Goal: Information Seeking & Learning: Learn about a topic

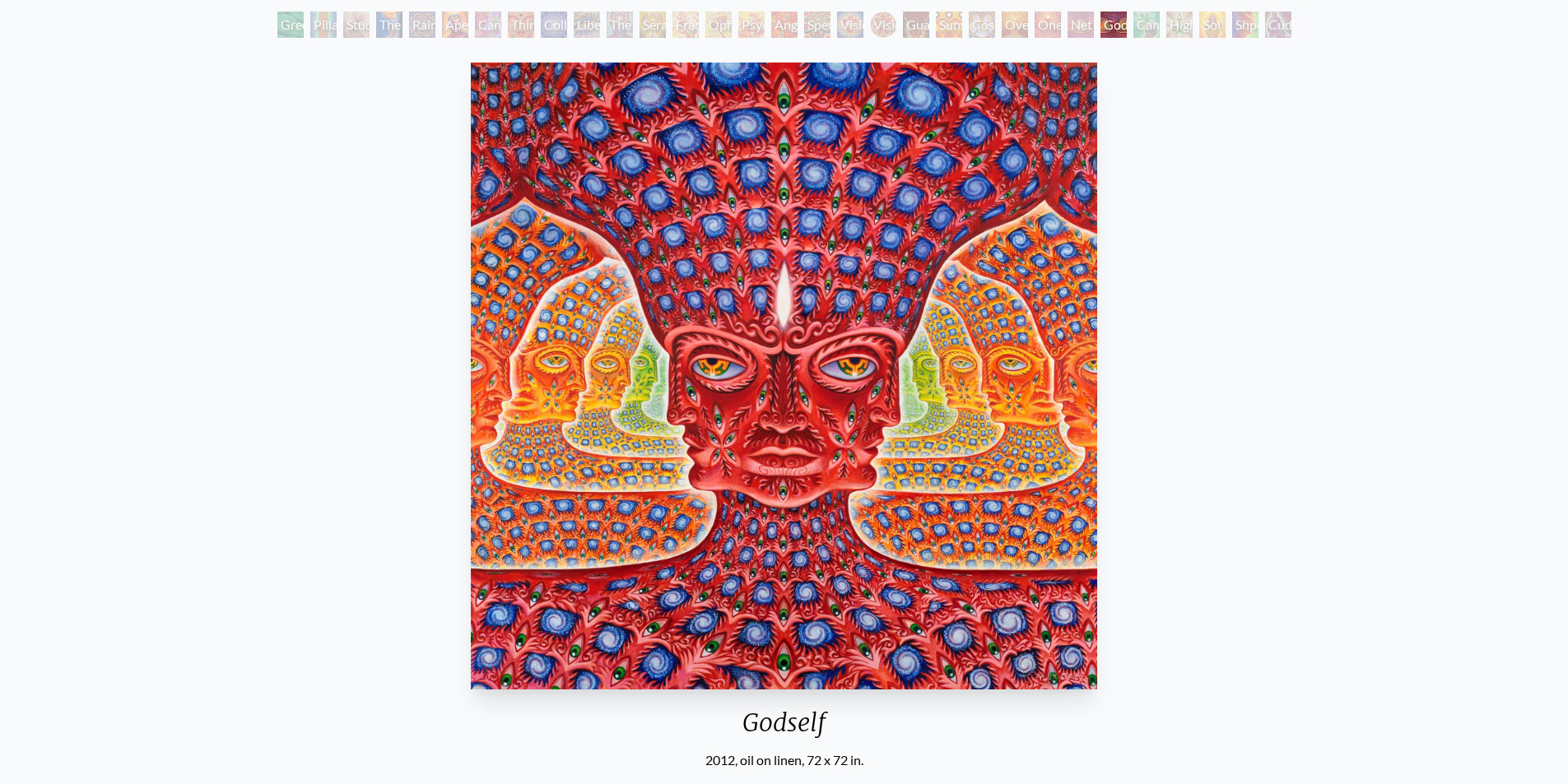
scroll to position [82, 0]
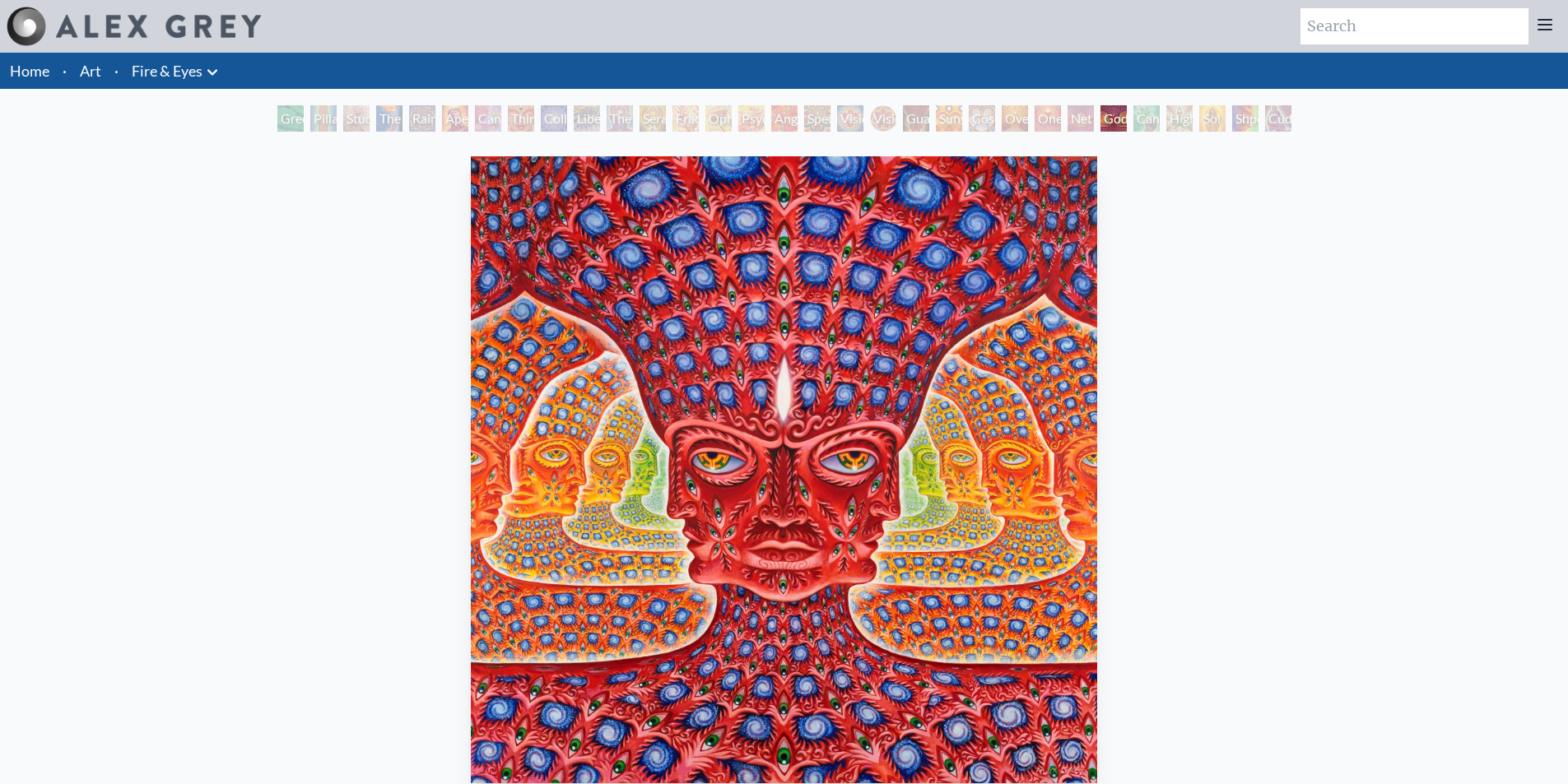
click at [278, 125] on div "Green Hand" at bounding box center [290, 119] width 27 height 27
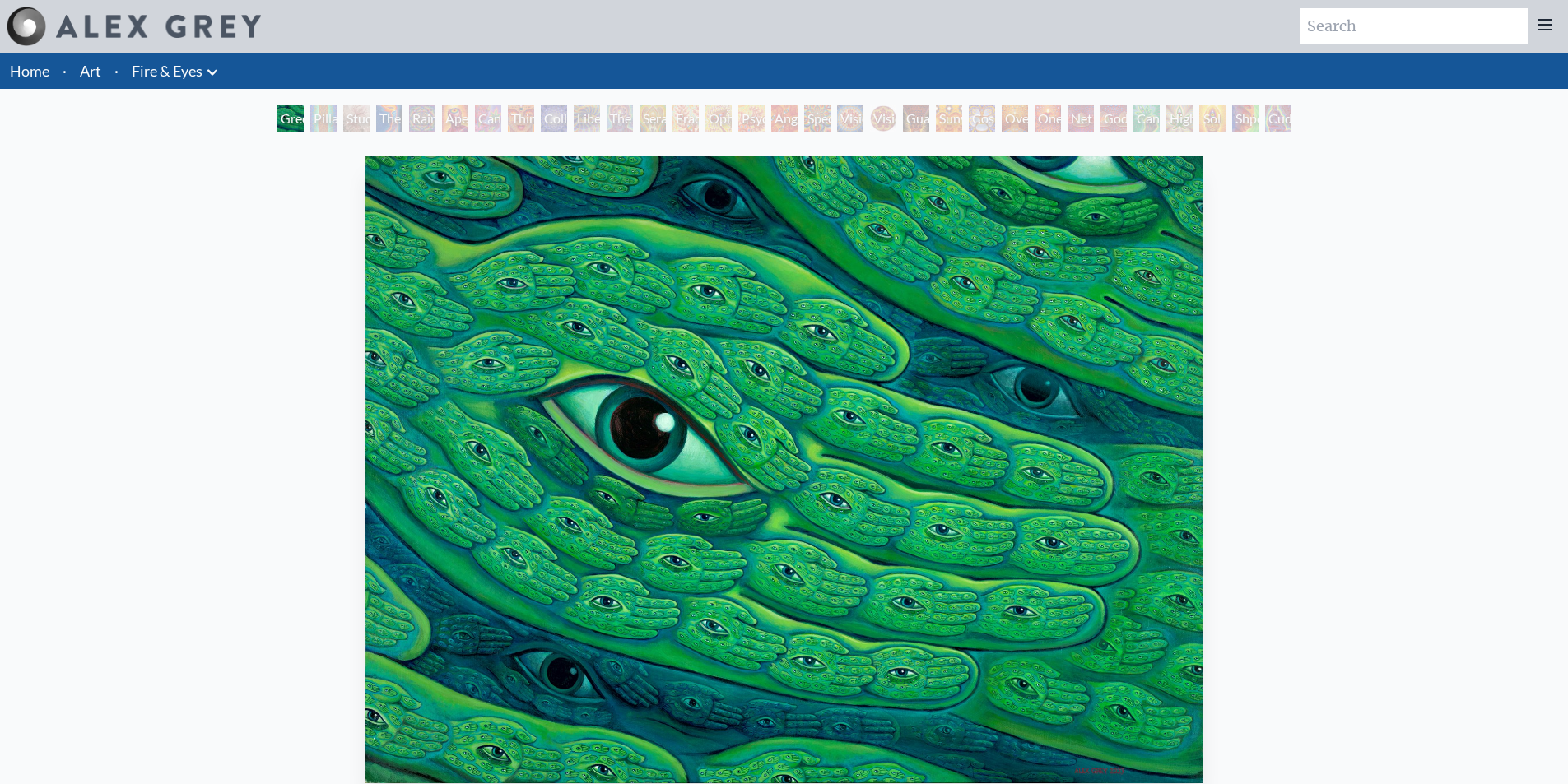
click at [316, 124] on div "Pillar of Awareness" at bounding box center [324, 119] width 27 height 27
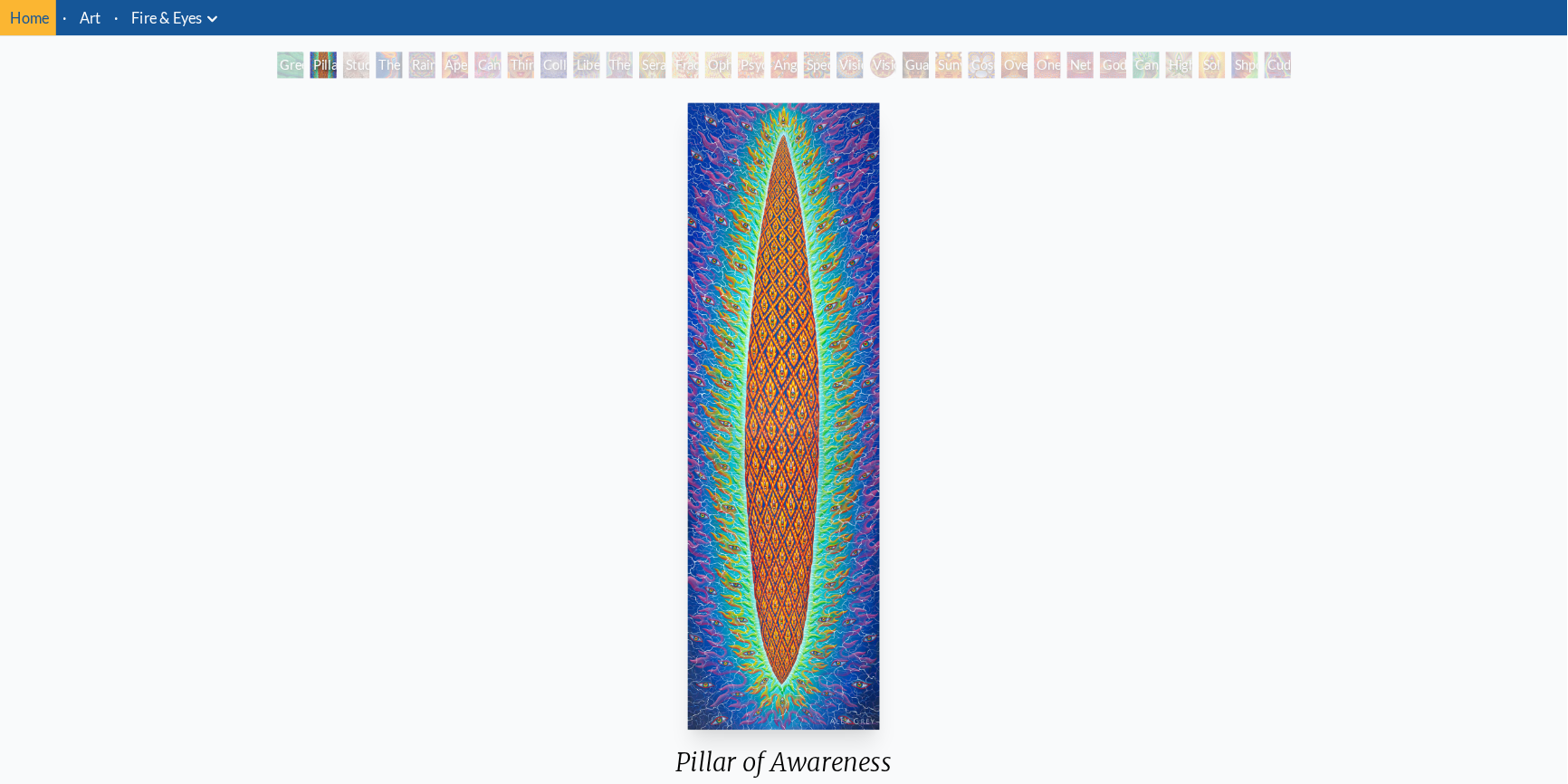
scroll to position [90, 0]
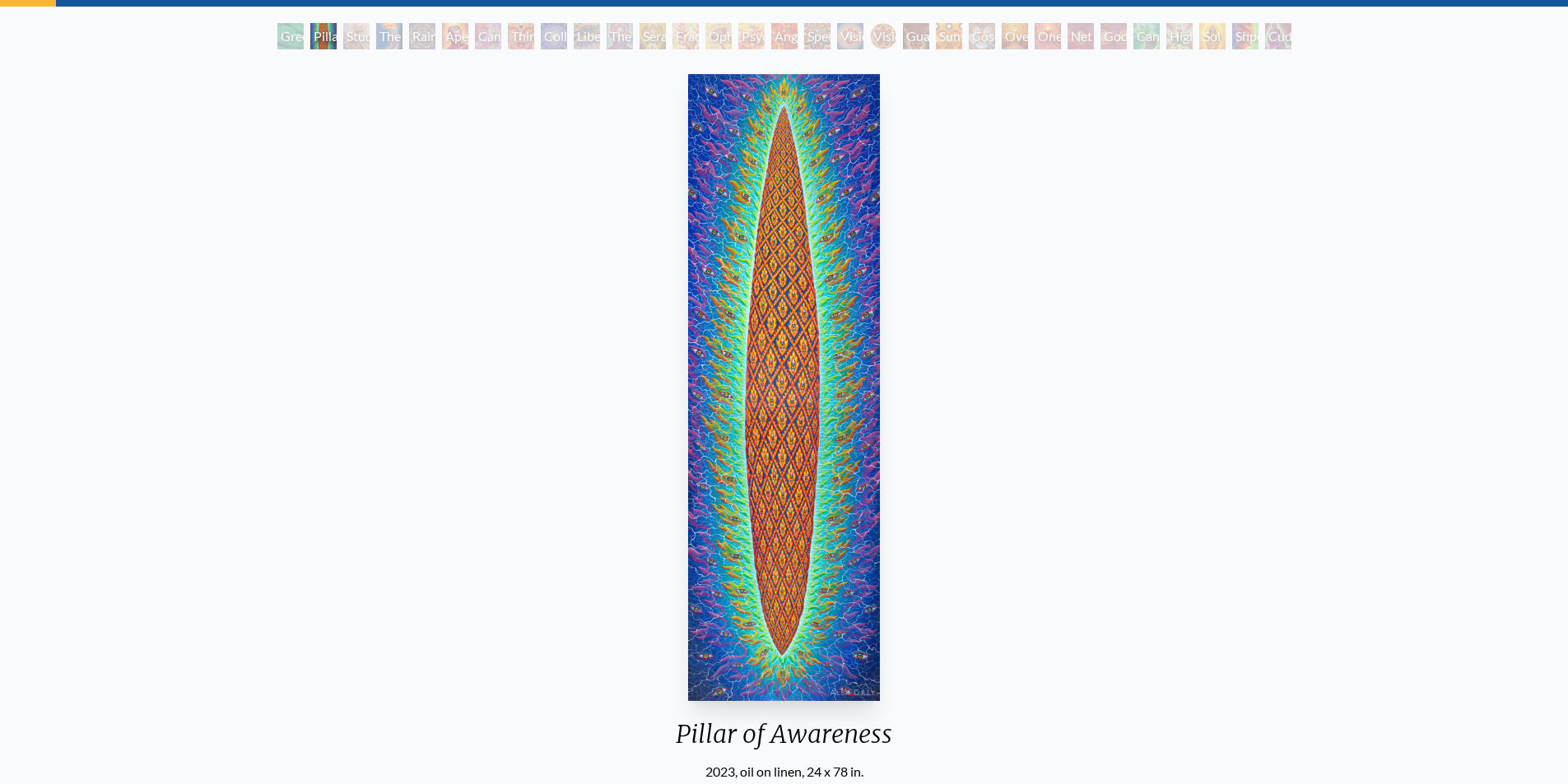
click at [343, 37] on div "Study for the Great Turn" at bounding box center [357, 37] width 27 height 27
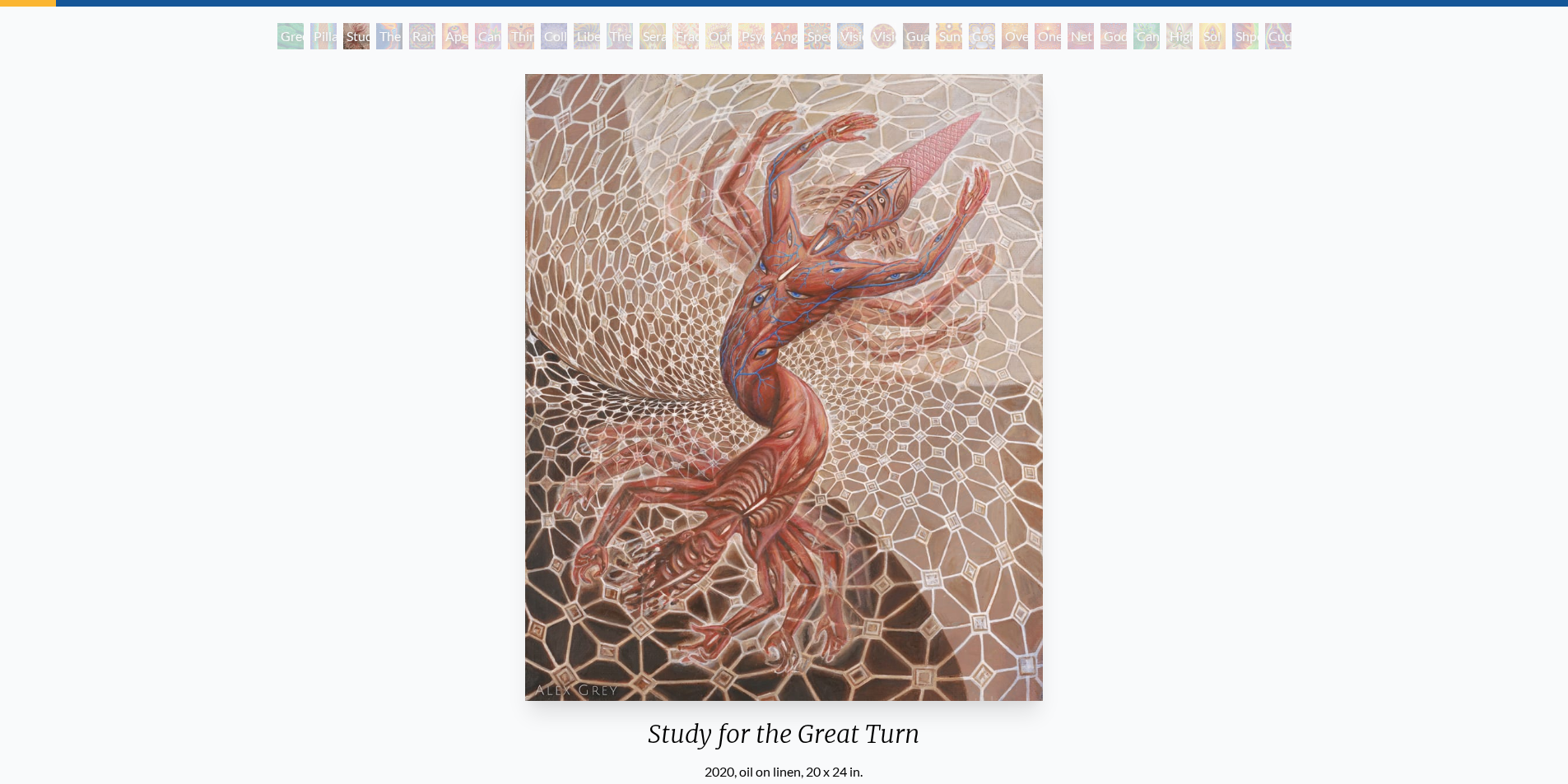
click at [384, 46] on div "The Torch" at bounding box center [389, 37] width 27 height 27
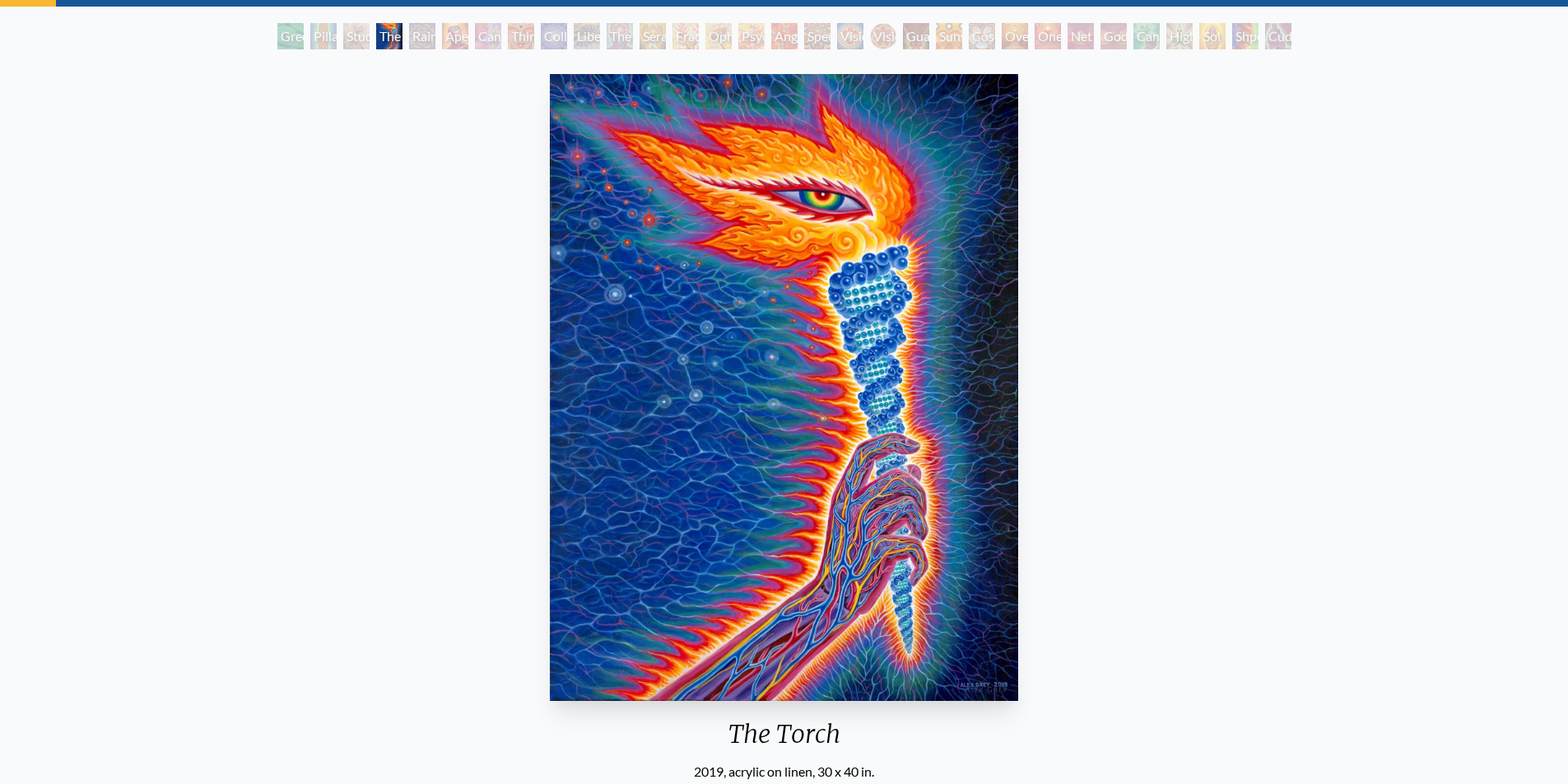
click at [413, 44] on div "Rainbow Eye Ripple" at bounding box center [422, 37] width 27 height 27
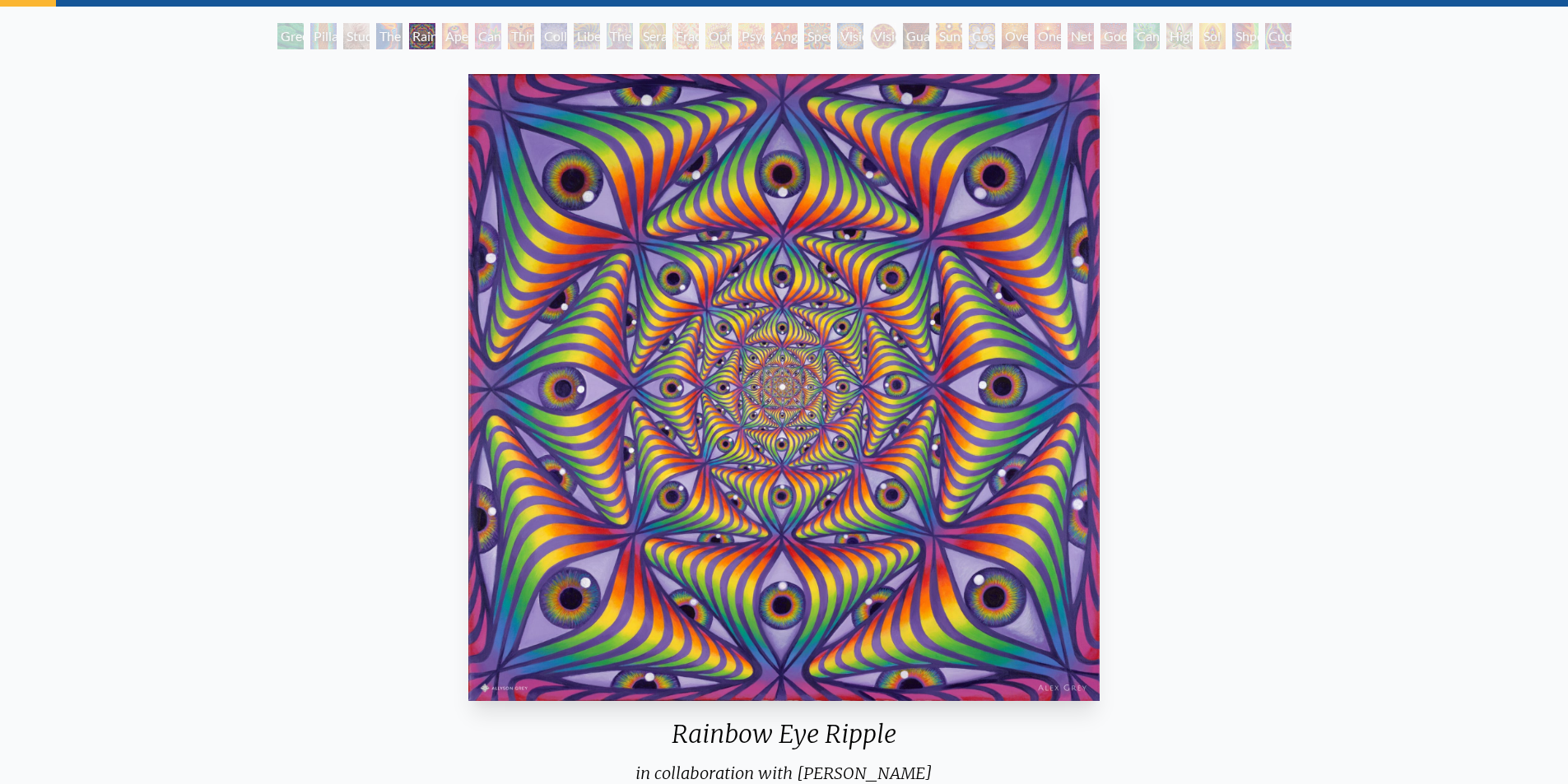
click at [451, 40] on div "Aperture" at bounding box center [455, 37] width 27 height 27
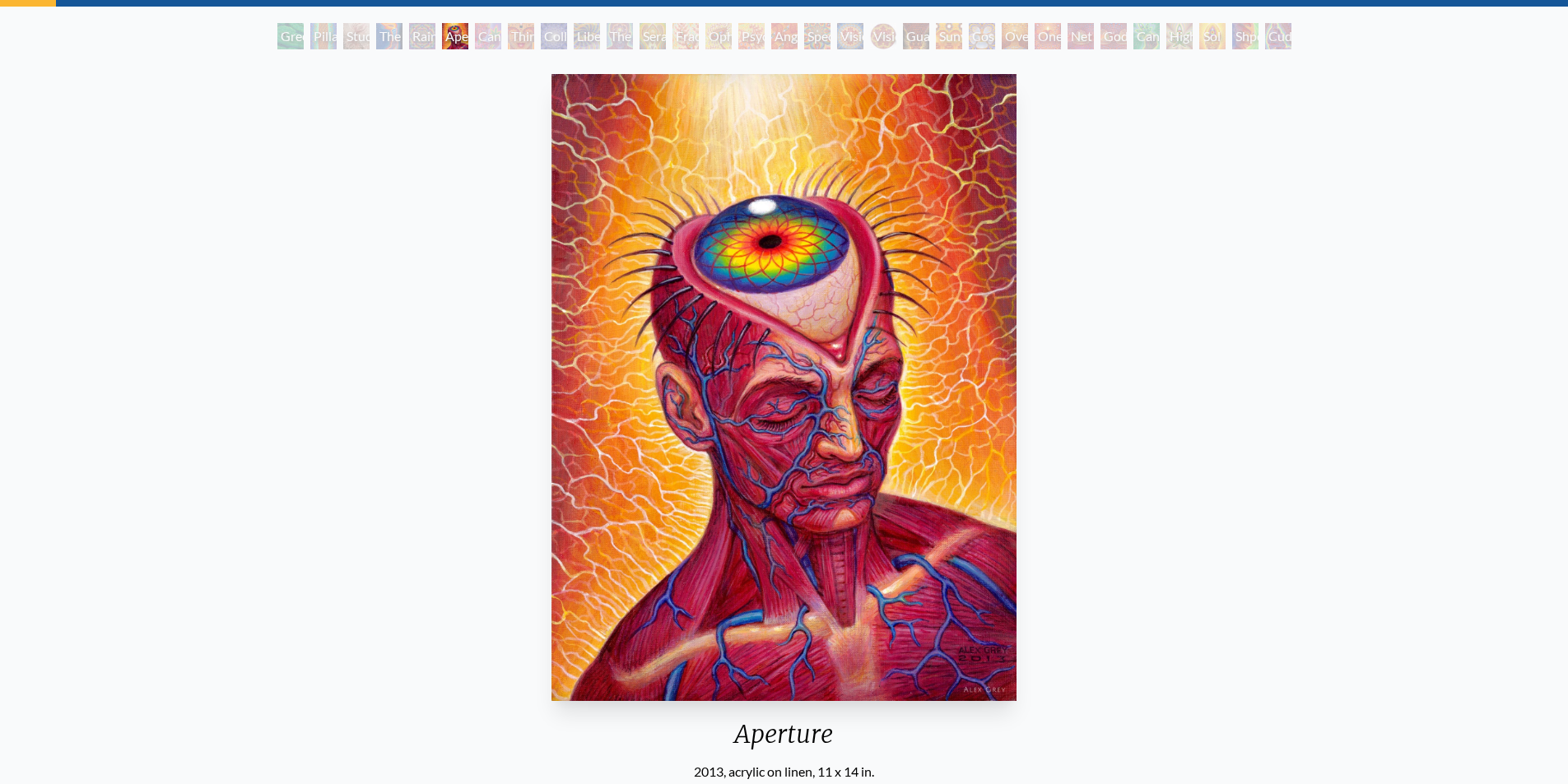
click at [484, 43] on div "Cannabis Sutra" at bounding box center [488, 37] width 27 height 27
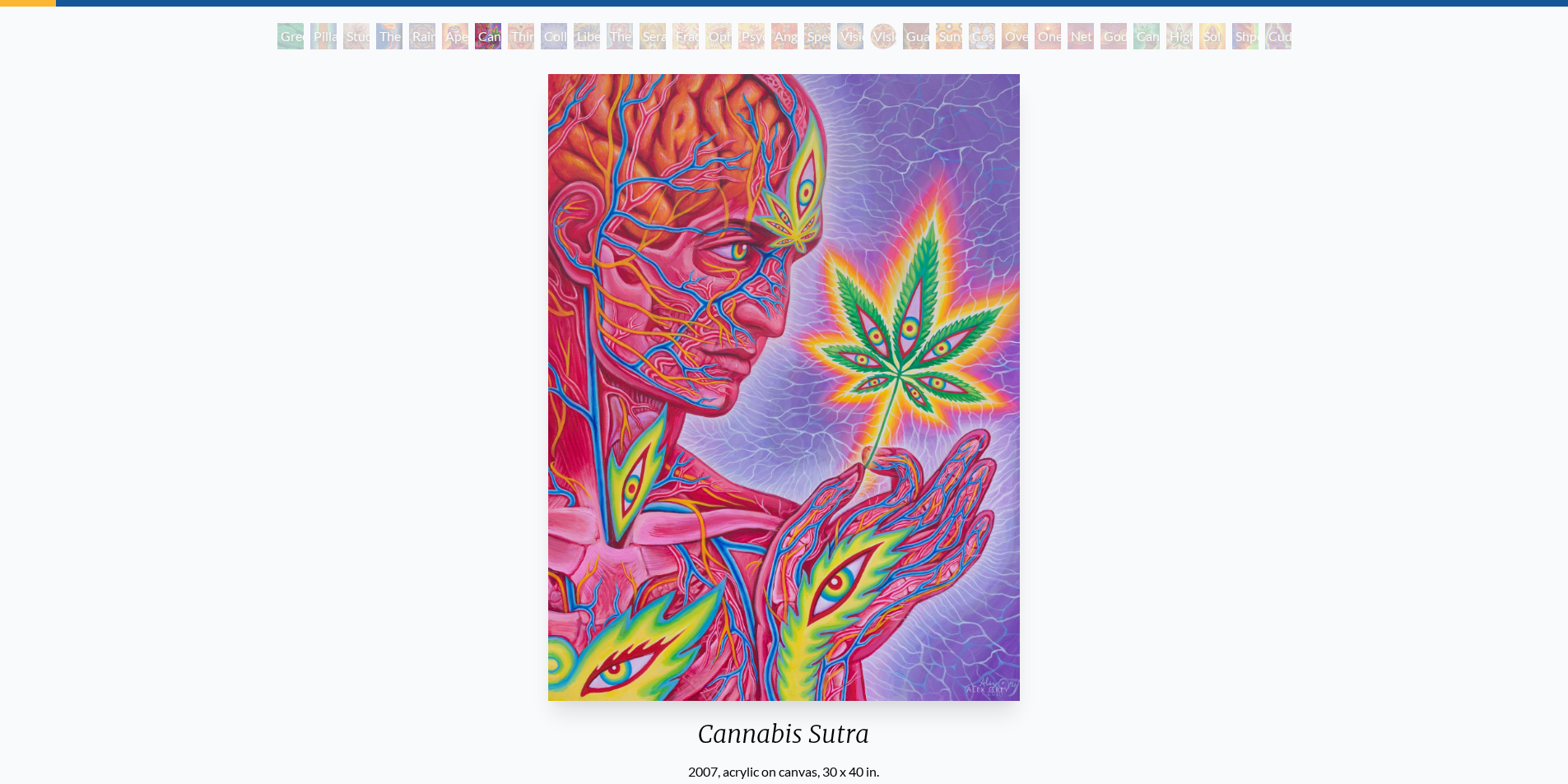
click at [519, 44] on div "Third Eye Tears of Joy" at bounding box center [521, 37] width 27 height 27
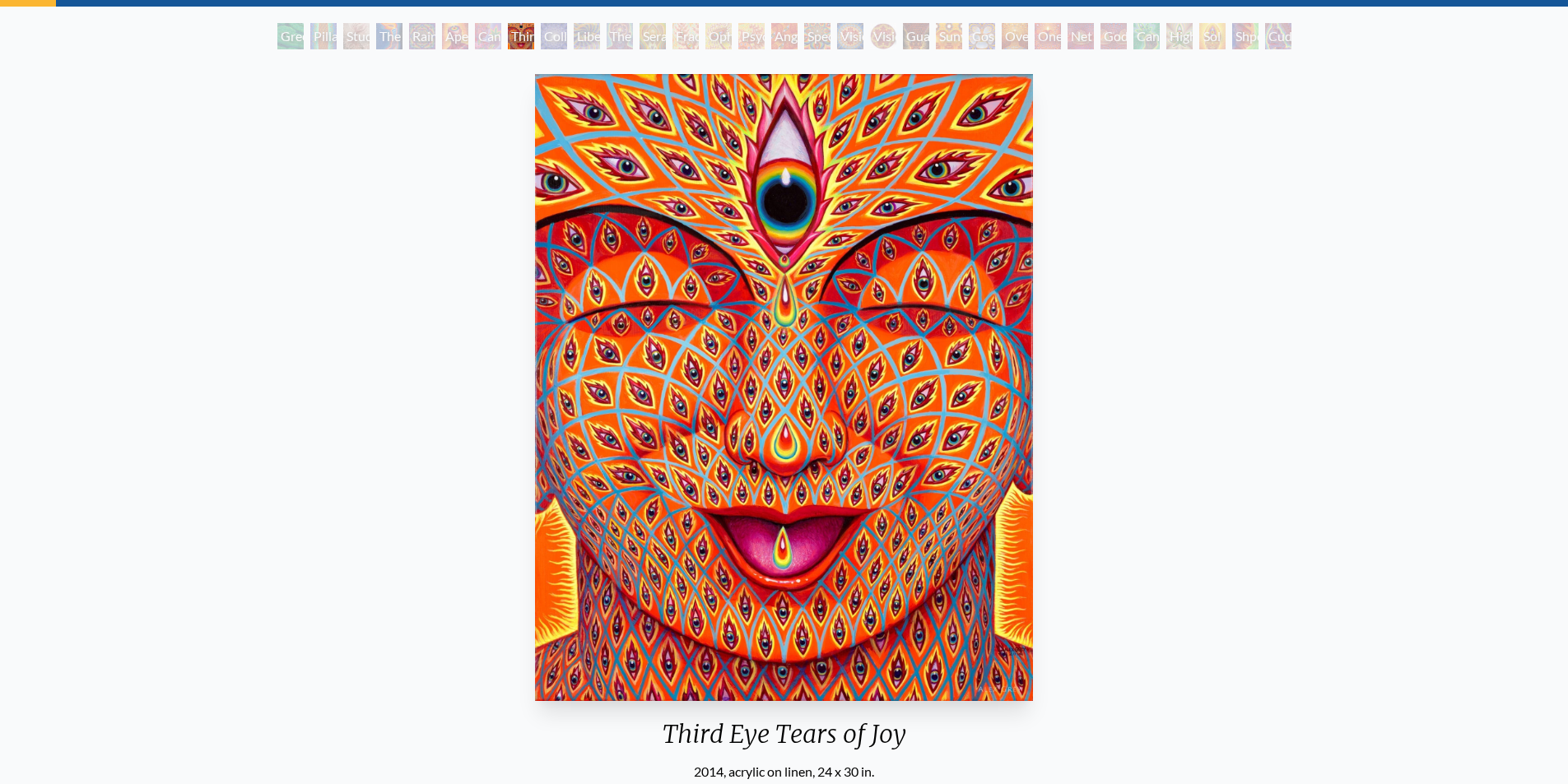
click at [552, 40] on div "Collective Vision" at bounding box center [554, 37] width 27 height 27
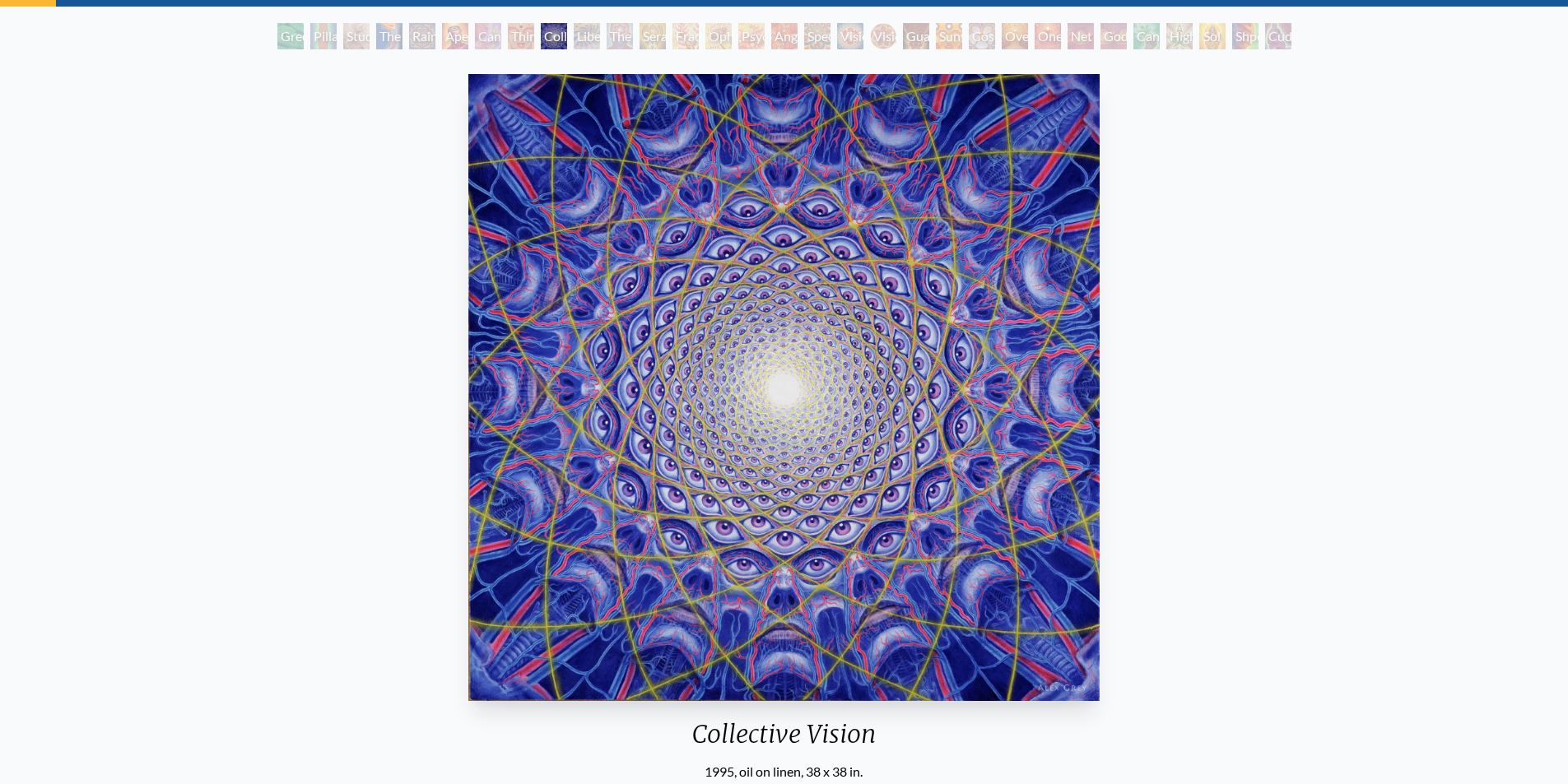
click at [574, 40] on div "Liberation Through Seeing" at bounding box center [587, 37] width 27 height 27
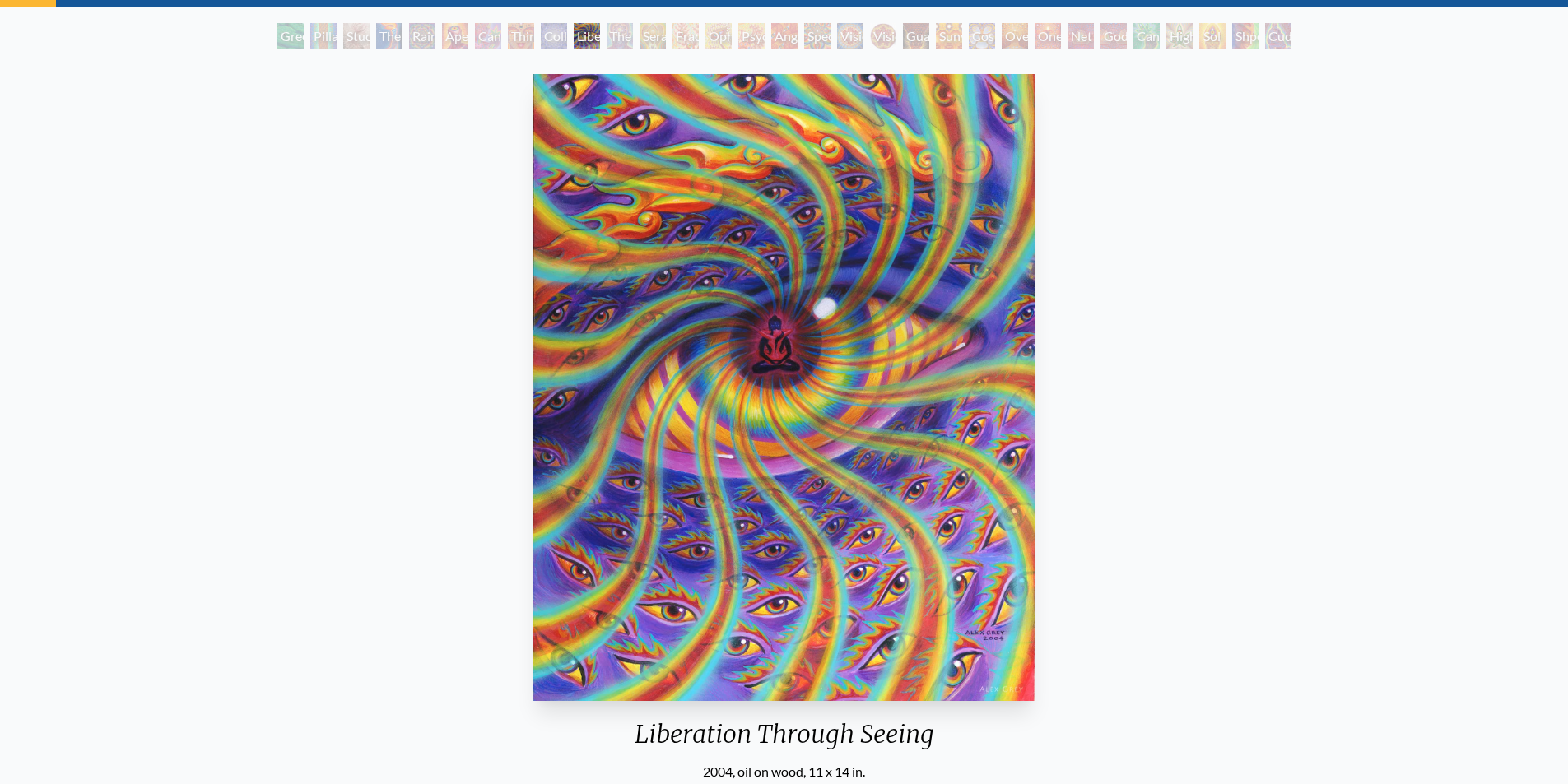
click at [617, 39] on div "The Seer" at bounding box center [620, 37] width 27 height 27
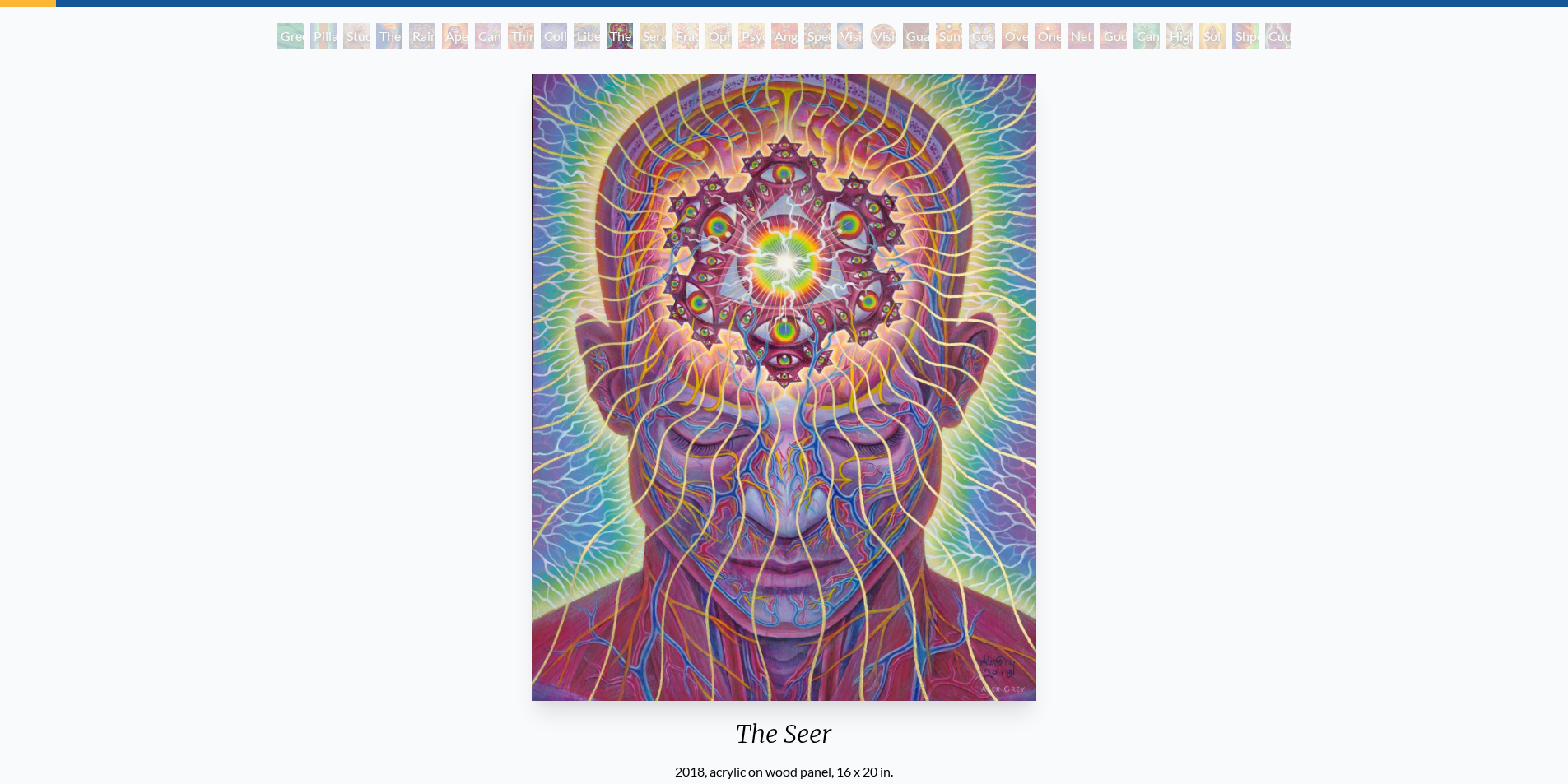
click at [650, 35] on div "Seraphic Transport Docking on the Third Eye" at bounding box center [653, 37] width 27 height 27
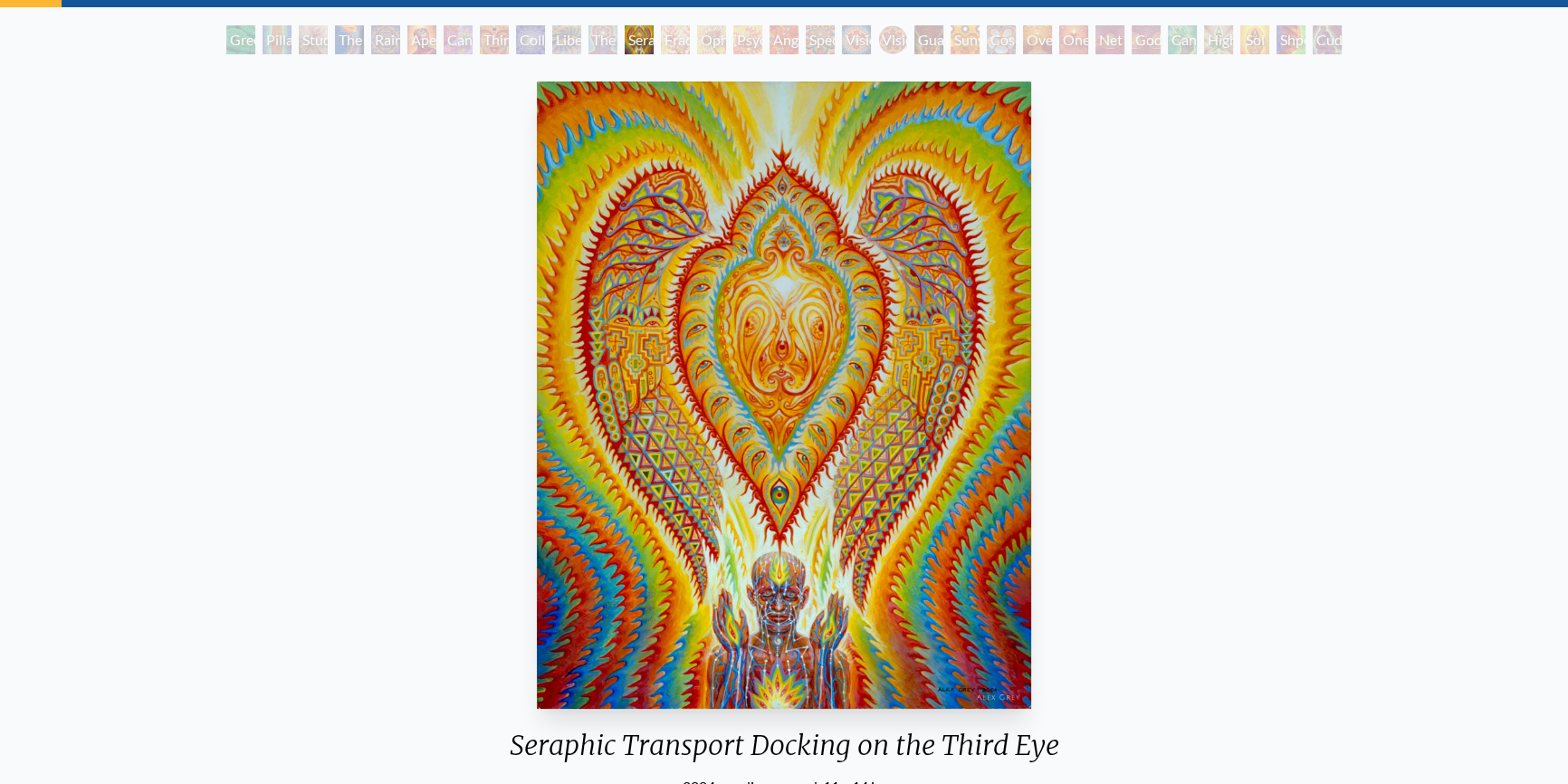
click at [670, 38] on div "Fractal Eyes" at bounding box center [675, 40] width 29 height 29
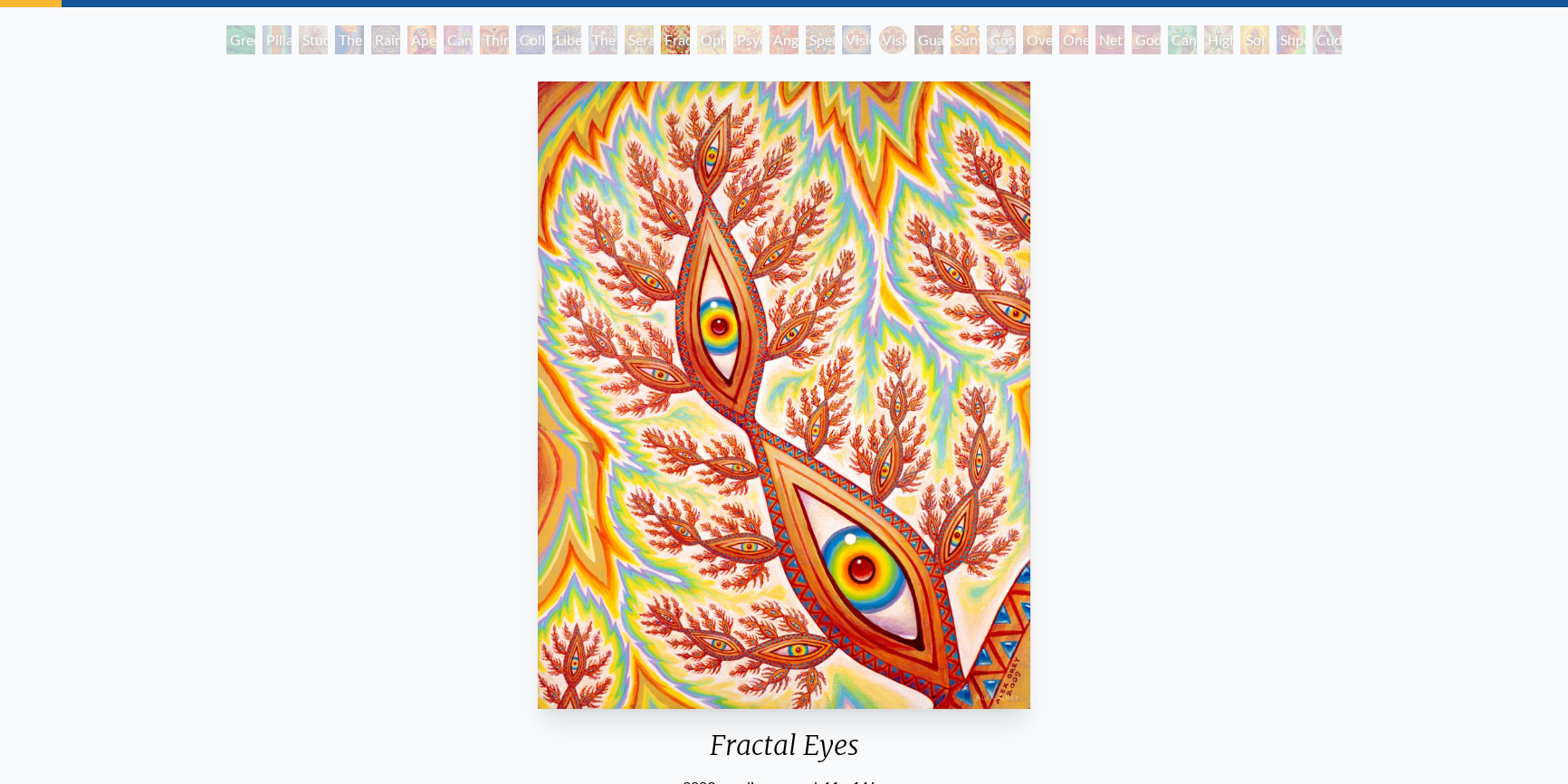
click at [706, 40] on div "Ophanic Eyelash" at bounding box center [712, 40] width 29 height 29
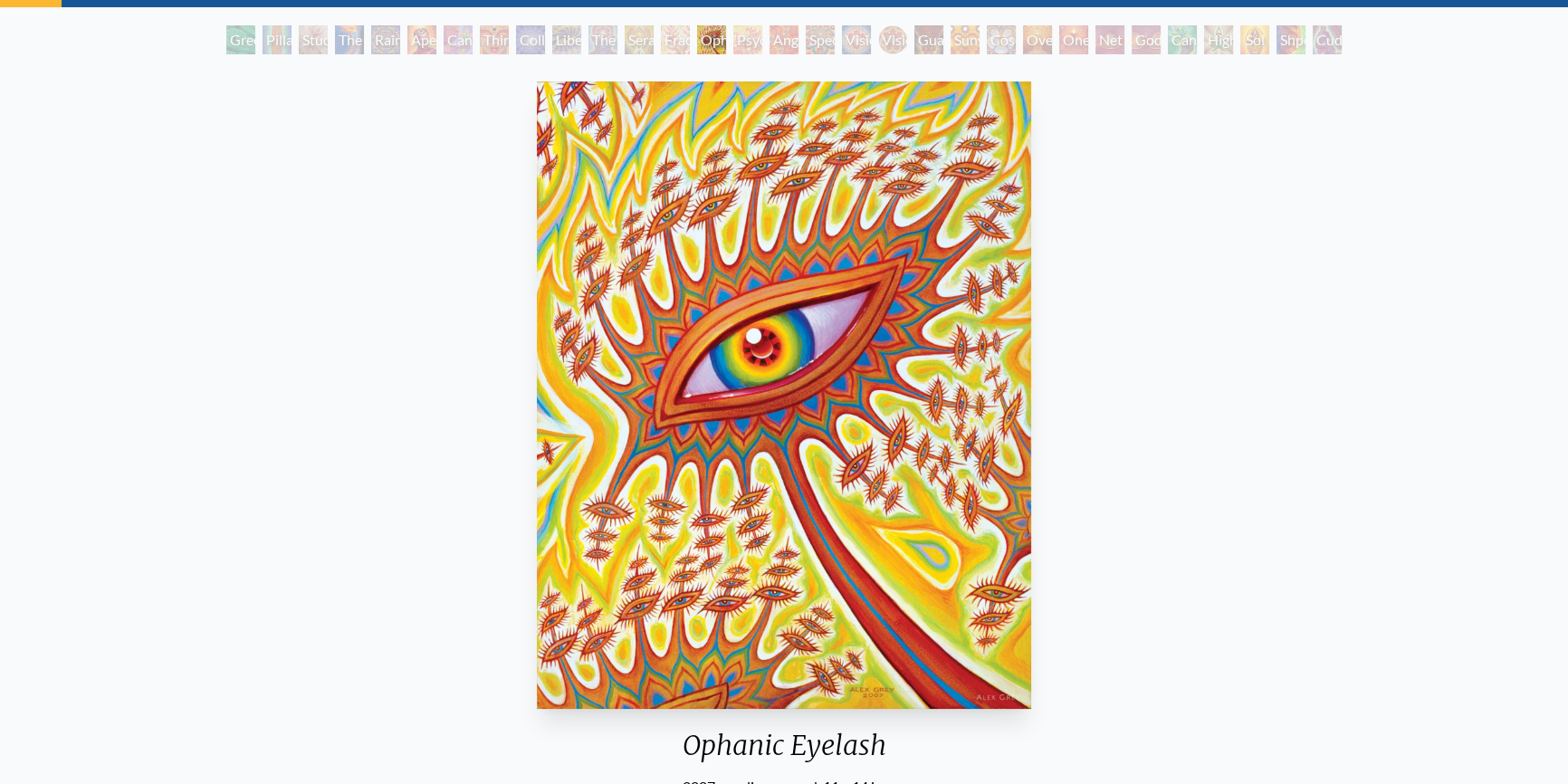
click at [740, 46] on div "Psychomicrograph of a Fractal Paisley Cherub Feather Tip" at bounding box center [748, 40] width 29 height 29
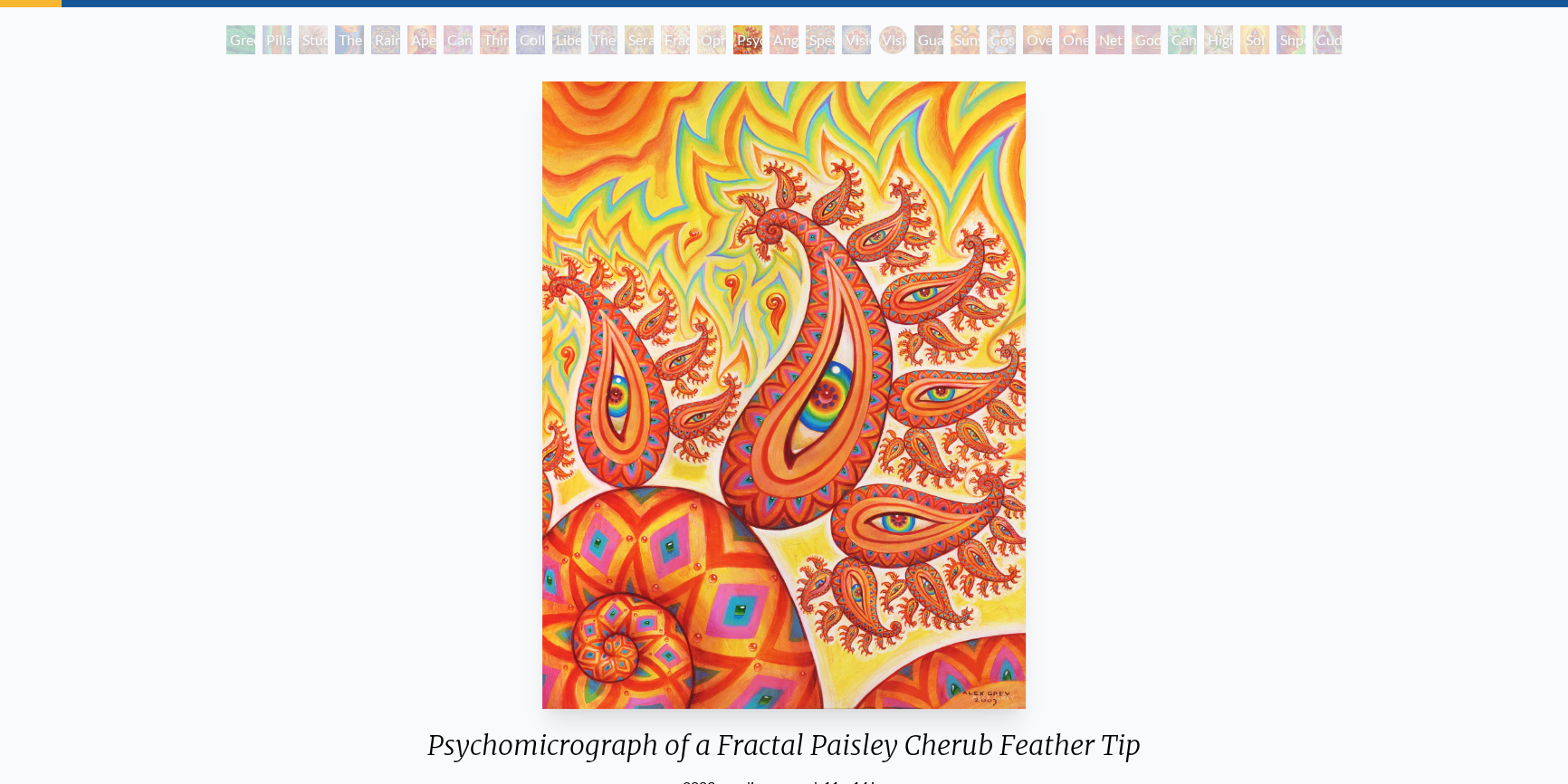
click at [777, 48] on div "Angel Skin" at bounding box center [784, 40] width 29 height 29
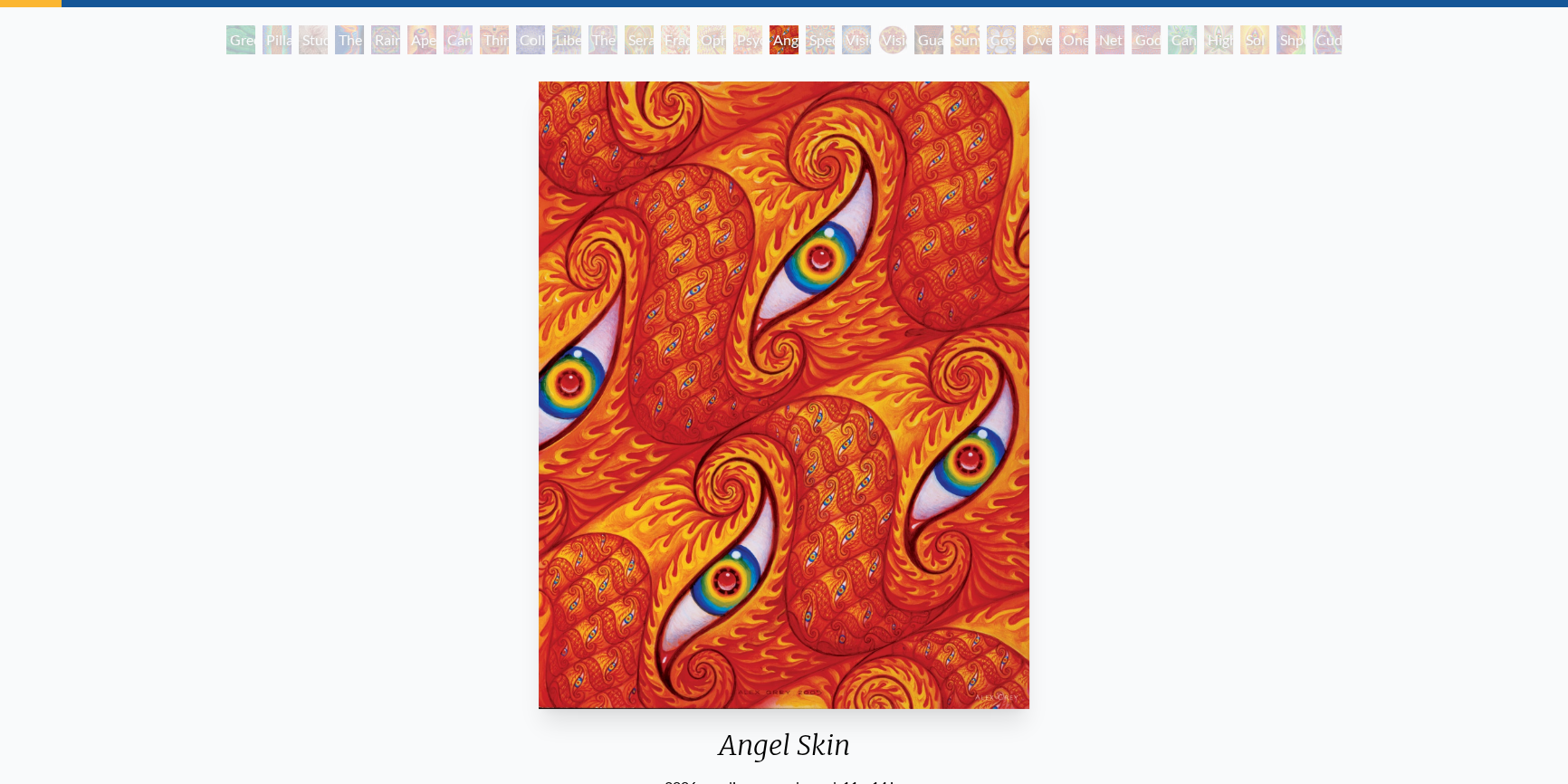
click at [706, 45] on div "Ophanic Eyelash" at bounding box center [712, 40] width 29 height 29
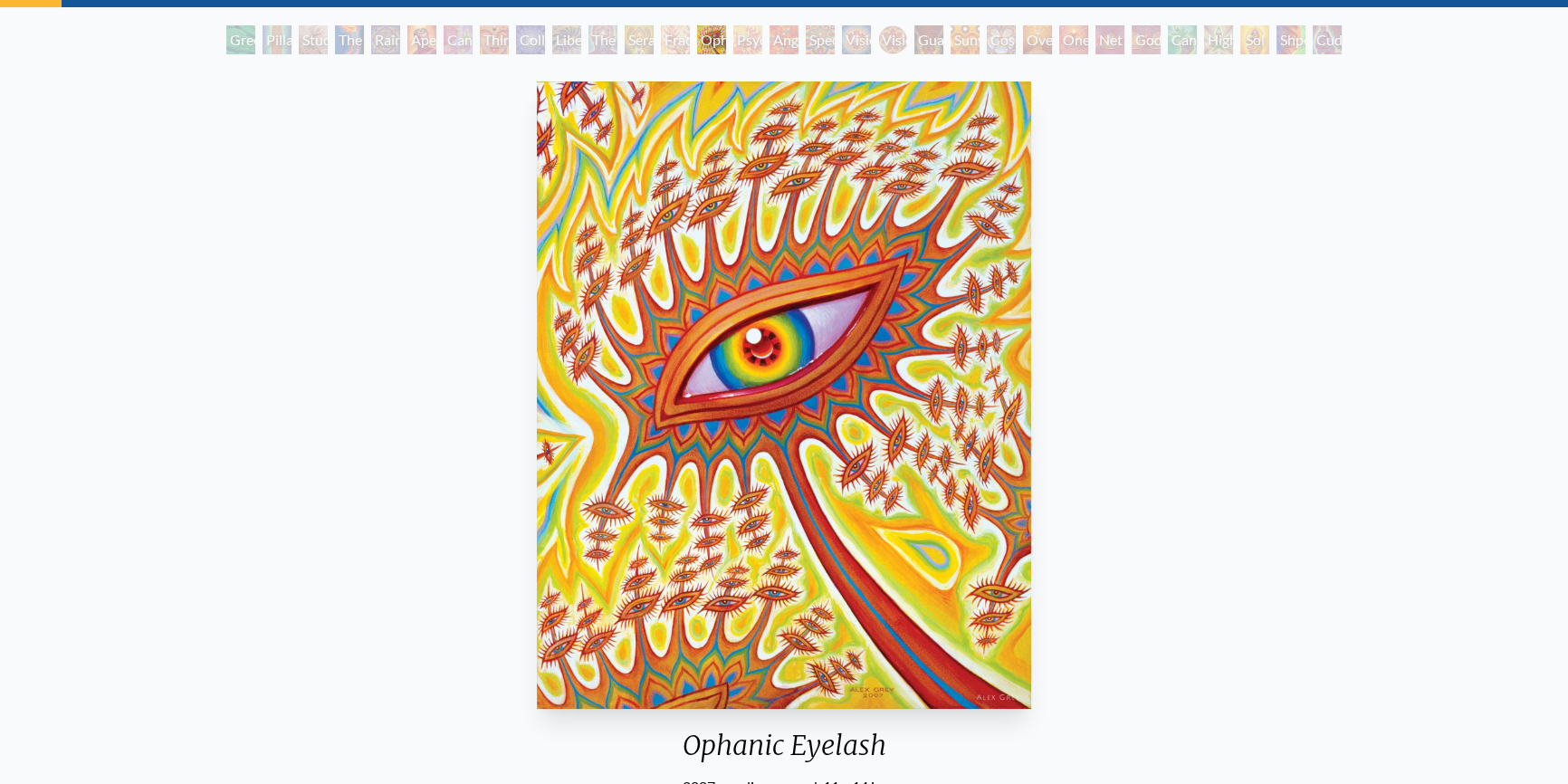
click at [653, 41] on div "Seraphic Transport Docking on the Third Eye" at bounding box center [640, 40] width 29 height 29
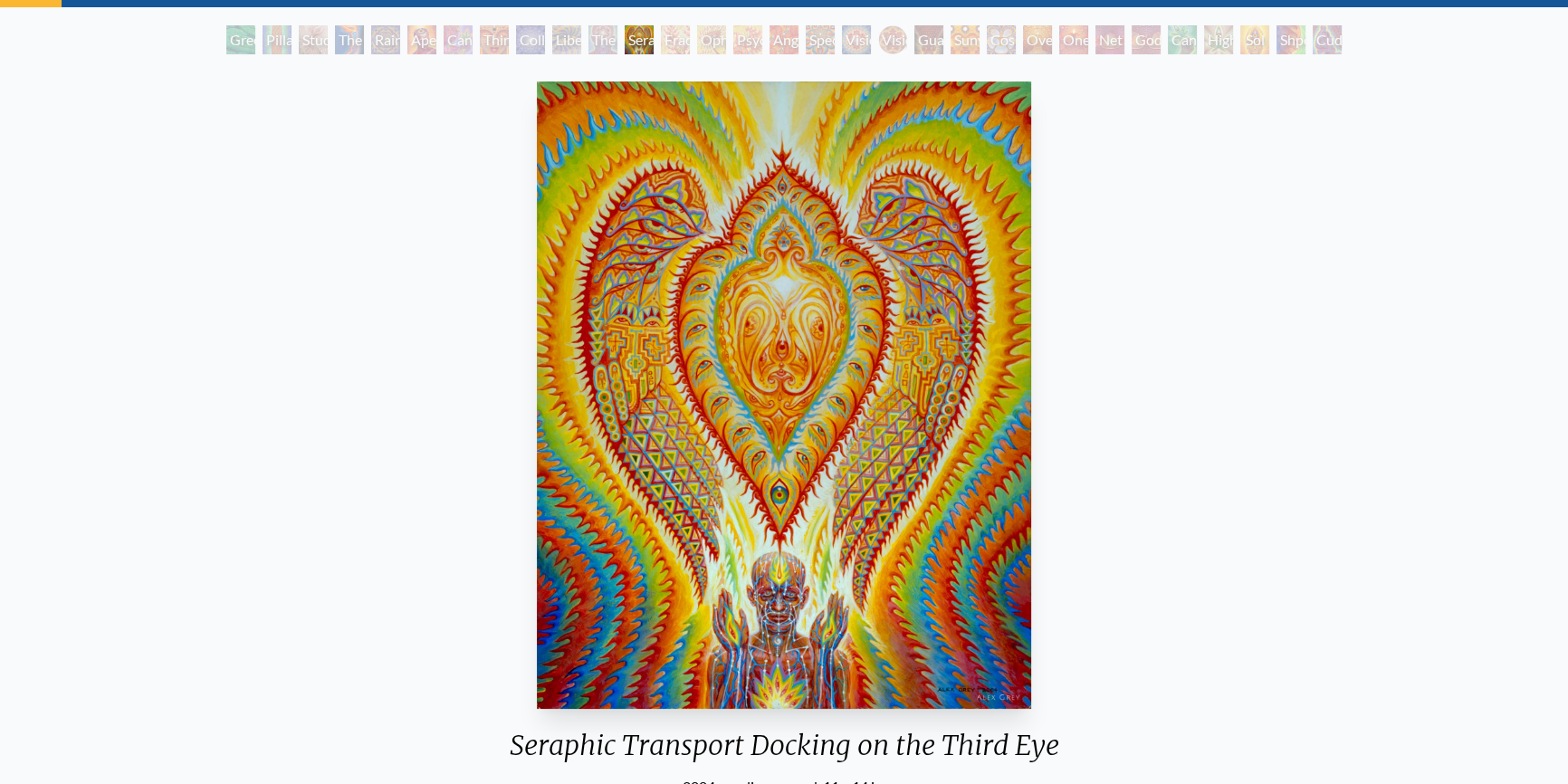
click at [679, 37] on div "Fractal Eyes" at bounding box center [675, 40] width 29 height 29
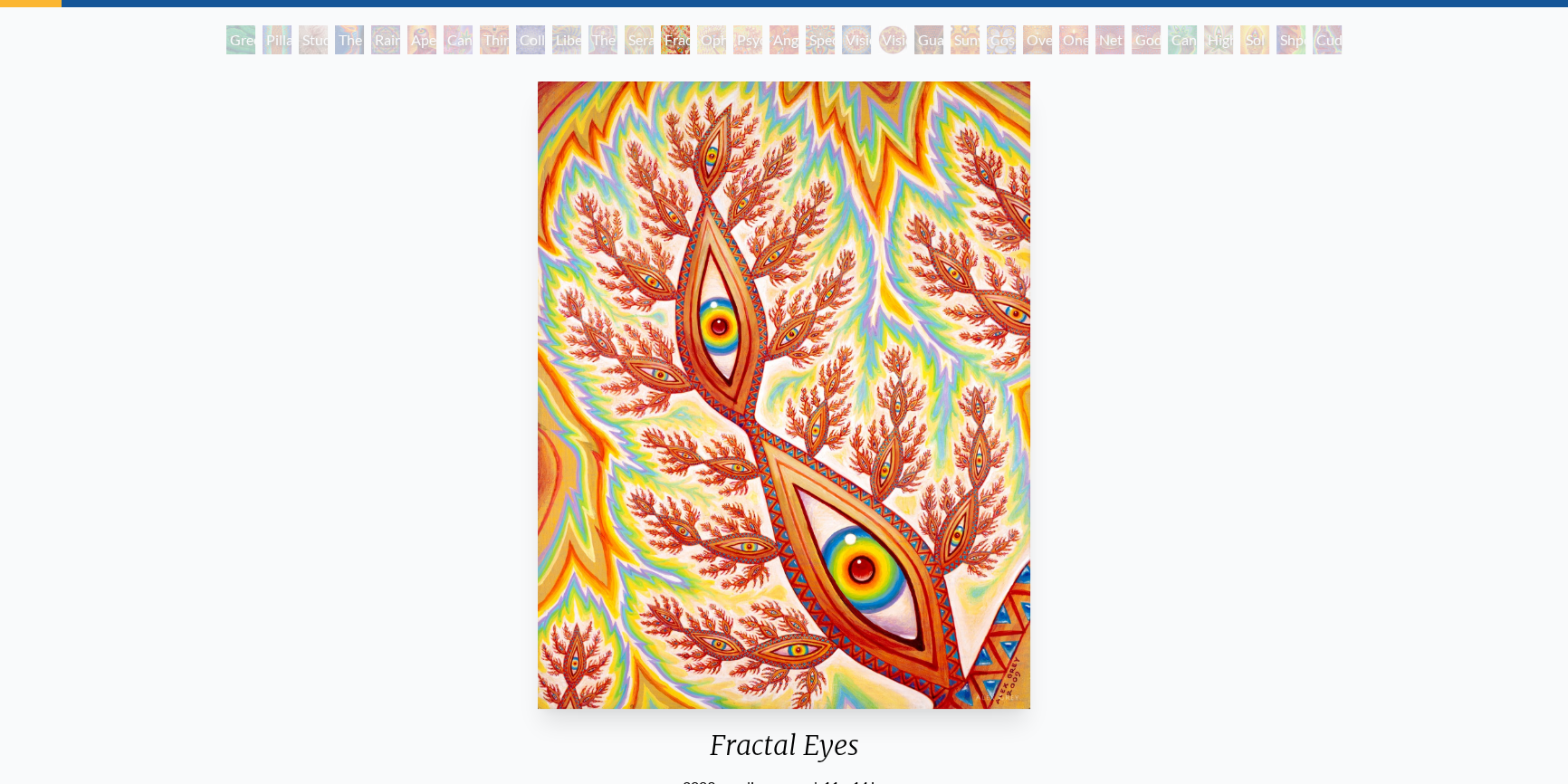
click at [752, 46] on div "Psychomicrograph of a Fractal Paisley Cherub Feather Tip" at bounding box center [748, 40] width 29 height 29
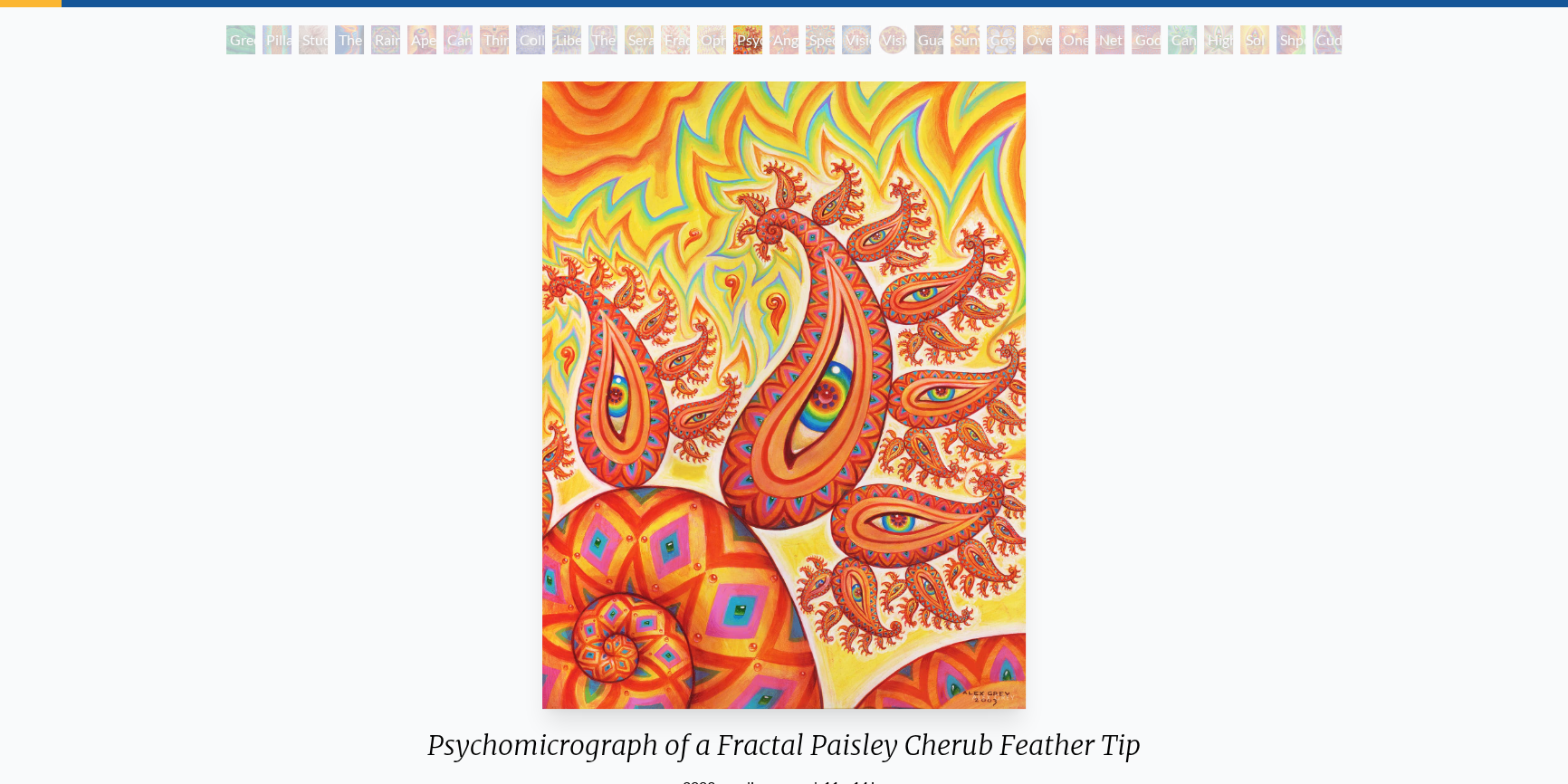
click at [806, 45] on div "Spectral Lotus" at bounding box center [821, 40] width 29 height 29
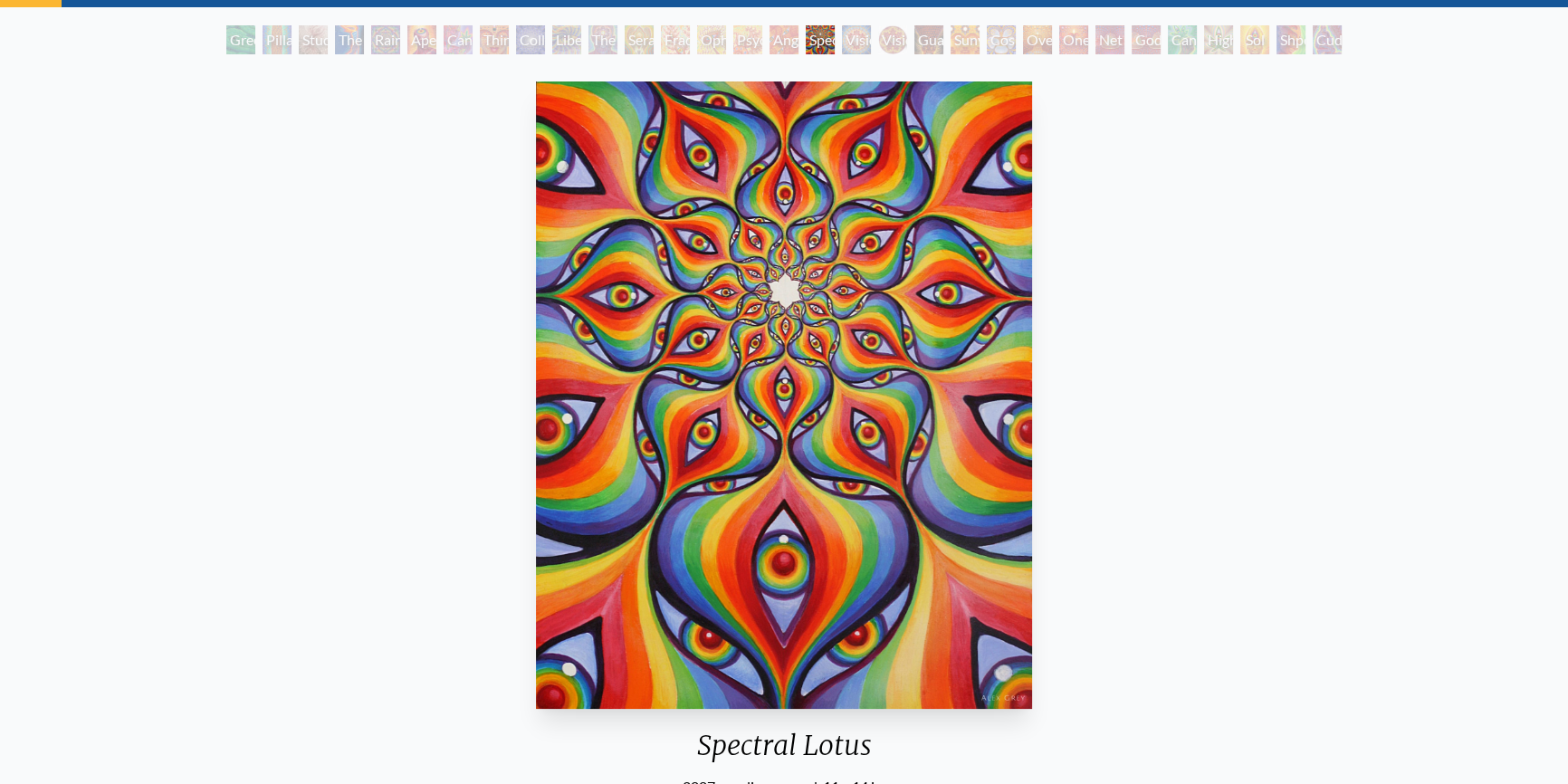
click at [857, 29] on div "Vision Crystal" at bounding box center [857, 40] width 29 height 29
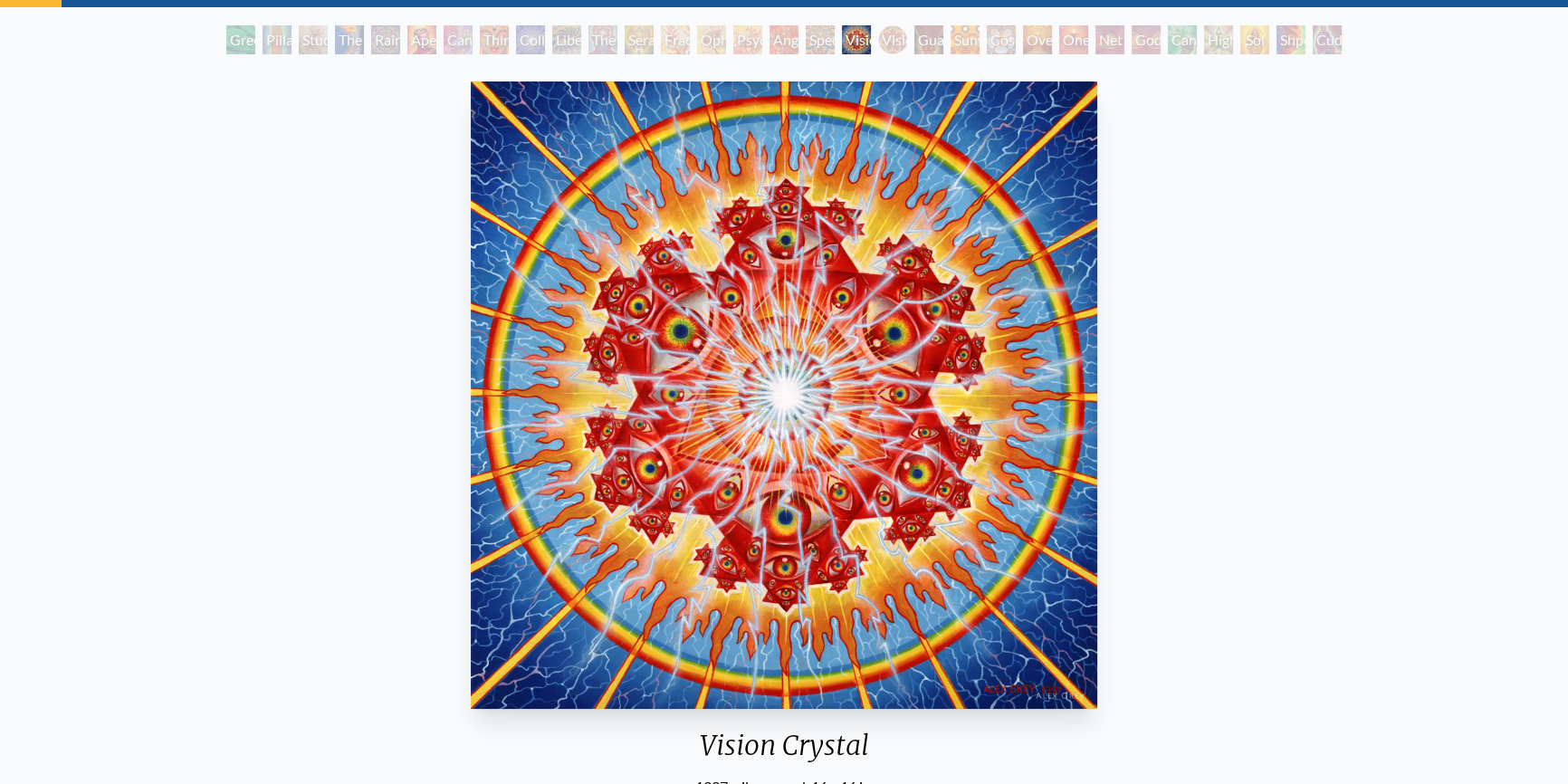
click at [878, 43] on div "Vision Crystal Tondo" at bounding box center [893, 40] width 29 height 29
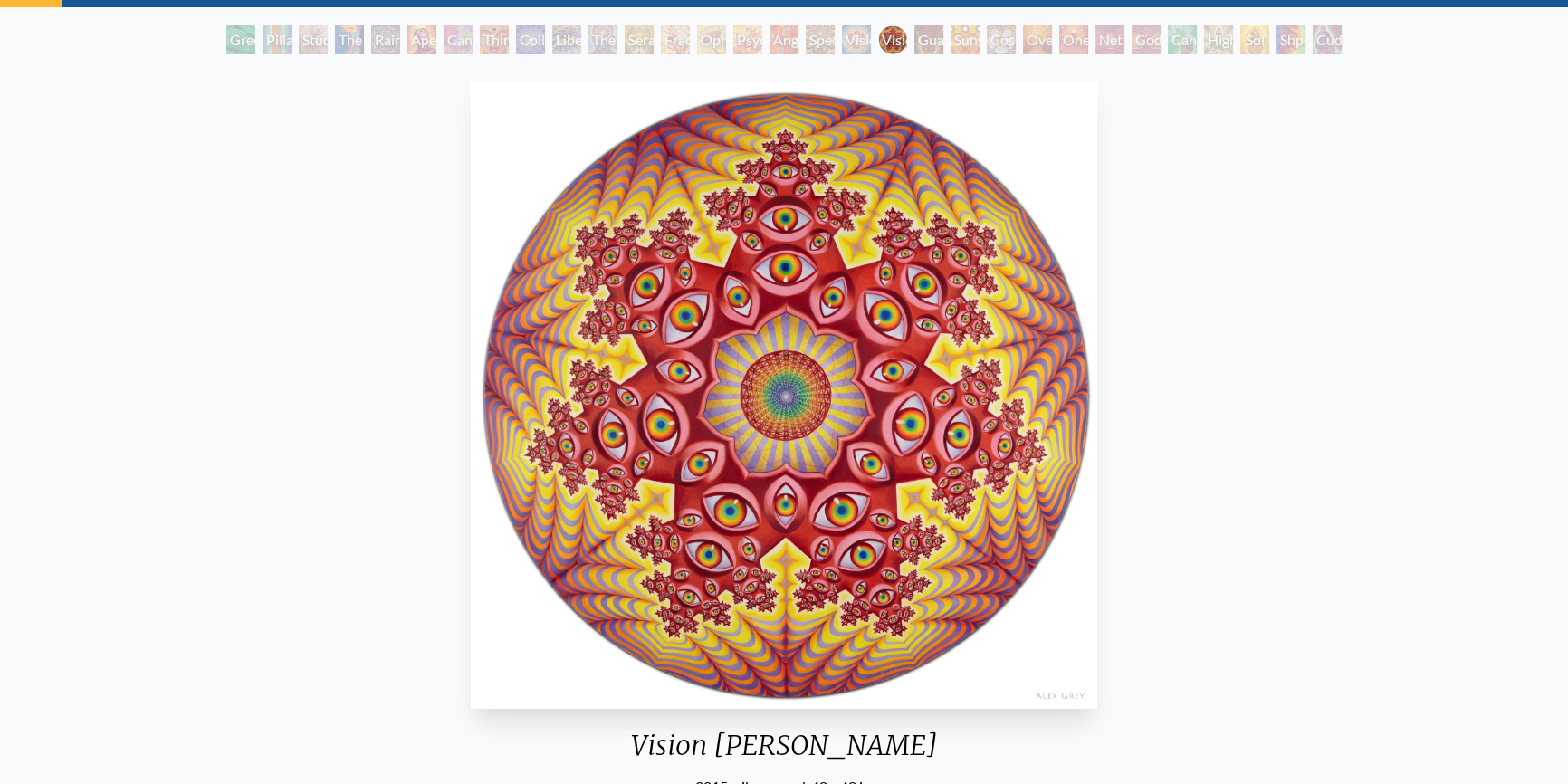
click at [922, 42] on div "Guardian of Infinite Vision" at bounding box center [929, 40] width 29 height 29
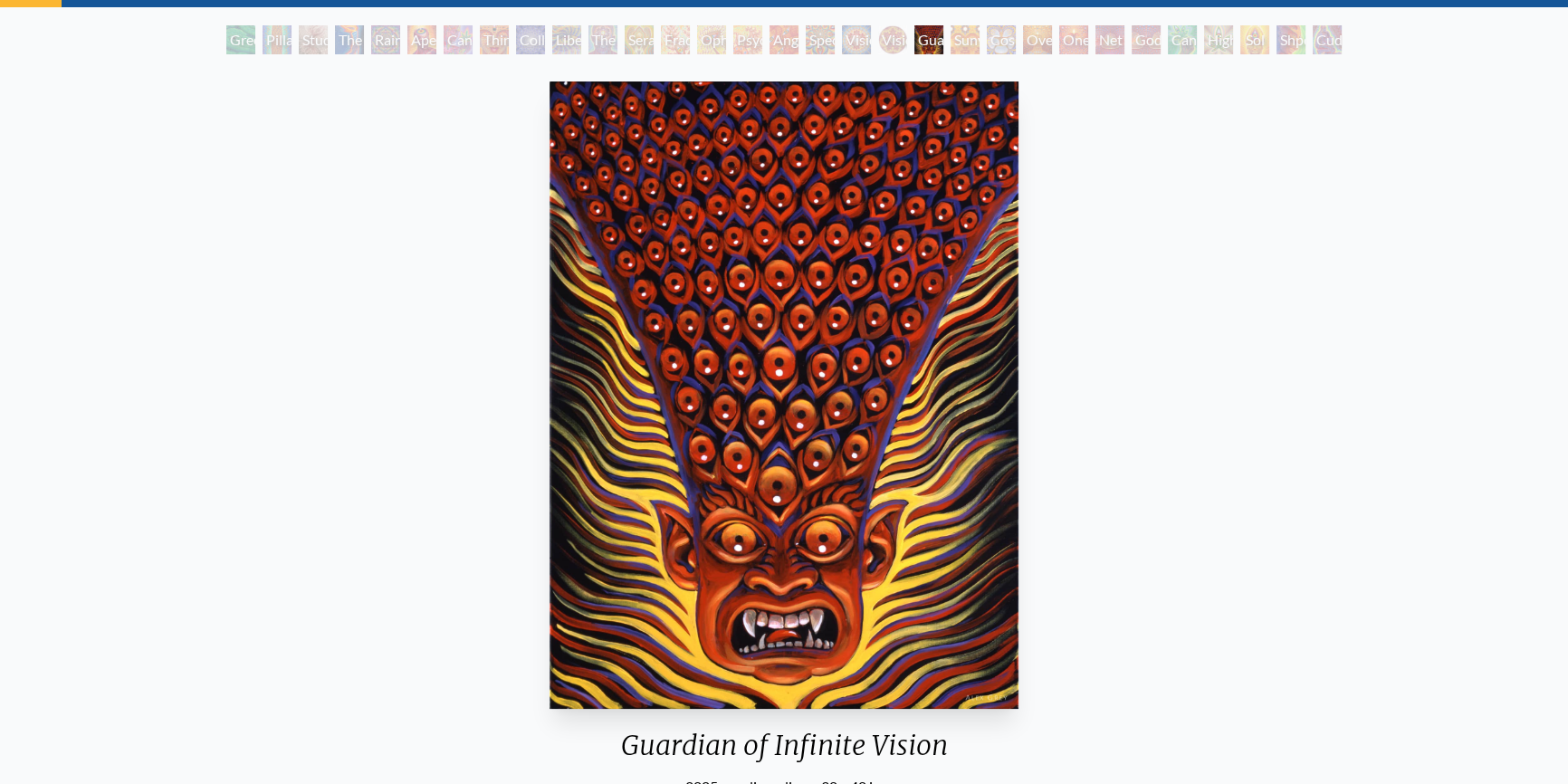
click at [961, 48] on div "Sunyata" at bounding box center [966, 40] width 29 height 29
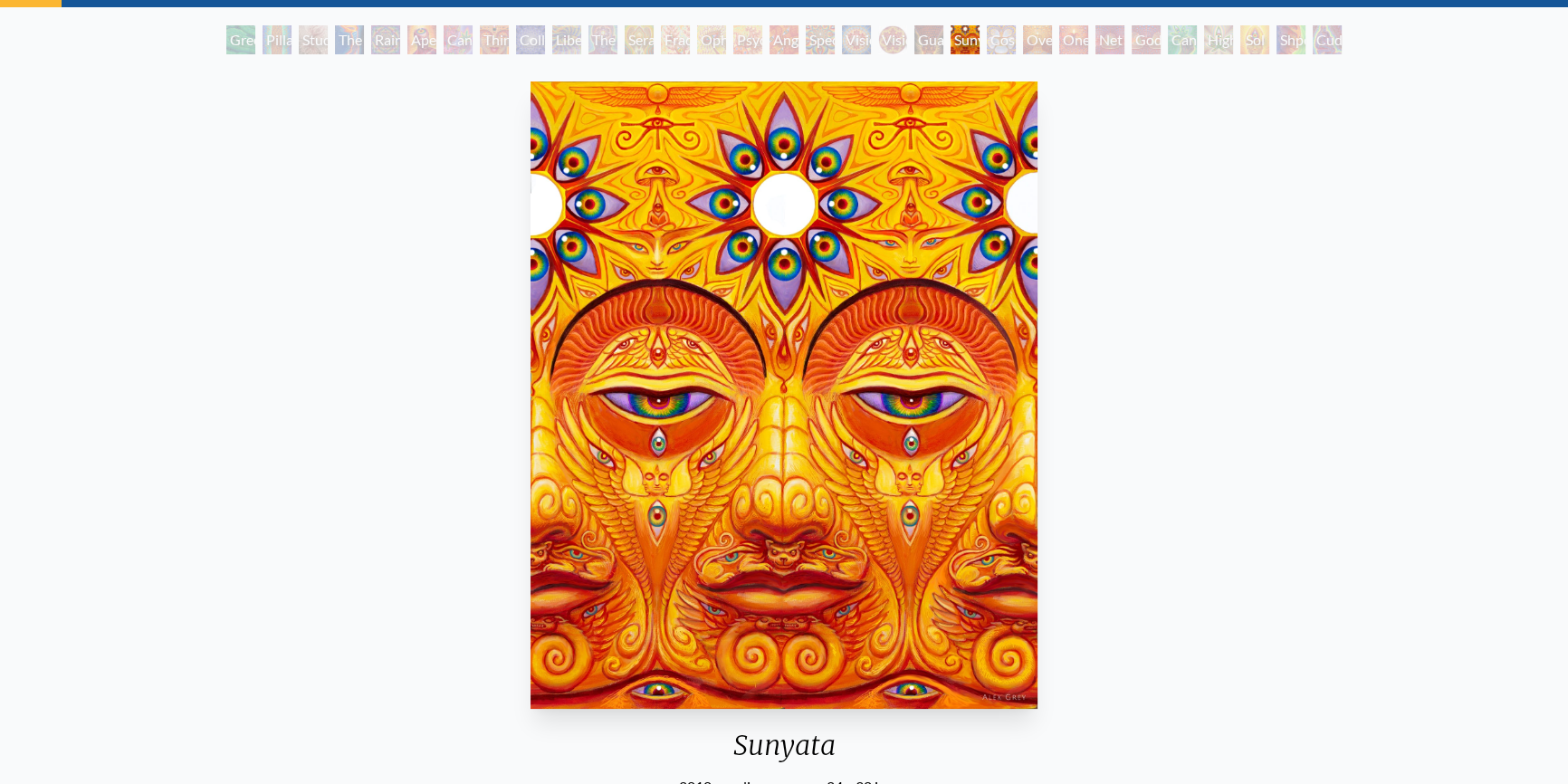
click at [998, 46] on div "Cosmic Elf" at bounding box center [1001, 40] width 29 height 29
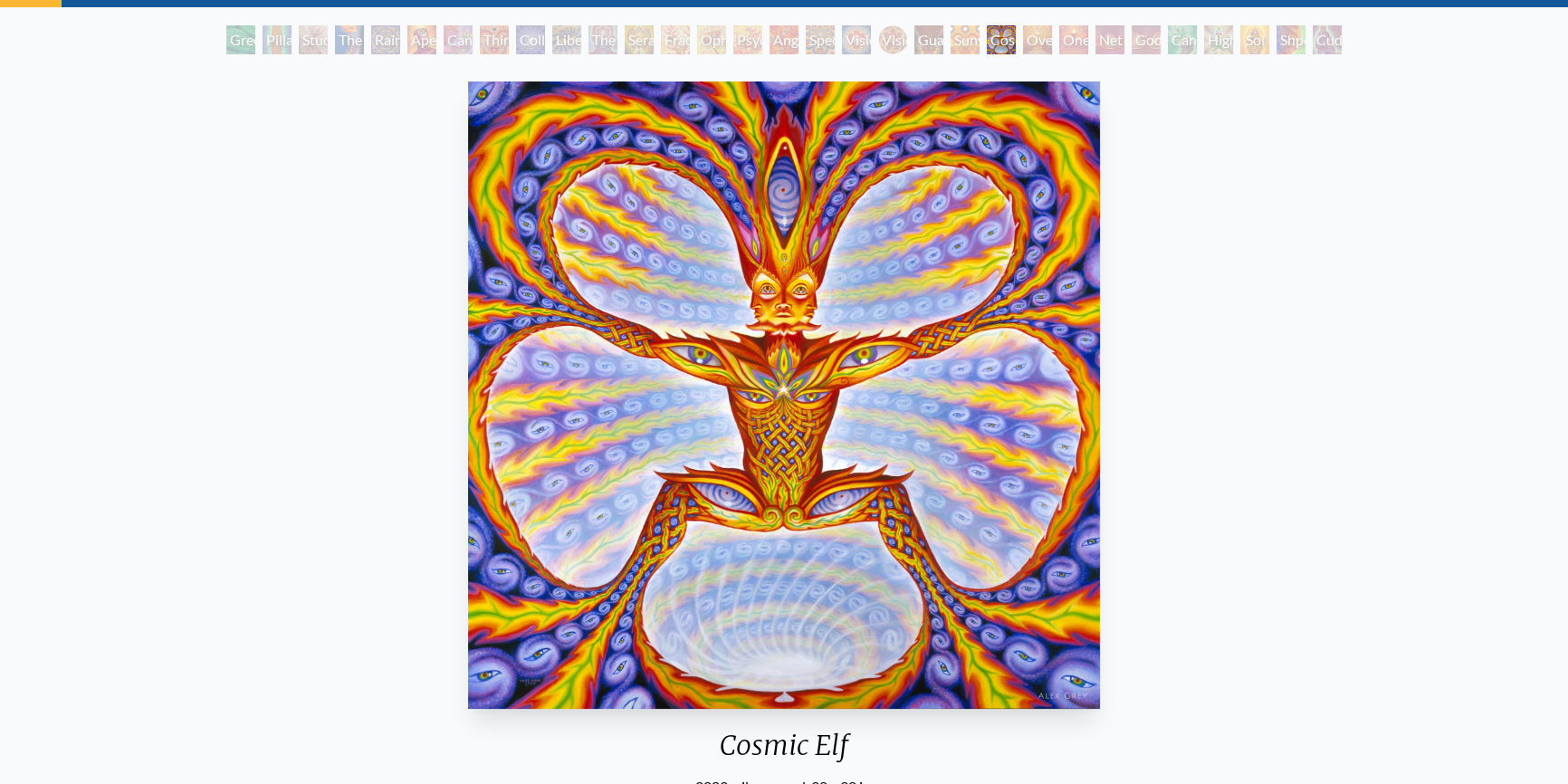
click at [1033, 47] on div "Oversoul" at bounding box center [1038, 40] width 29 height 29
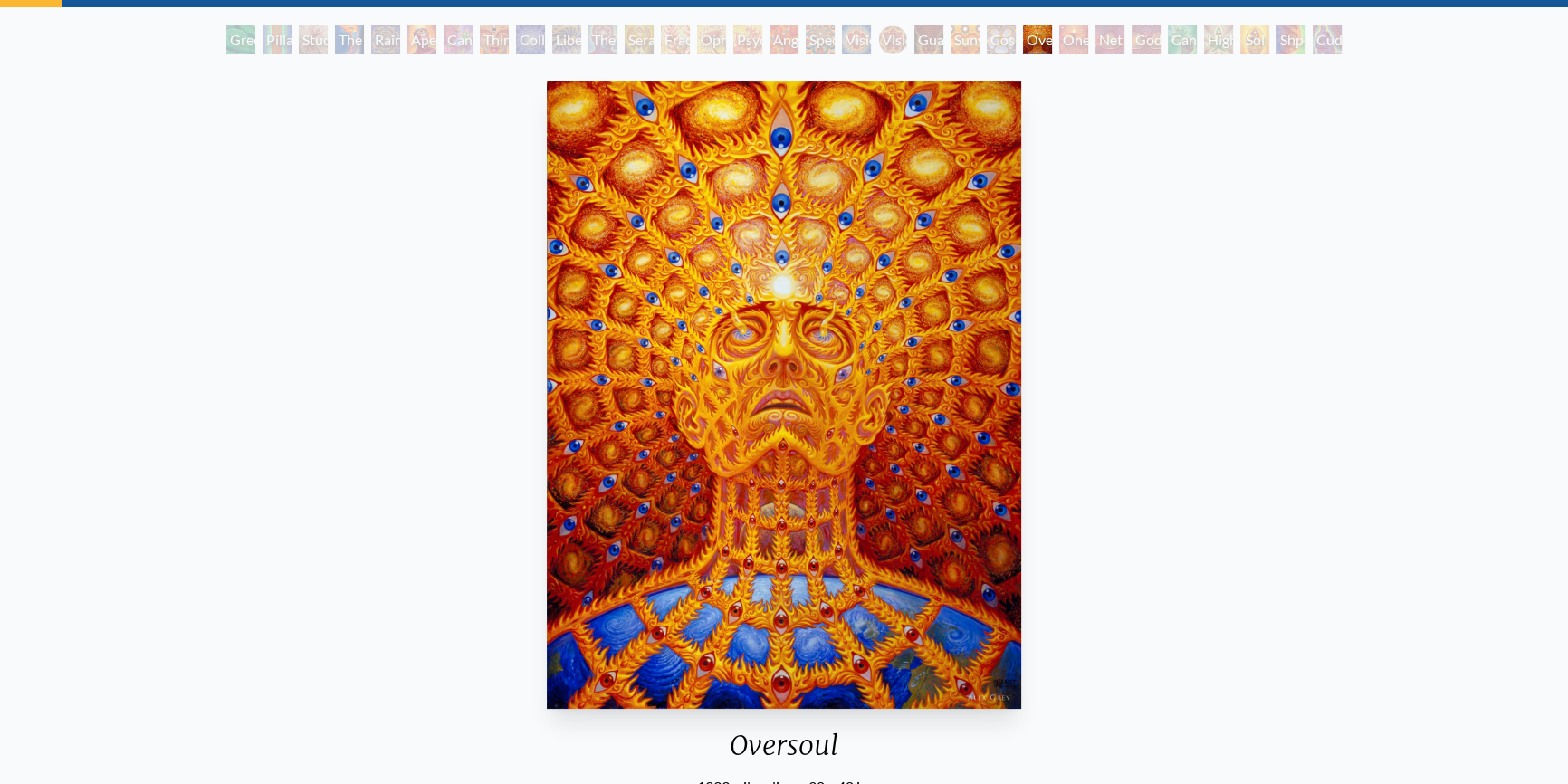
click at [1052, 43] on div "Oversoul" at bounding box center [1038, 40] width 29 height 29
click at [1100, 41] on div "Net of Being" at bounding box center [1110, 40] width 29 height 29
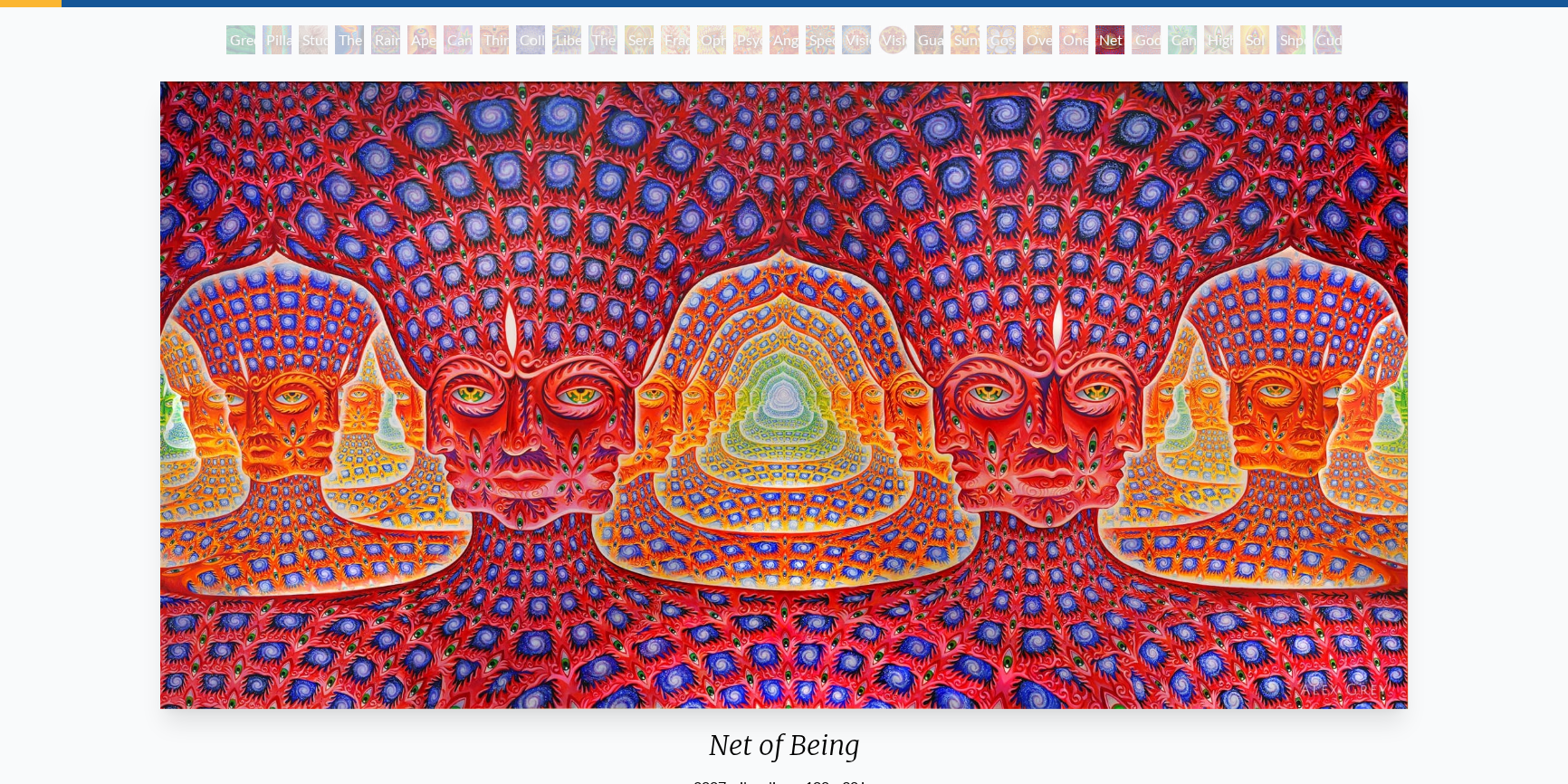
click at [1132, 37] on div "Godself" at bounding box center [1146, 40] width 29 height 29
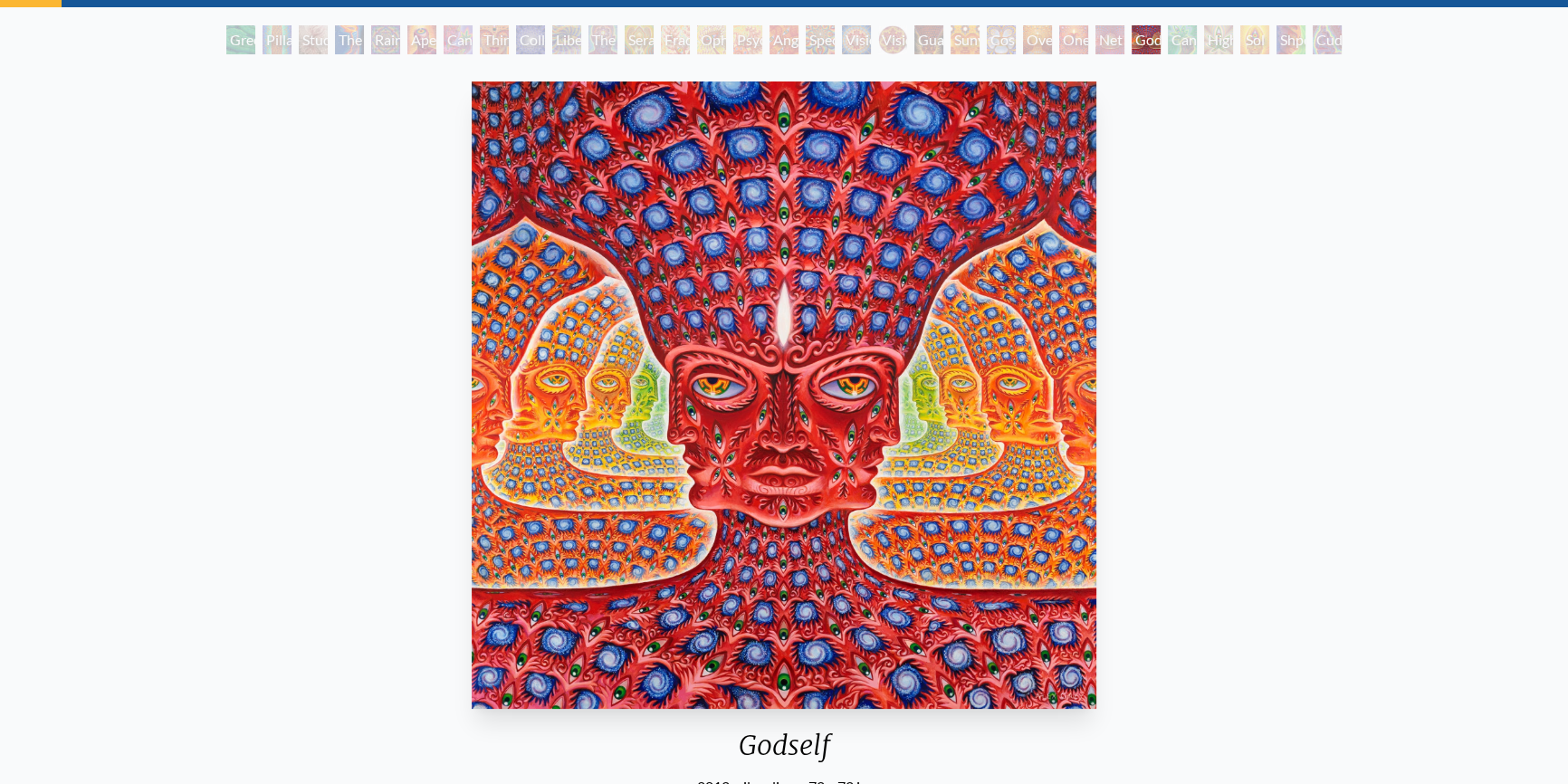
click at [1190, 31] on div "Cannafist" at bounding box center [1183, 40] width 29 height 29
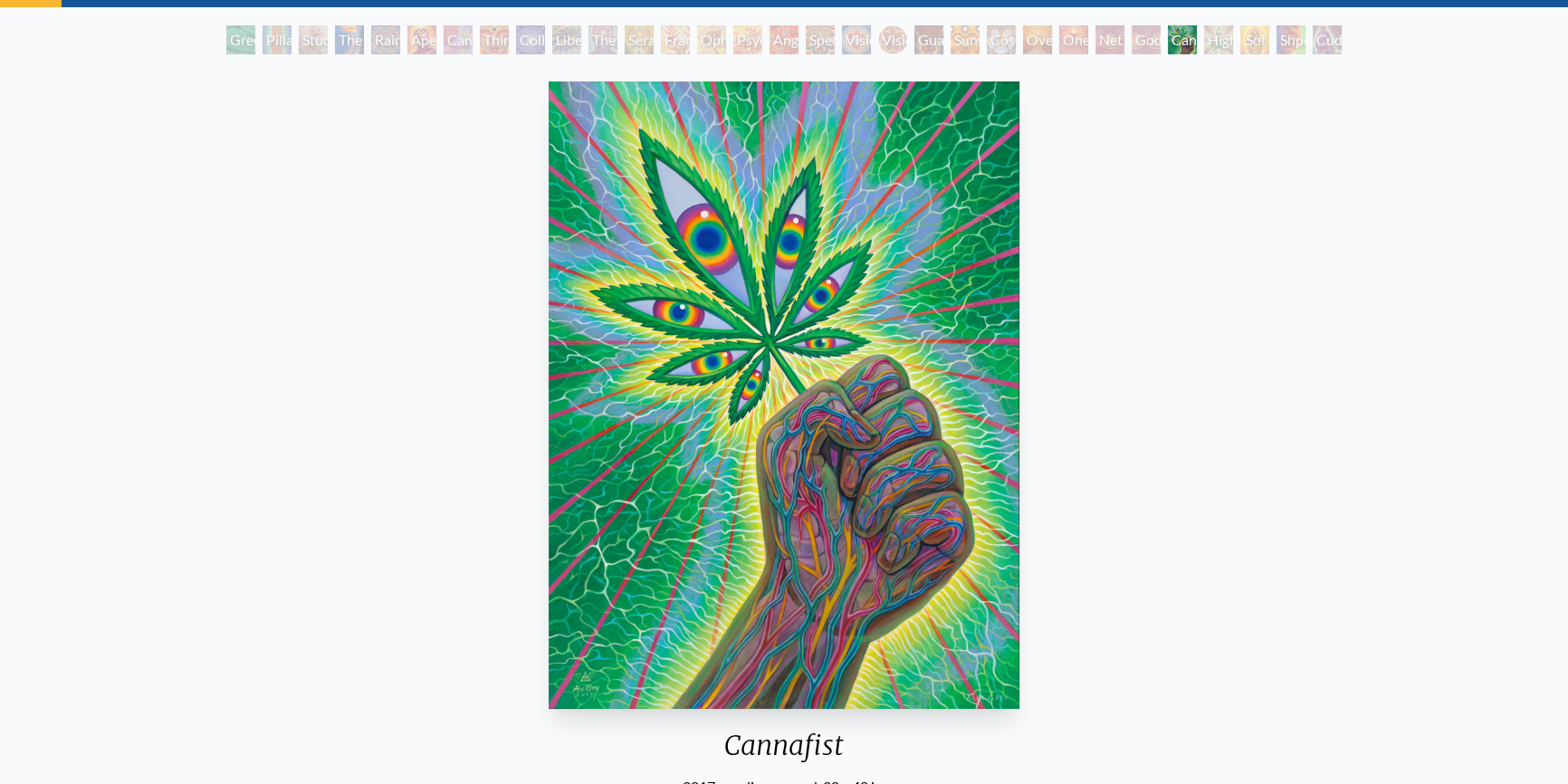
click at [1231, 40] on div "Higher Vision" at bounding box center [1219, 40] width 29 height 29
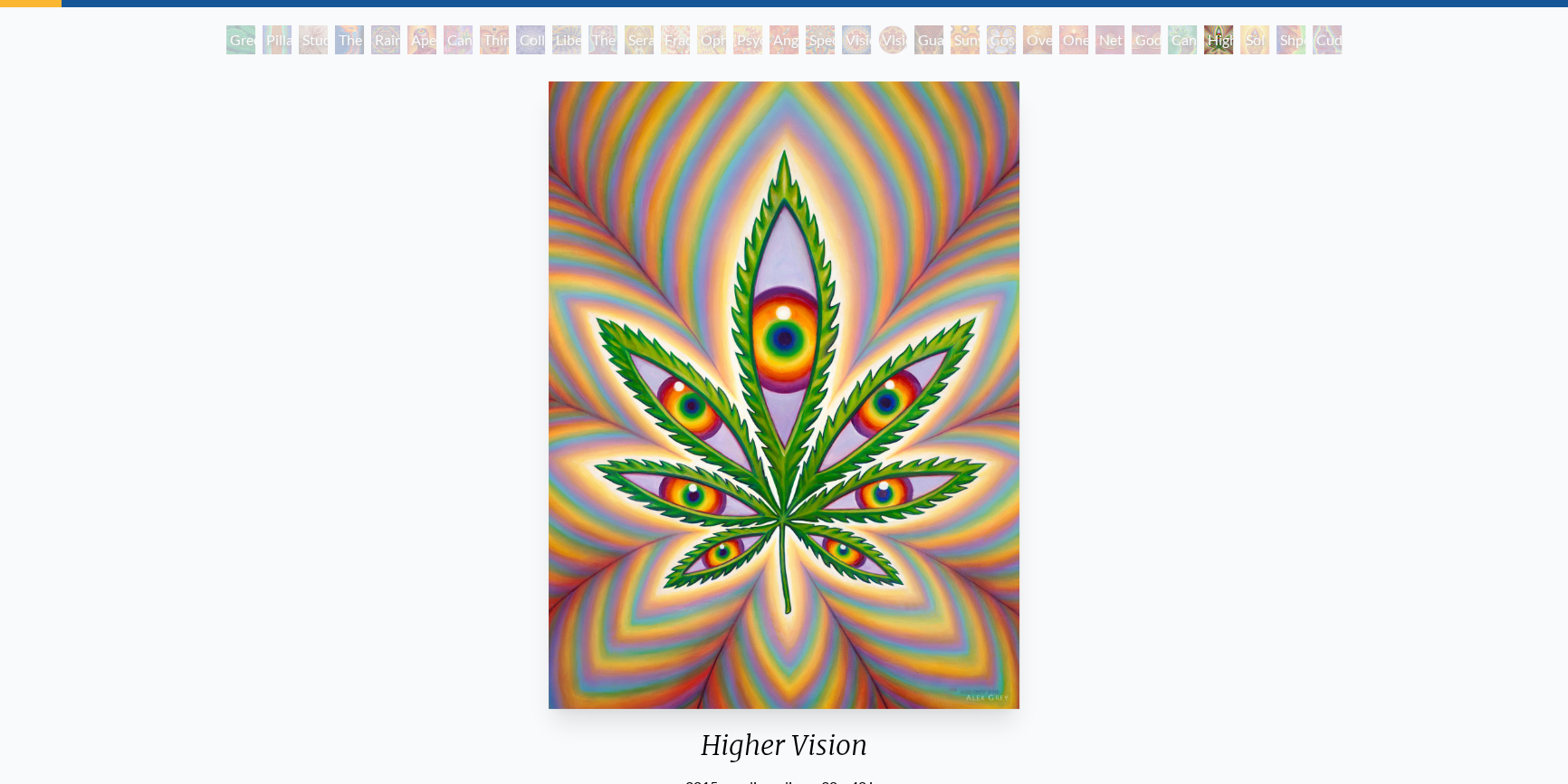
click at [1281, 40] on div "Shpongled" at bounding box center [1291, 40] width 29 height 29
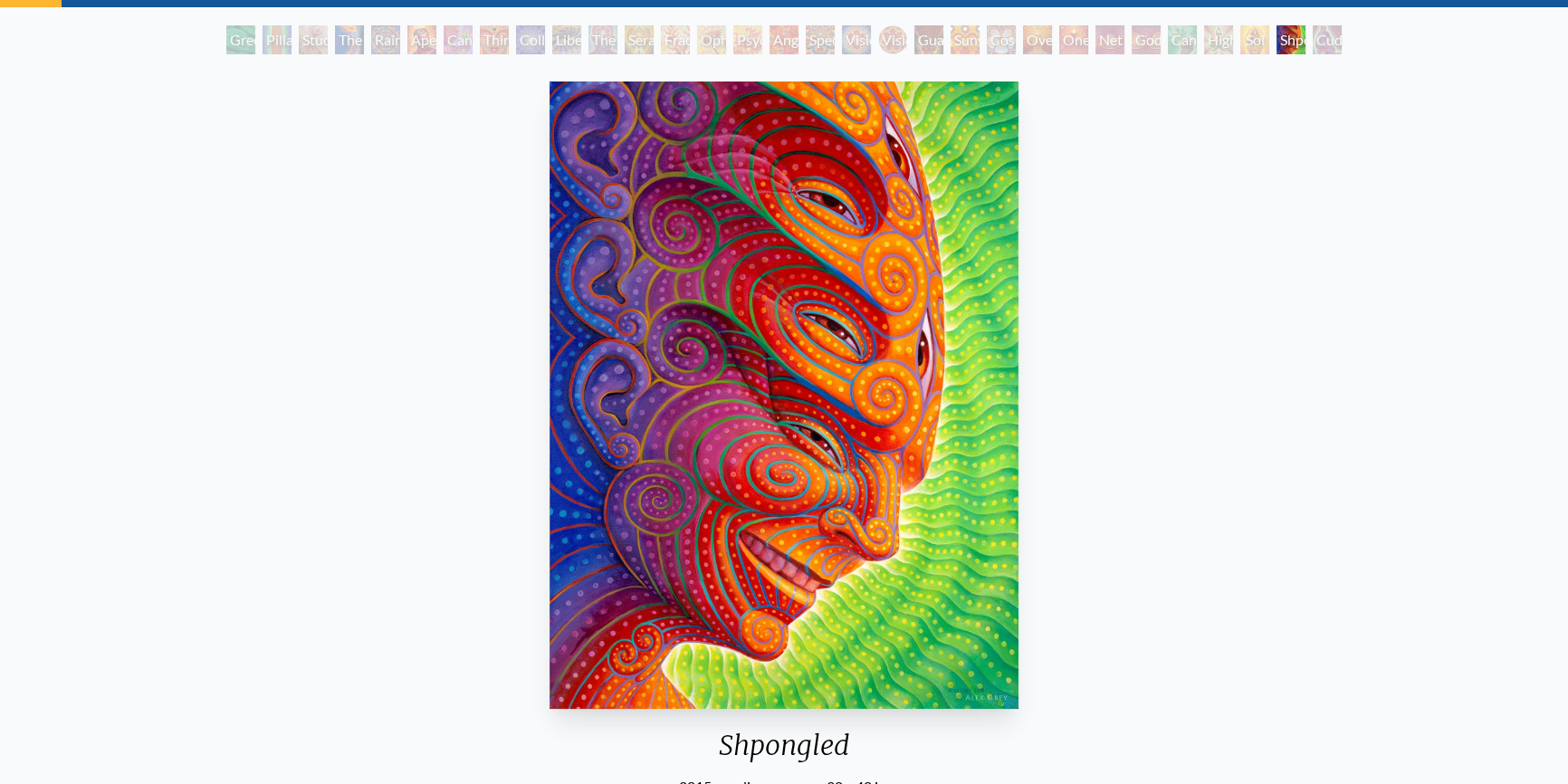
click at [1259, 45] on div "Sol Invictus" at bounding box center [1255, 40] width 29 height 29
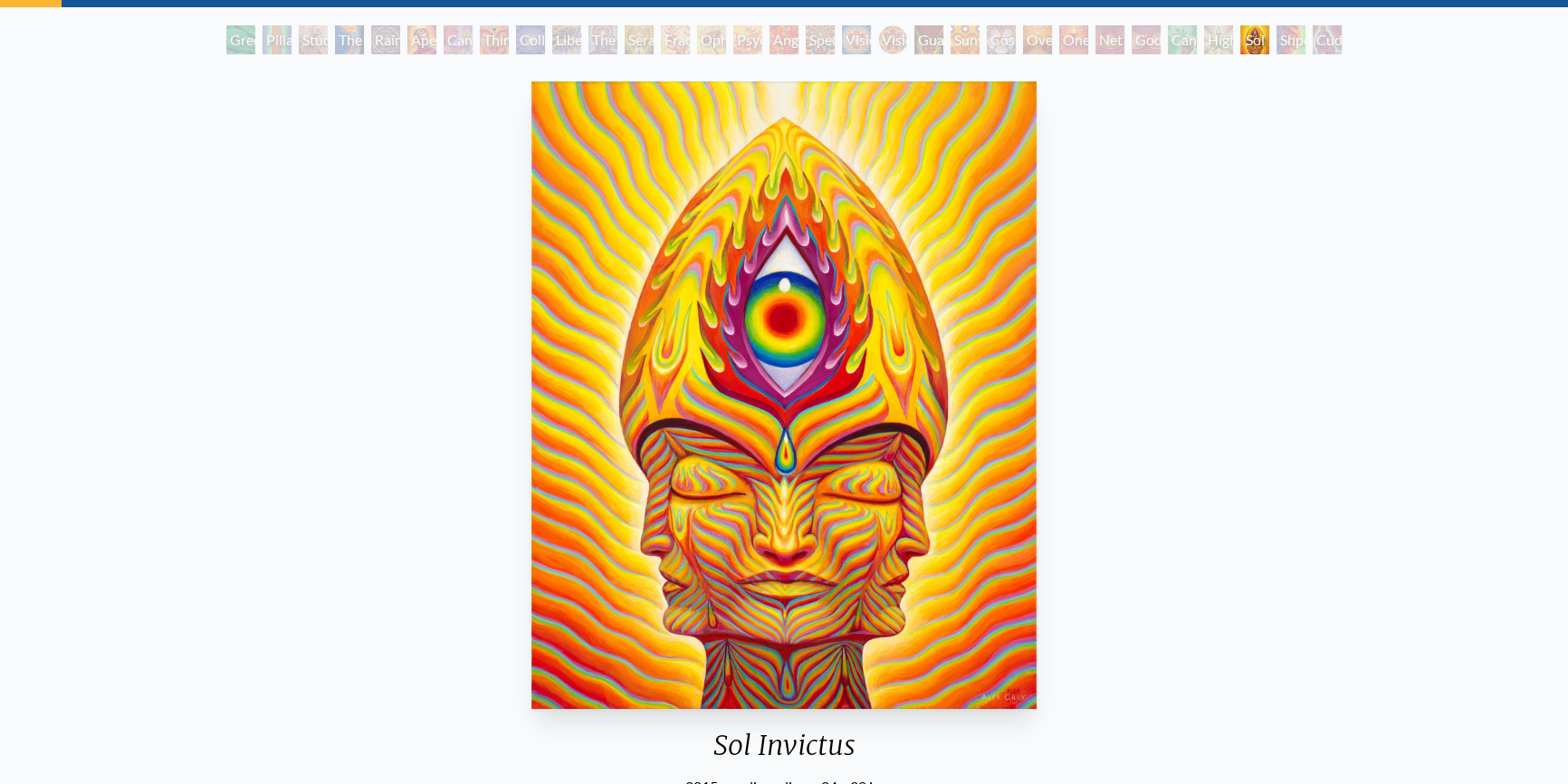
click at [1322, 35] on div "Cuddle" at bounding box center [1328, 40] width 29 height 29
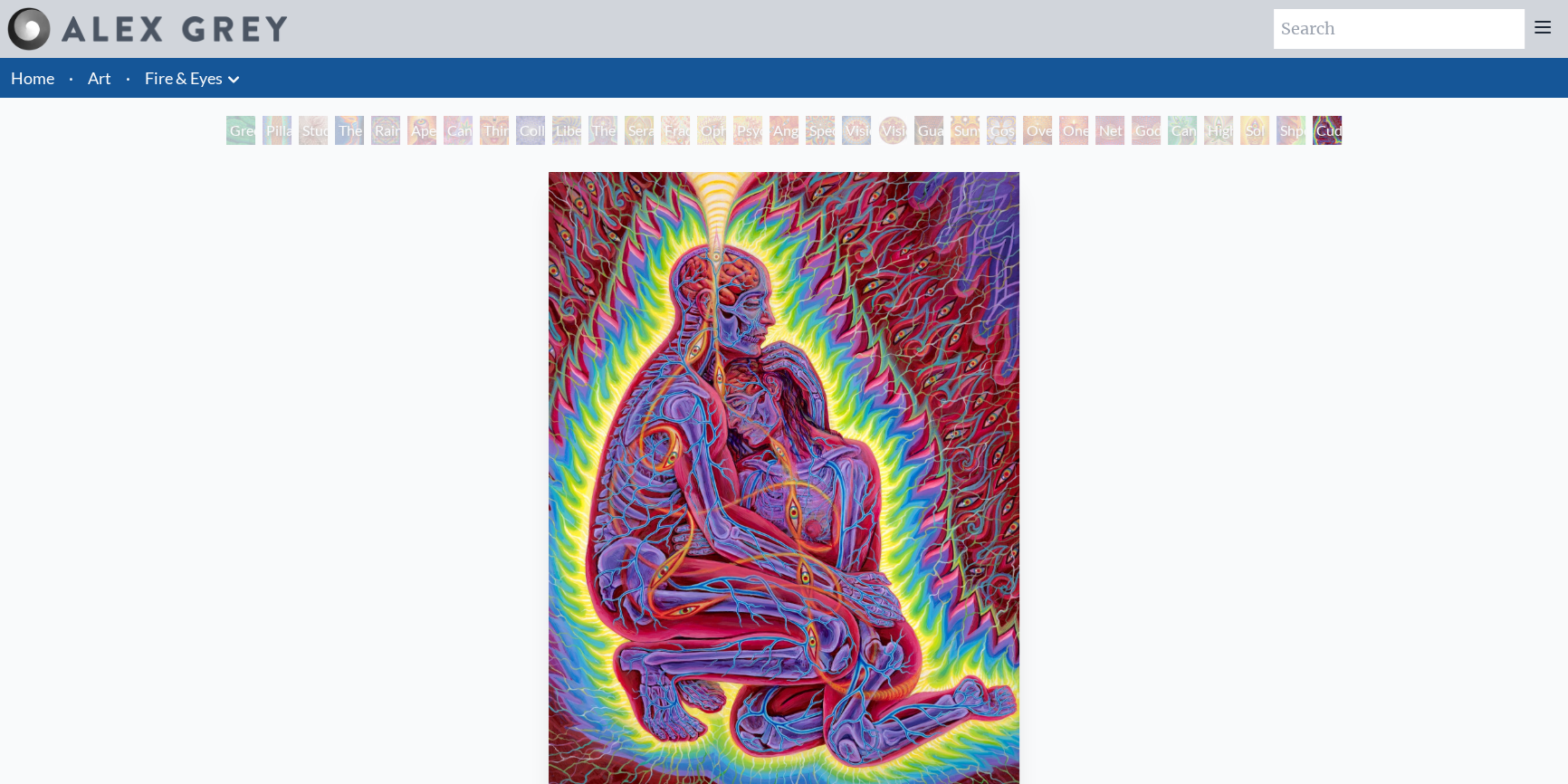
click at [90, 69] on link "Art" at bounding box center [99, 78] width 24 height 26
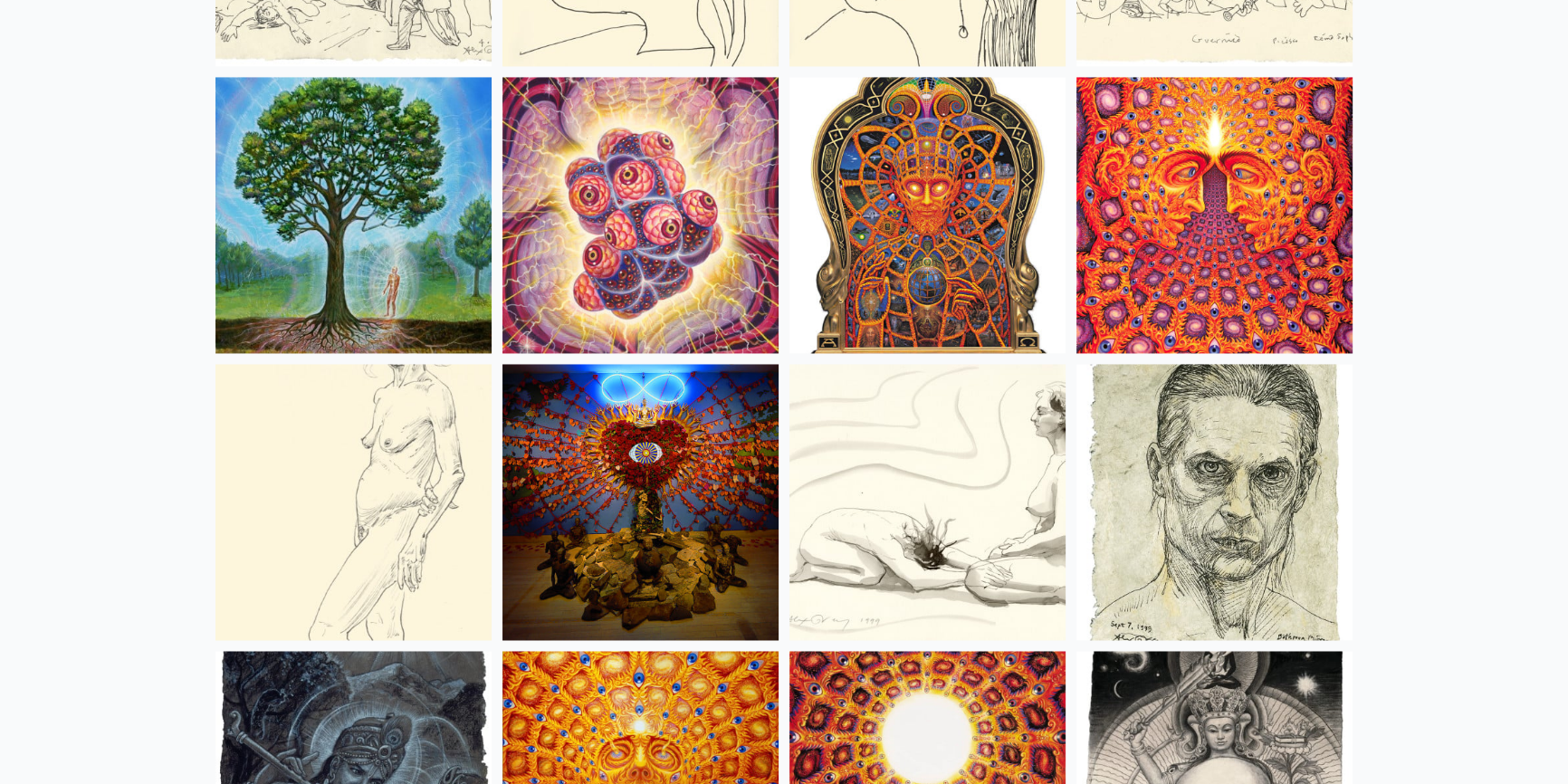
scroll to position [12512, 0]
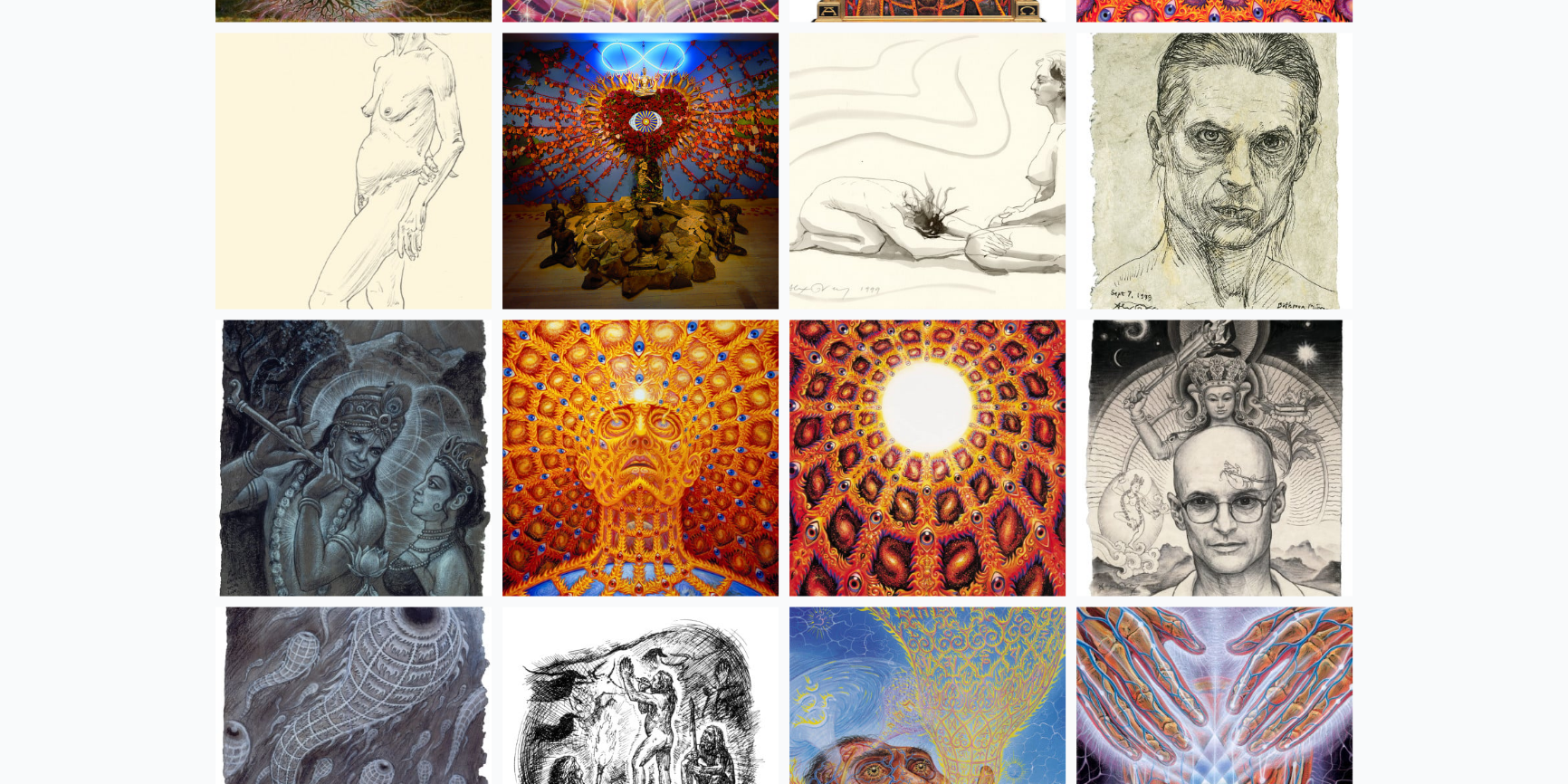
click at [904, 437] on img at bounding box center [927, 457] width 277 height 277
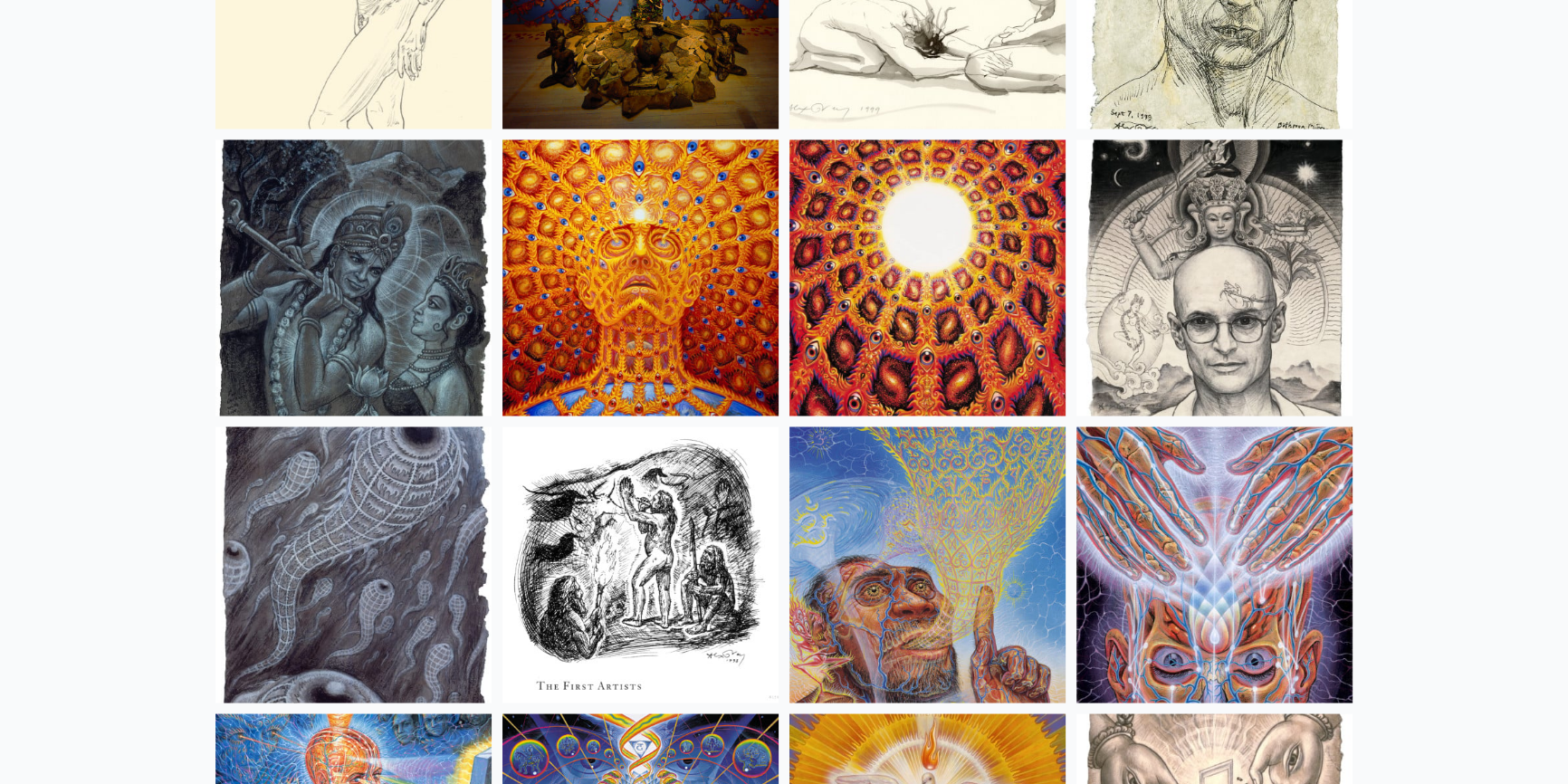
scroll to position [12923, 0]
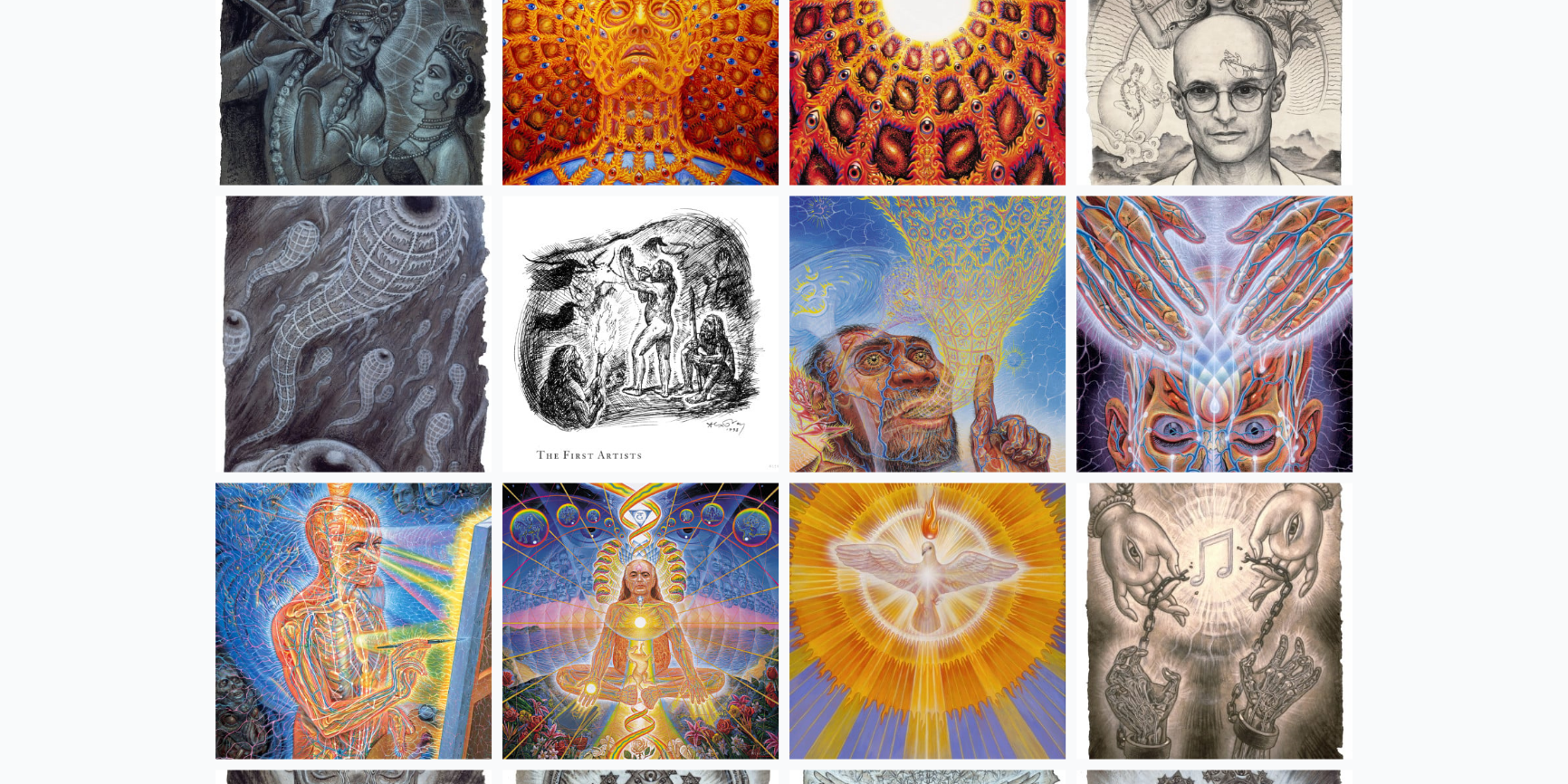
click at [953, 308] on img at bounding box center [927, 333] width 277 height 277
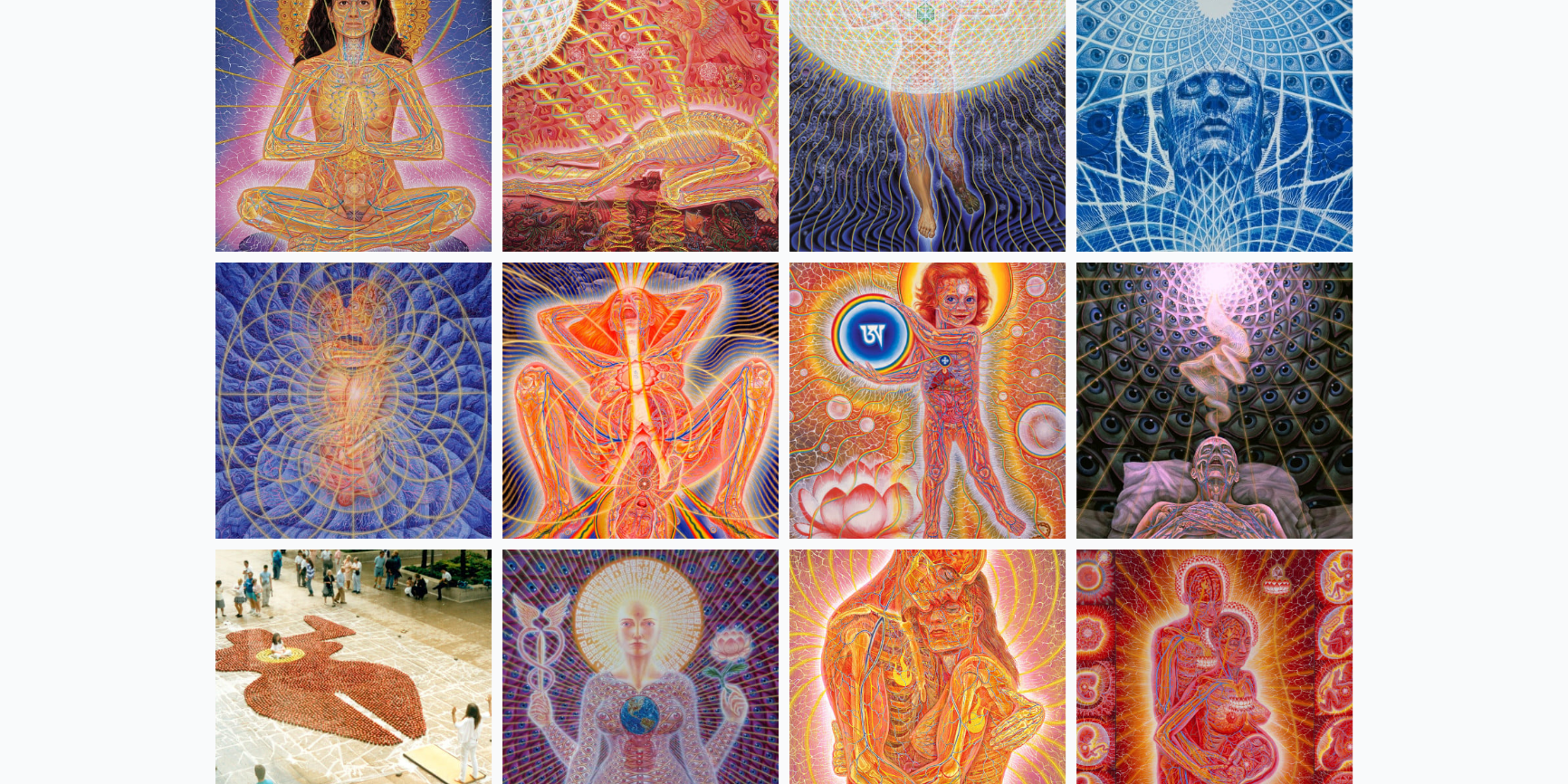
scroll to position [16793, 0]
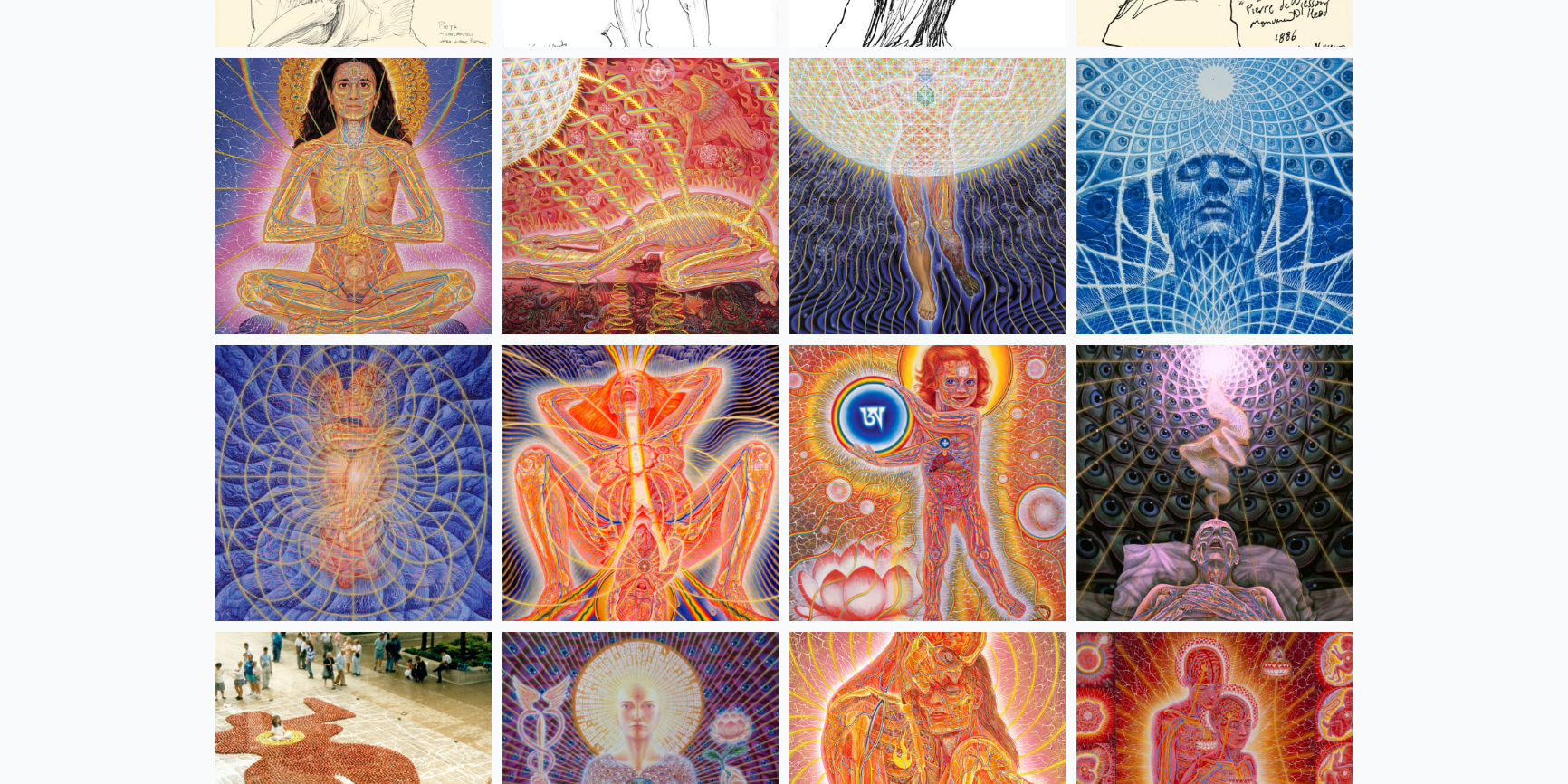
click at [938, 182] on img at bounding box center [927, 195] width 277 height 277
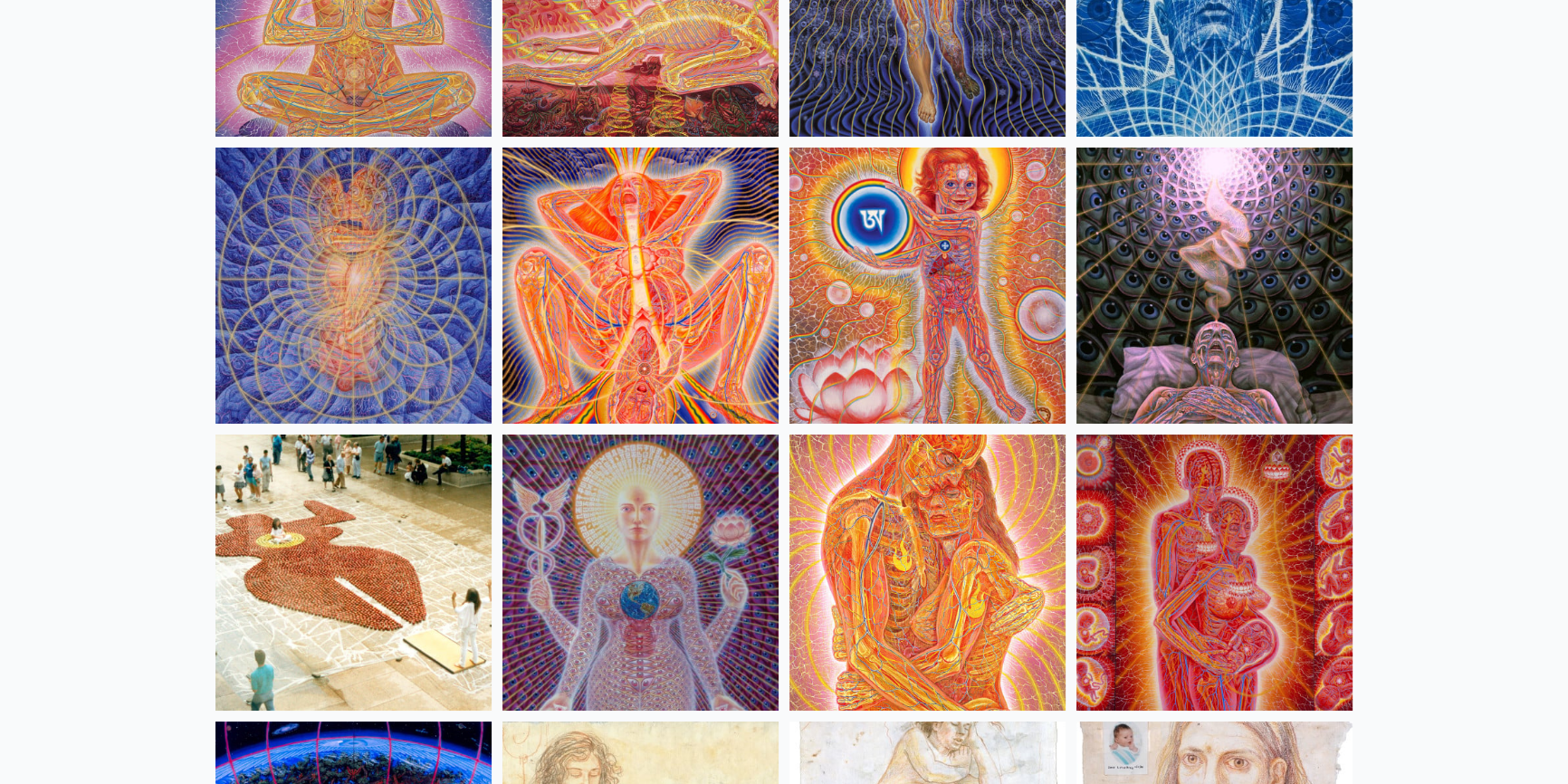
scroll to position [17285, 0]
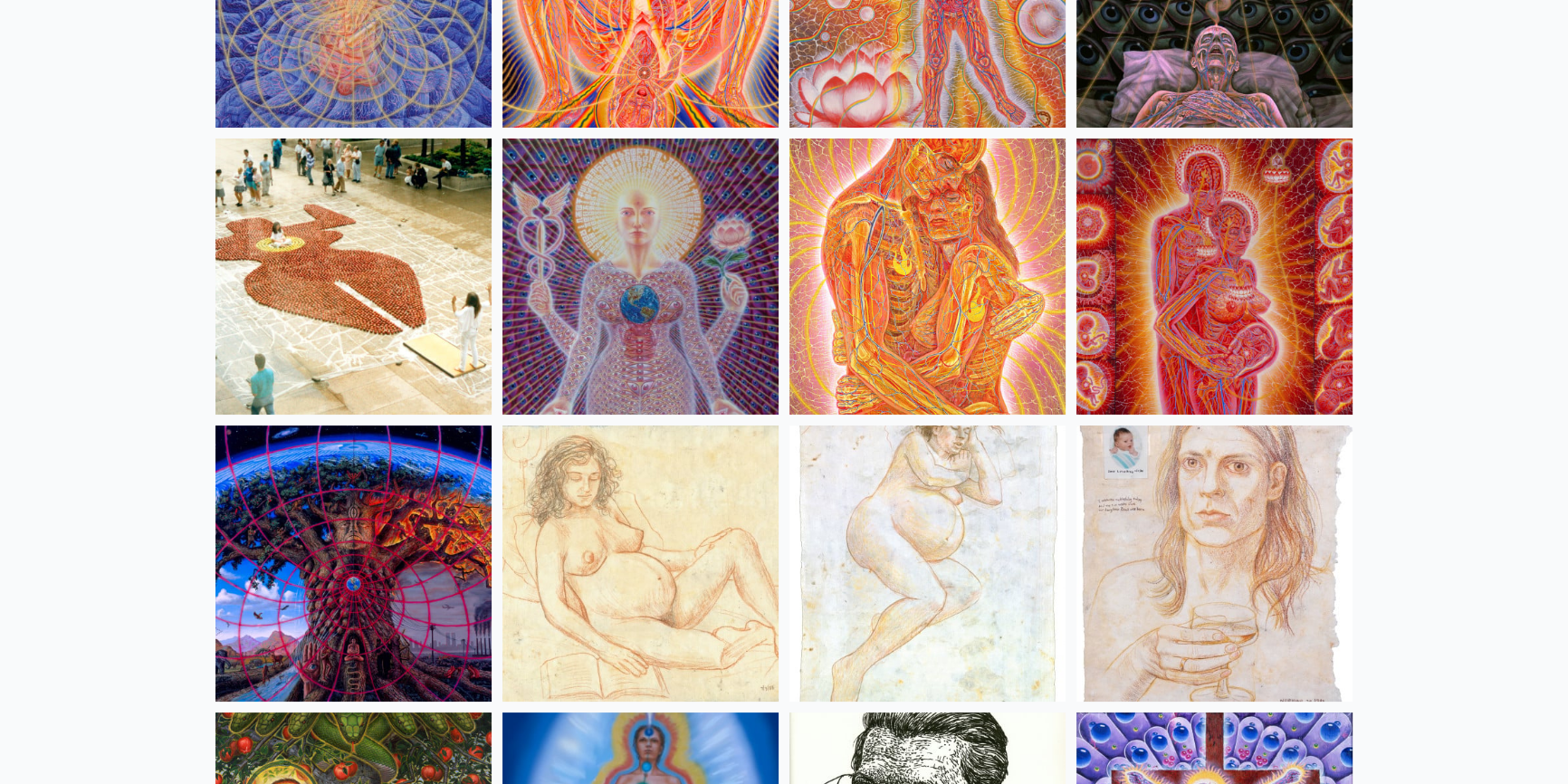
click at [636, 275] on img at bounding box center [641, 277] width 277 height 277
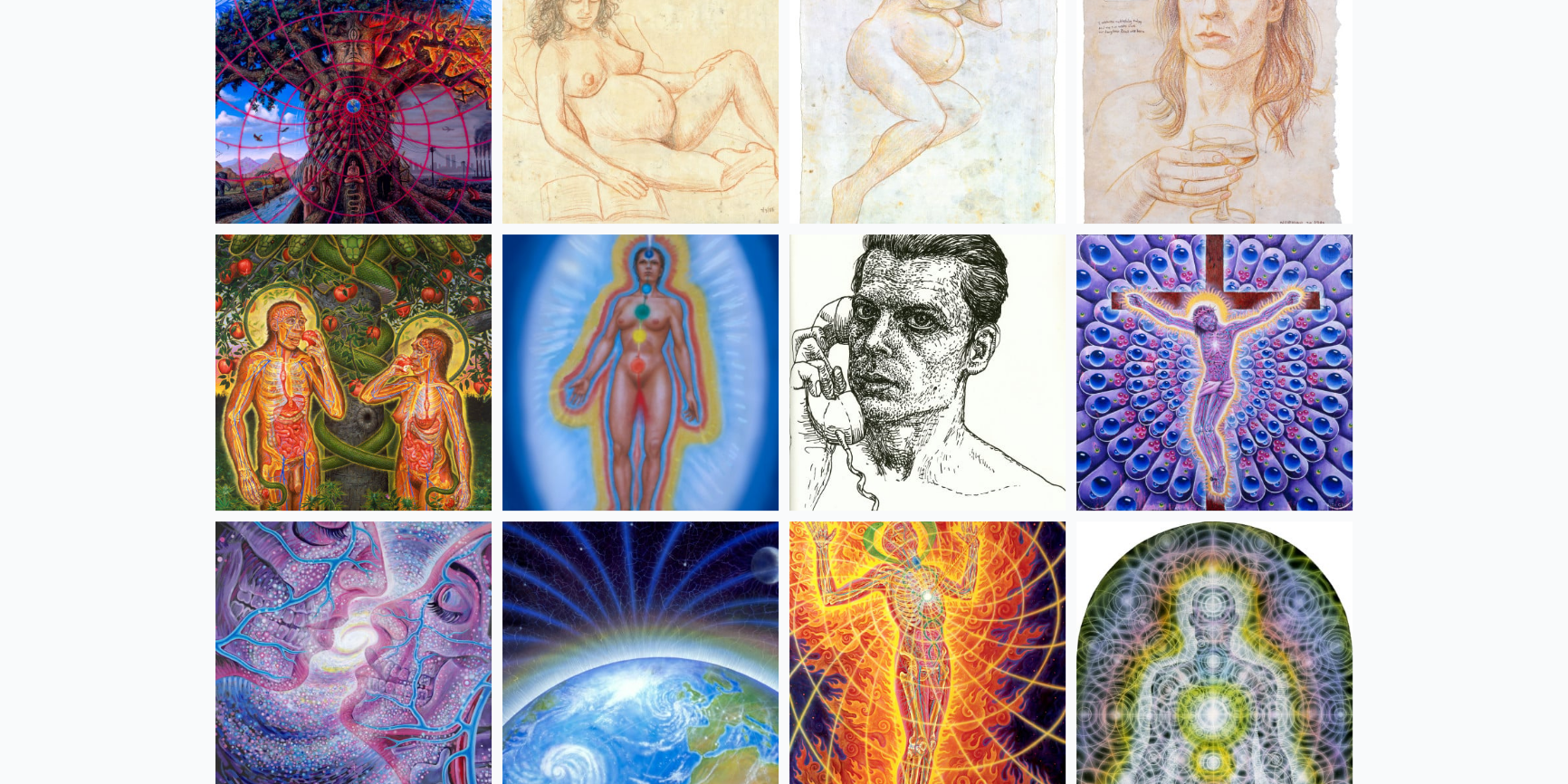
scroll to position [17780, 0]
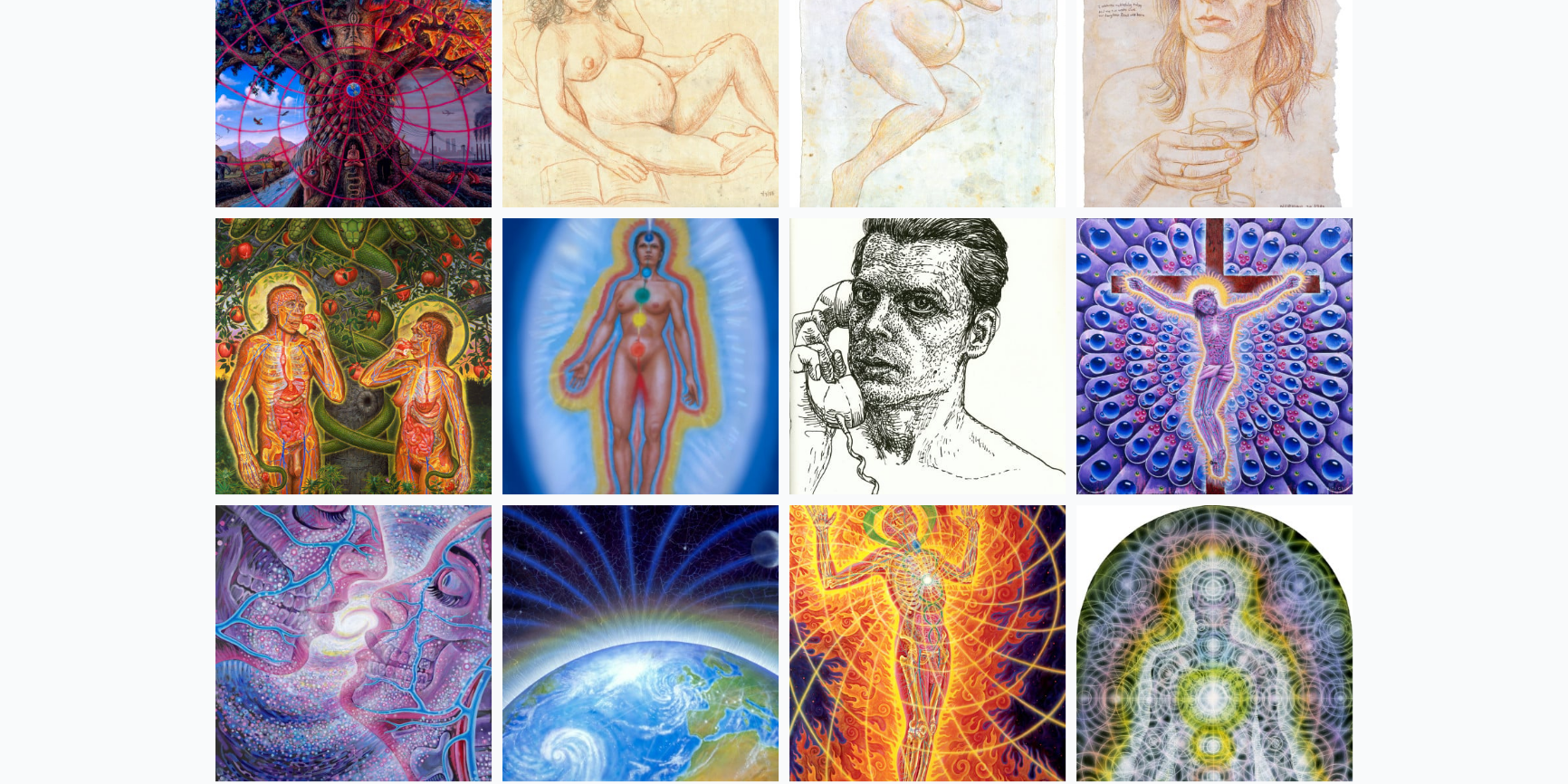
click at [1212, 335] on img at bounding box center [1215, 356] width 277 height 277
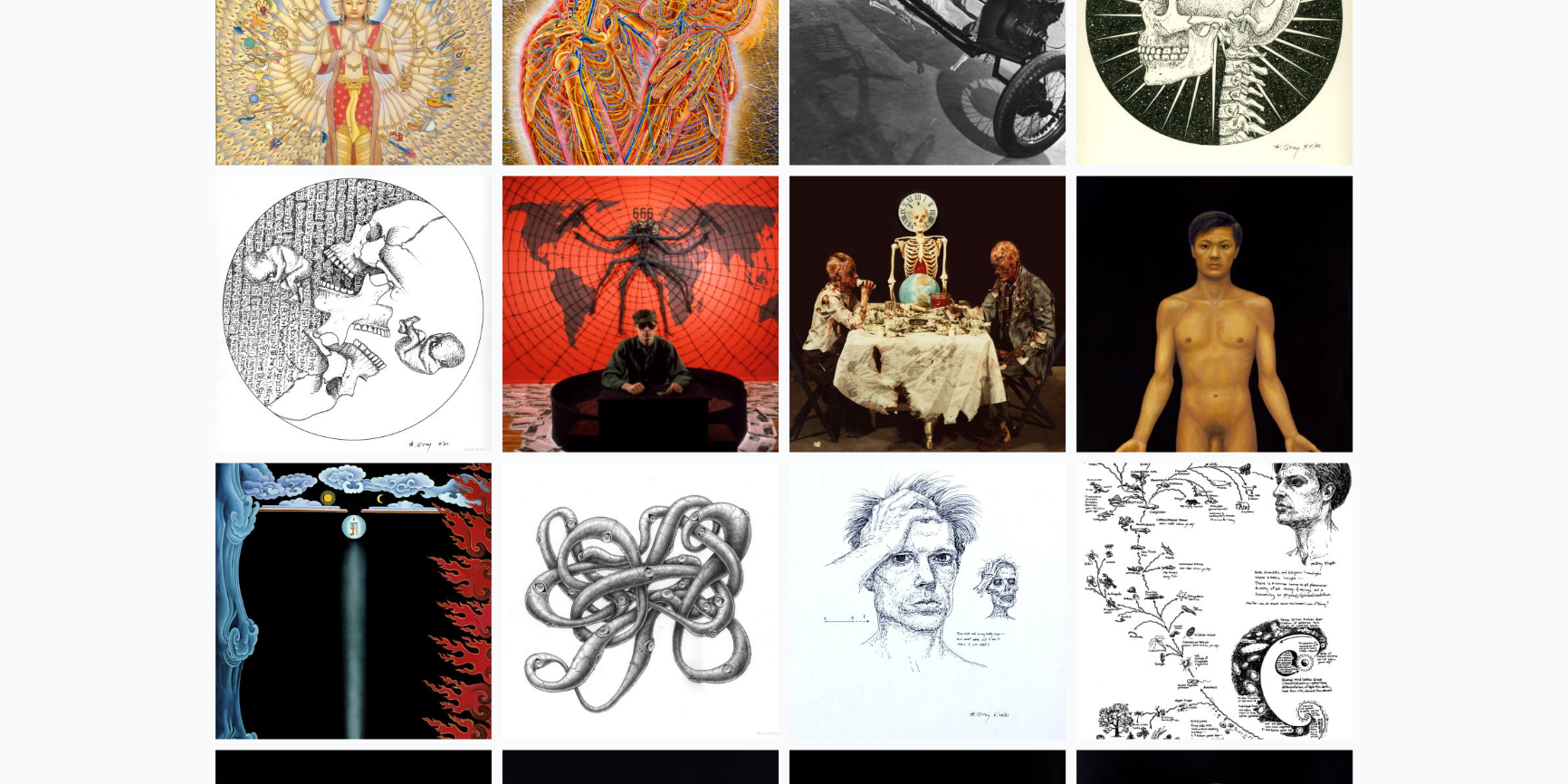
scroll to position [20990, 0]
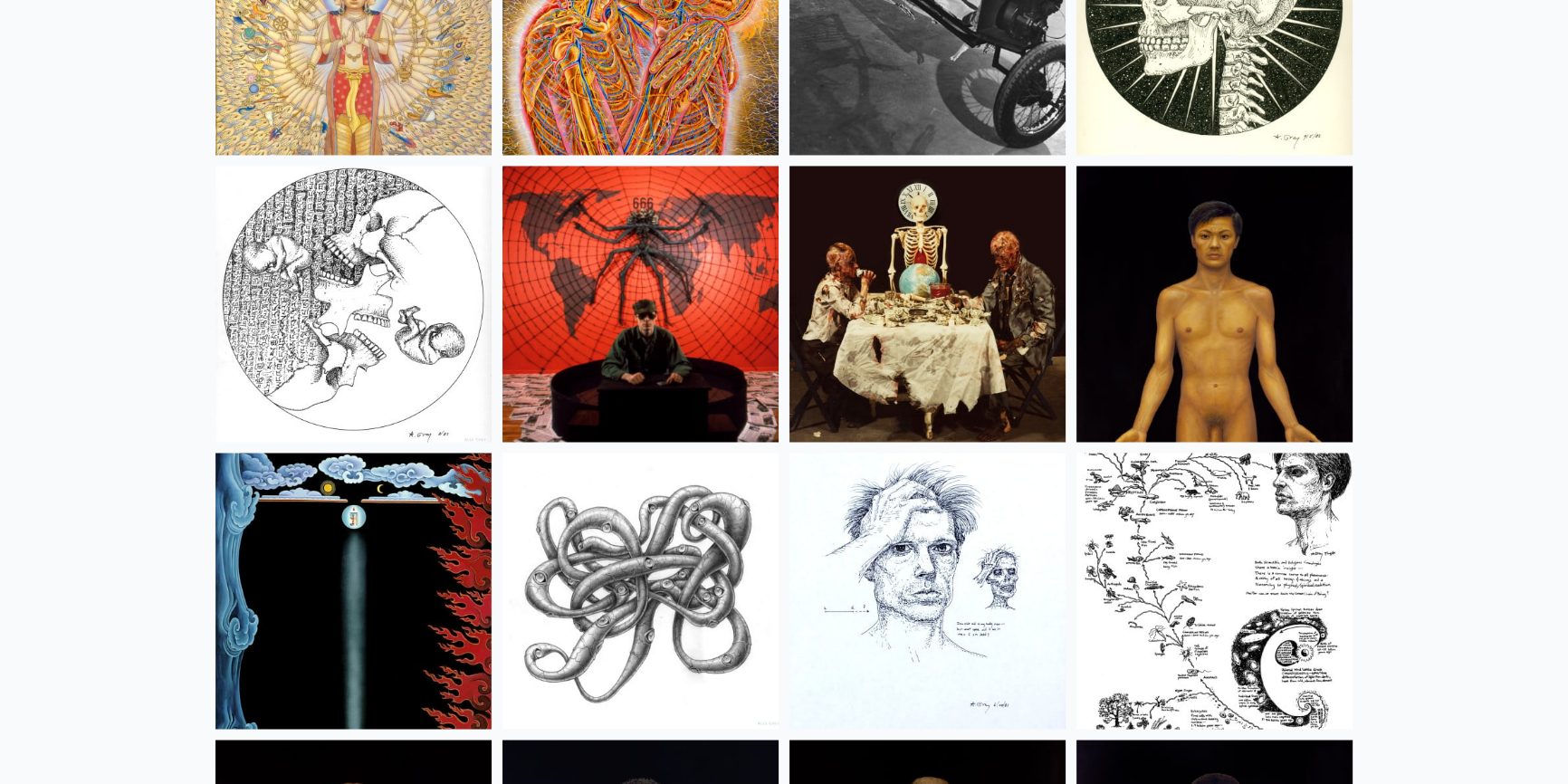
click at [1236, 260] on img at bounding box center [1215, 304] width 277 height 277
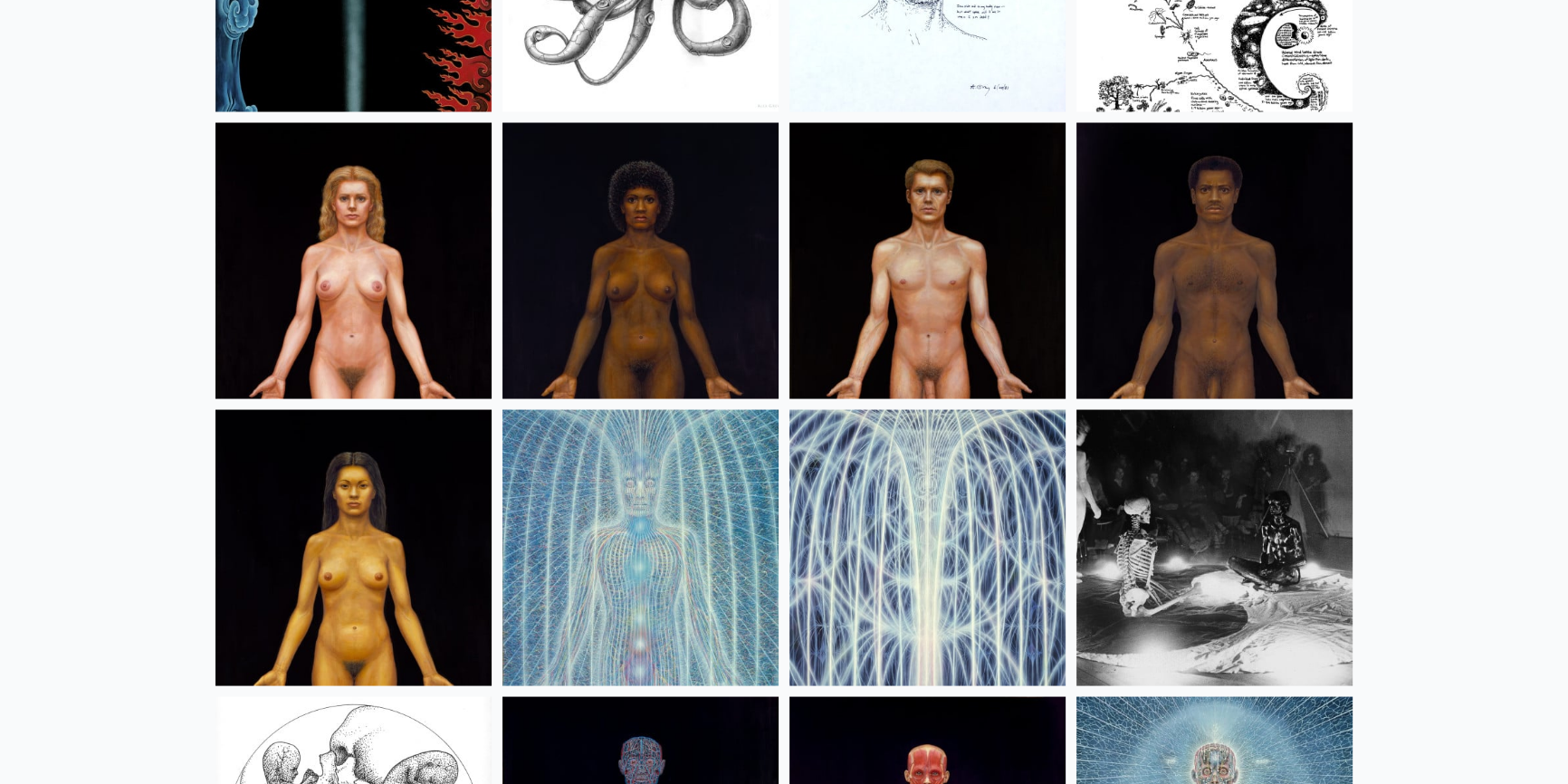
scroll to position [21732, 0]
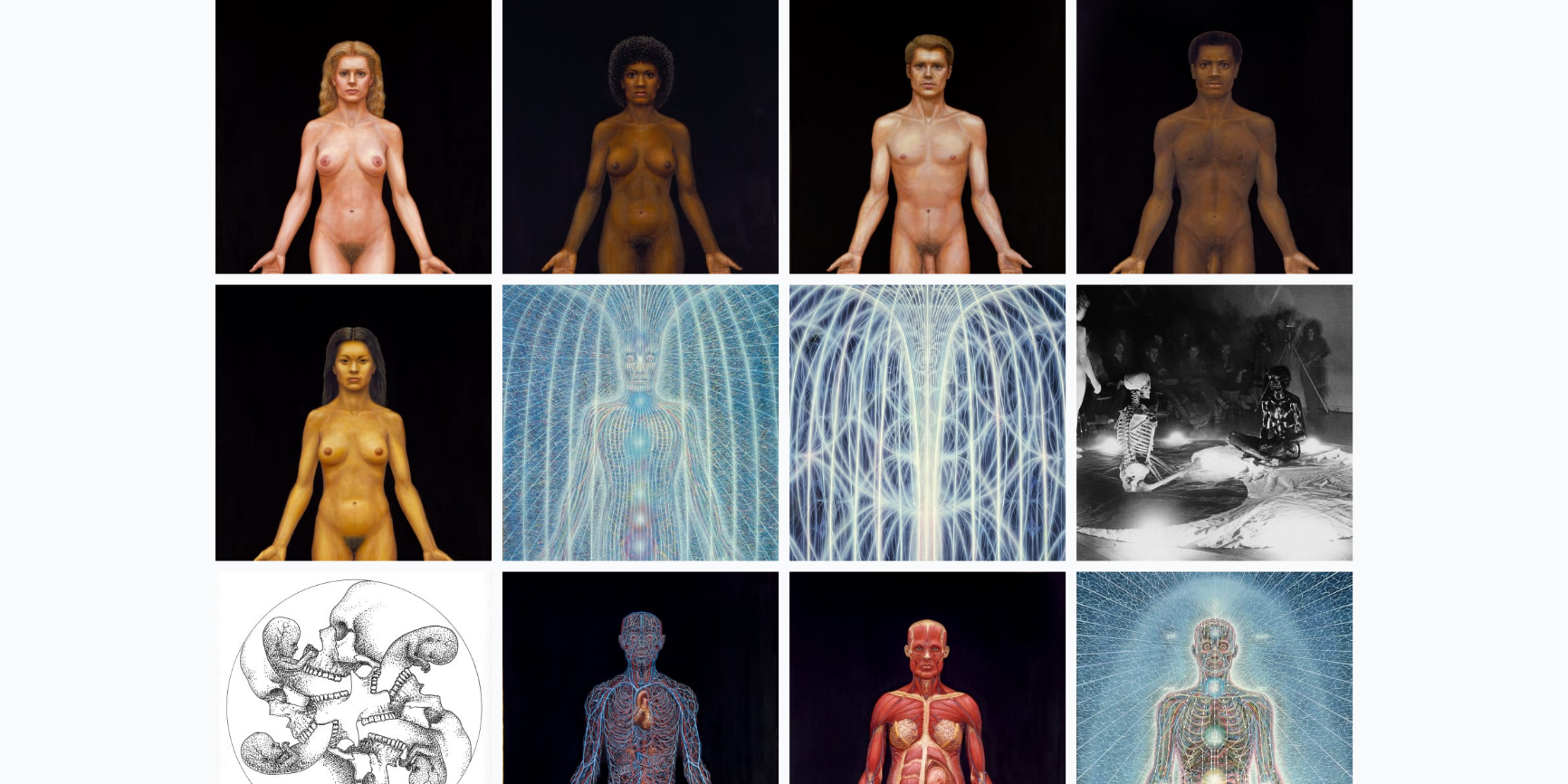
click at [931, 152] on img at bounding box center [927, 136] width 277 height 277
click at [1184, 112] on img at bounding box center [1215, 136] width 277 height 277
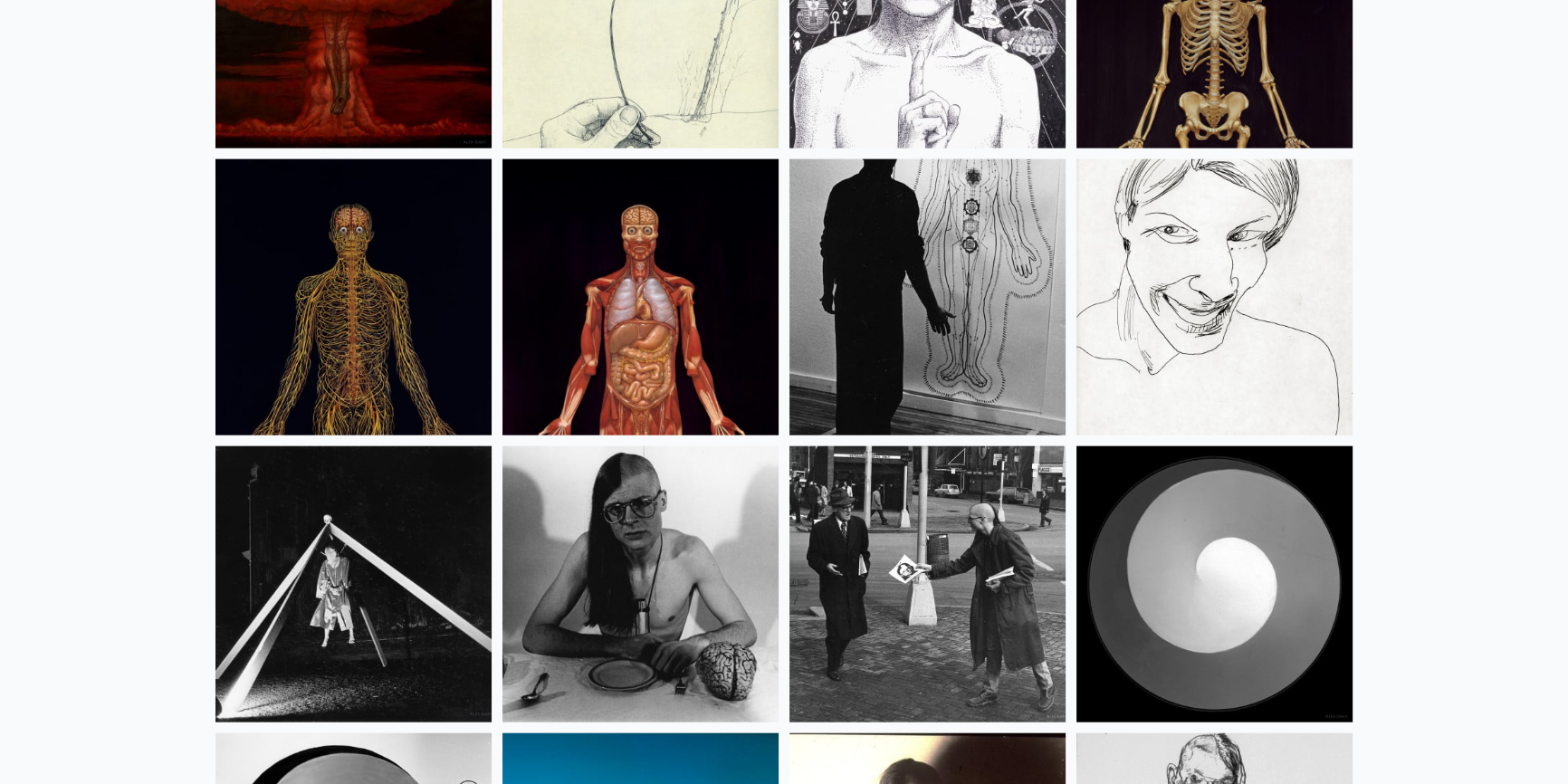
scroll to position [23213, 0]
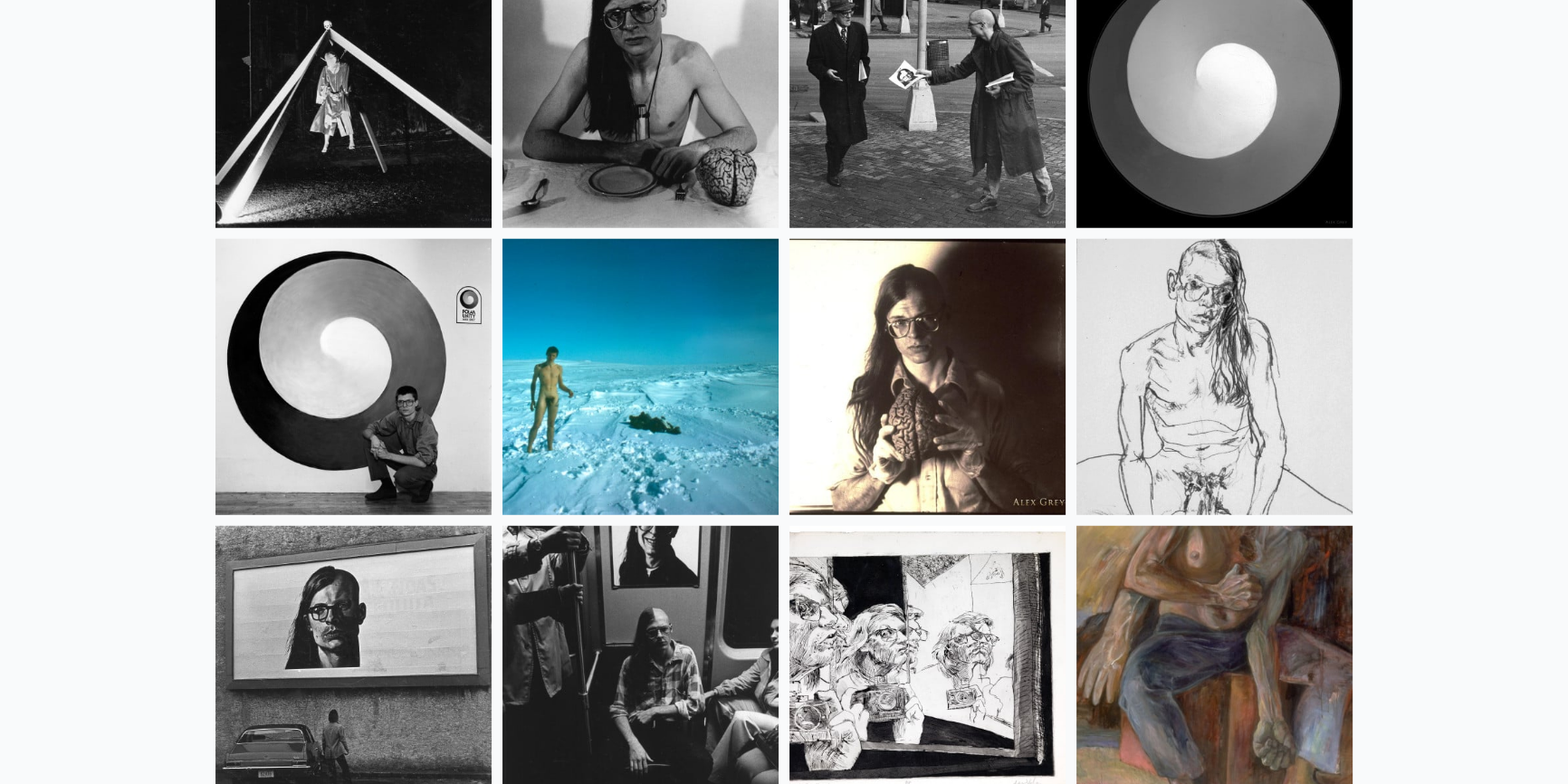
click at [911, 381] on img at bounding box center [927, 377] width 277 height 277
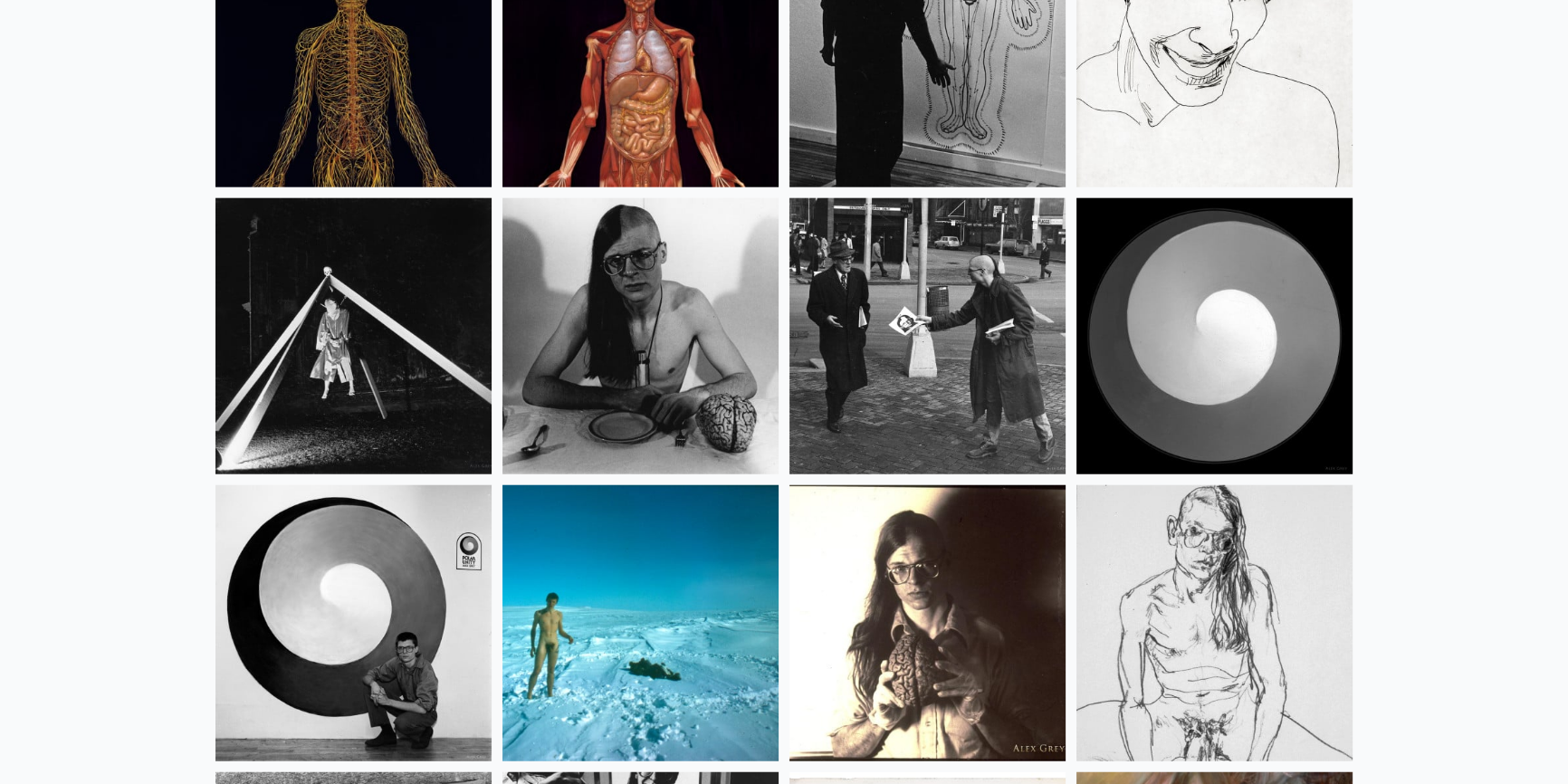
scroll to position [22966, 0]
click at [642, 314] on img at bounding box center [641, 337] width 277 height 277
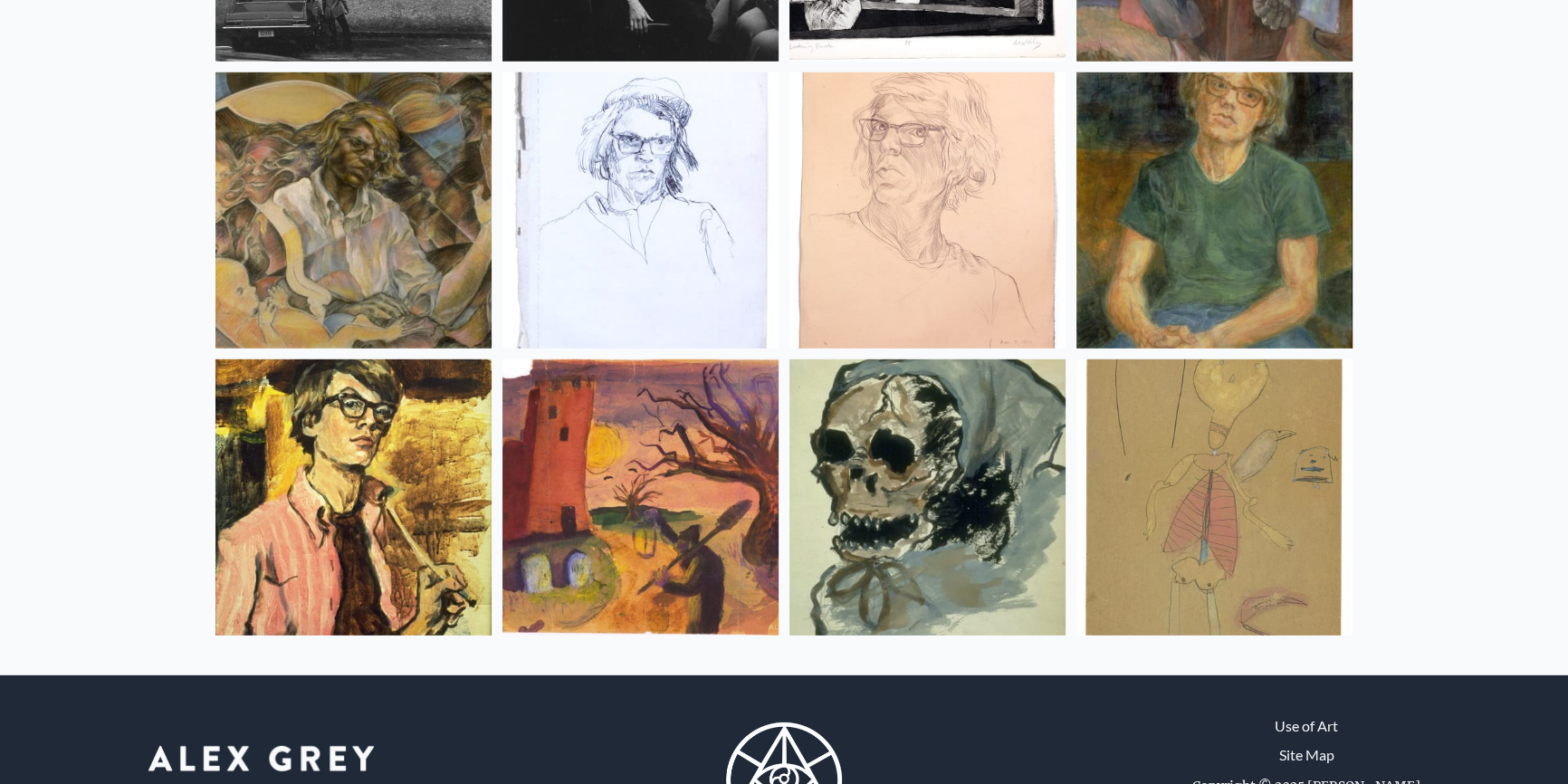
scroll to position [24055, 0]
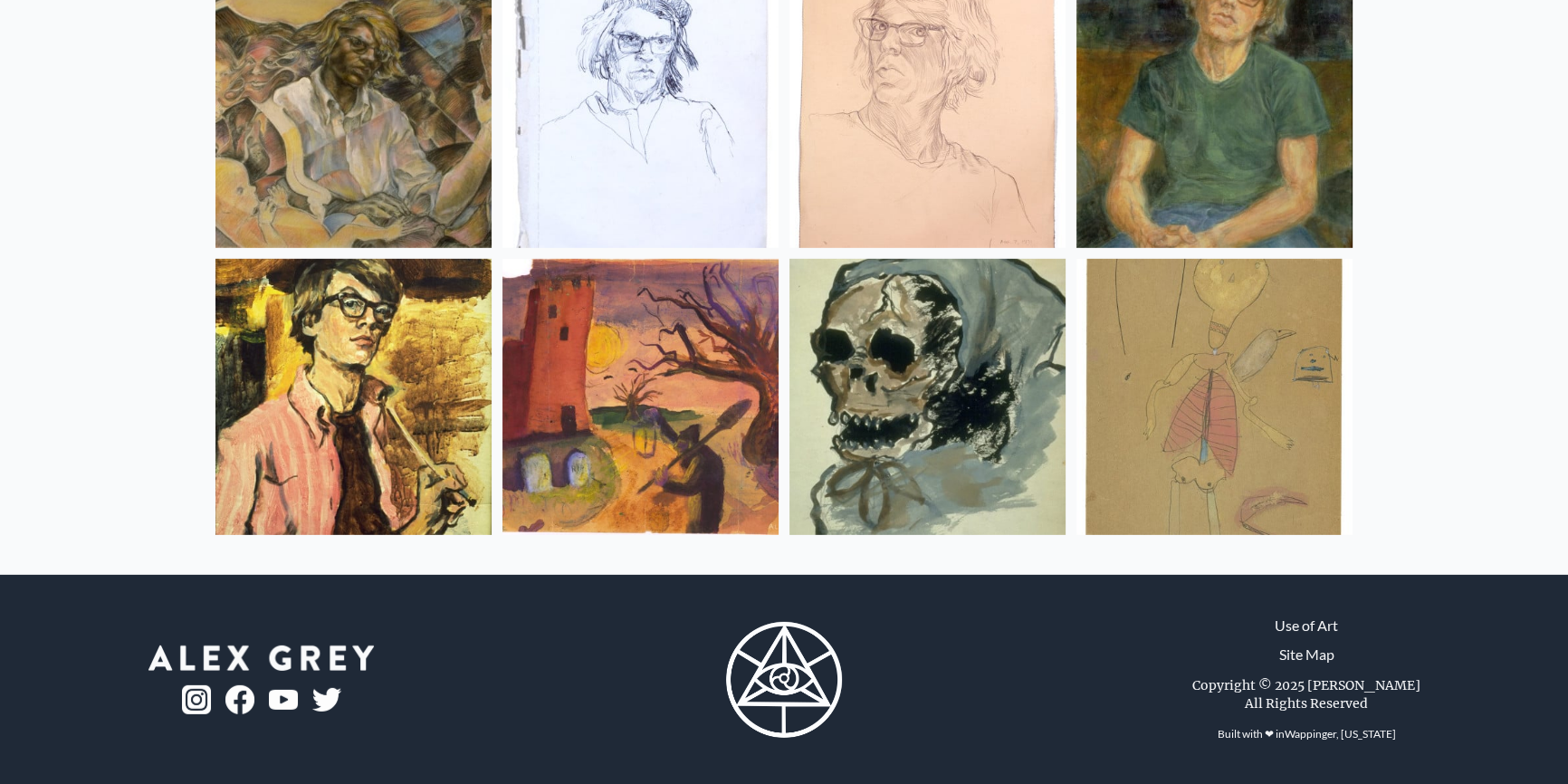
click at [648, 398] on img at bounding box center [641, 397] width 277 height 277
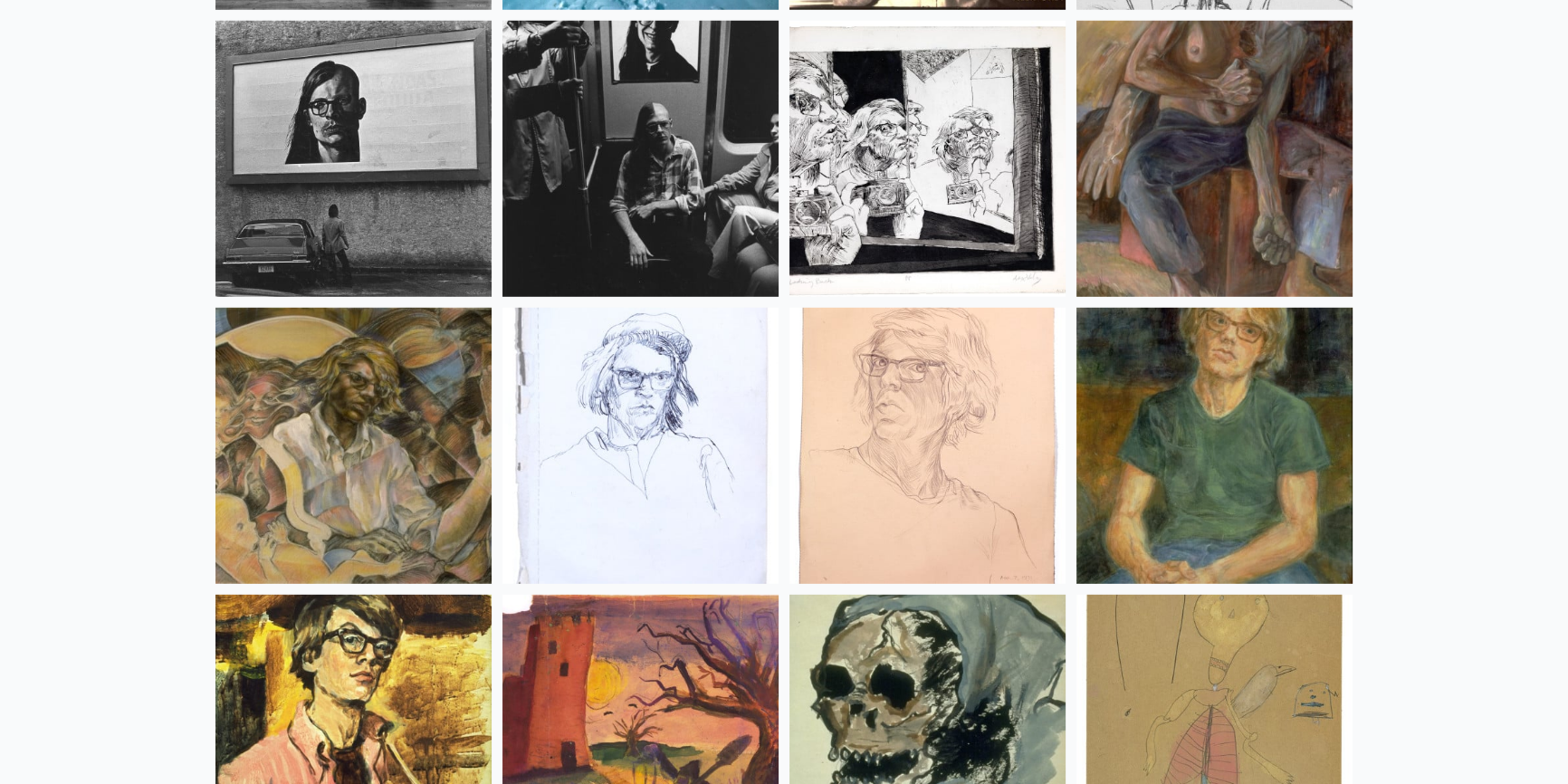
scroll to position [23561, 0]
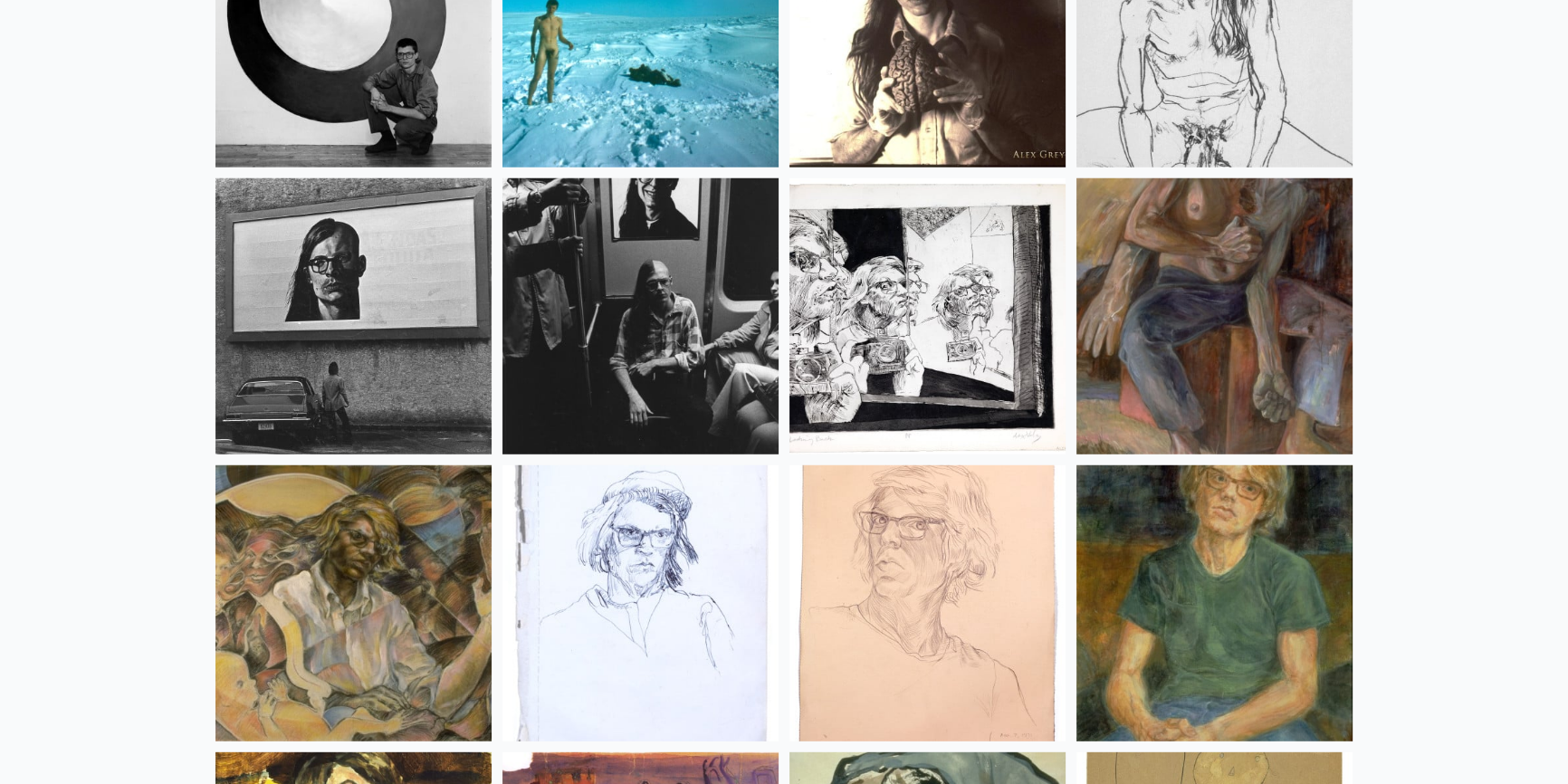
click at [1262, 323] on img at bounding box center [1215, 316] width 277 height 277
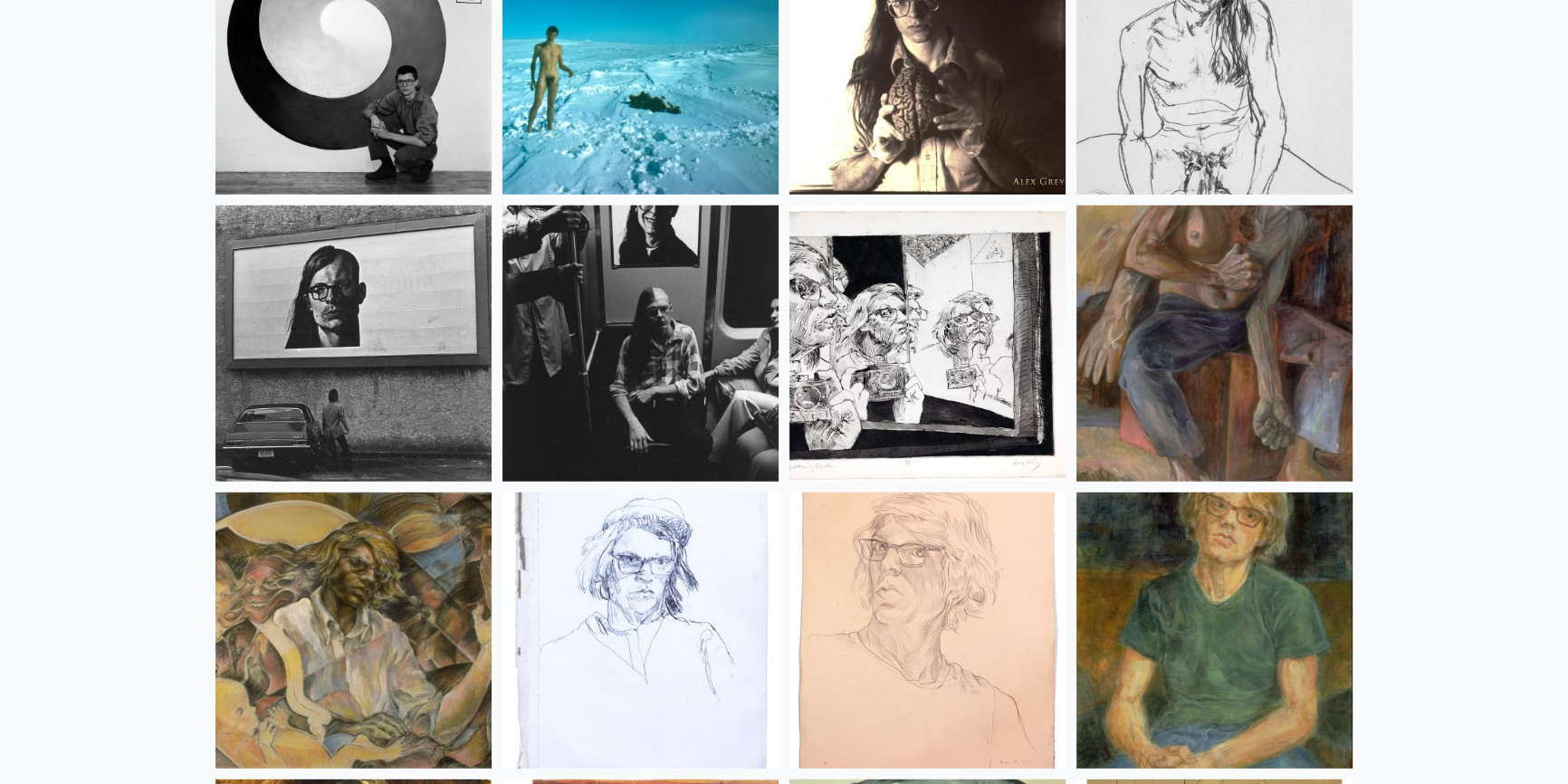
scroll to position [23314, 0]
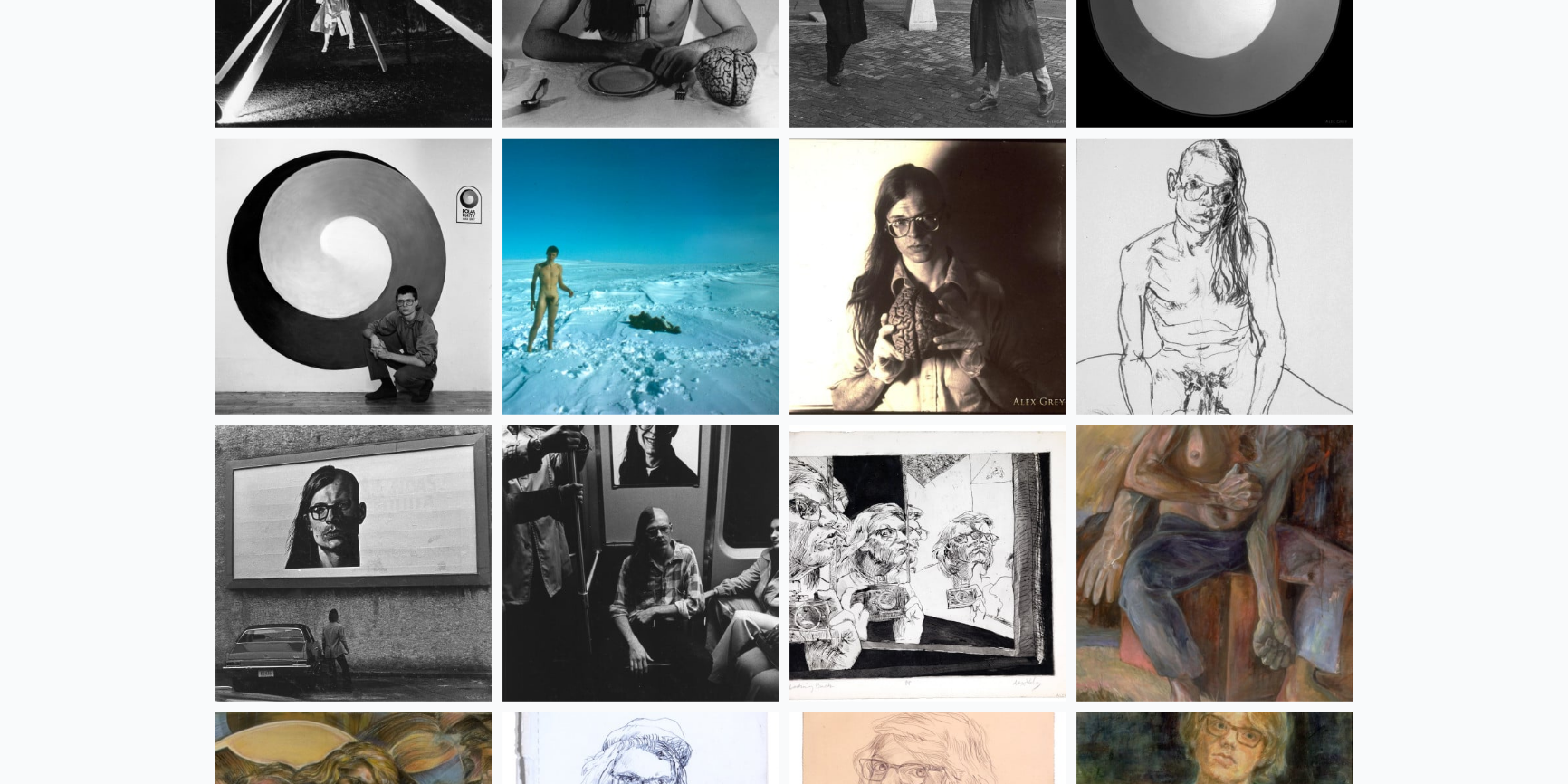
click at [1171, 285] on img at bounding box center [1215, 277] width 277 height 277
click at [615, 253] on img at bounding box center [641, 277] width 277 height 277
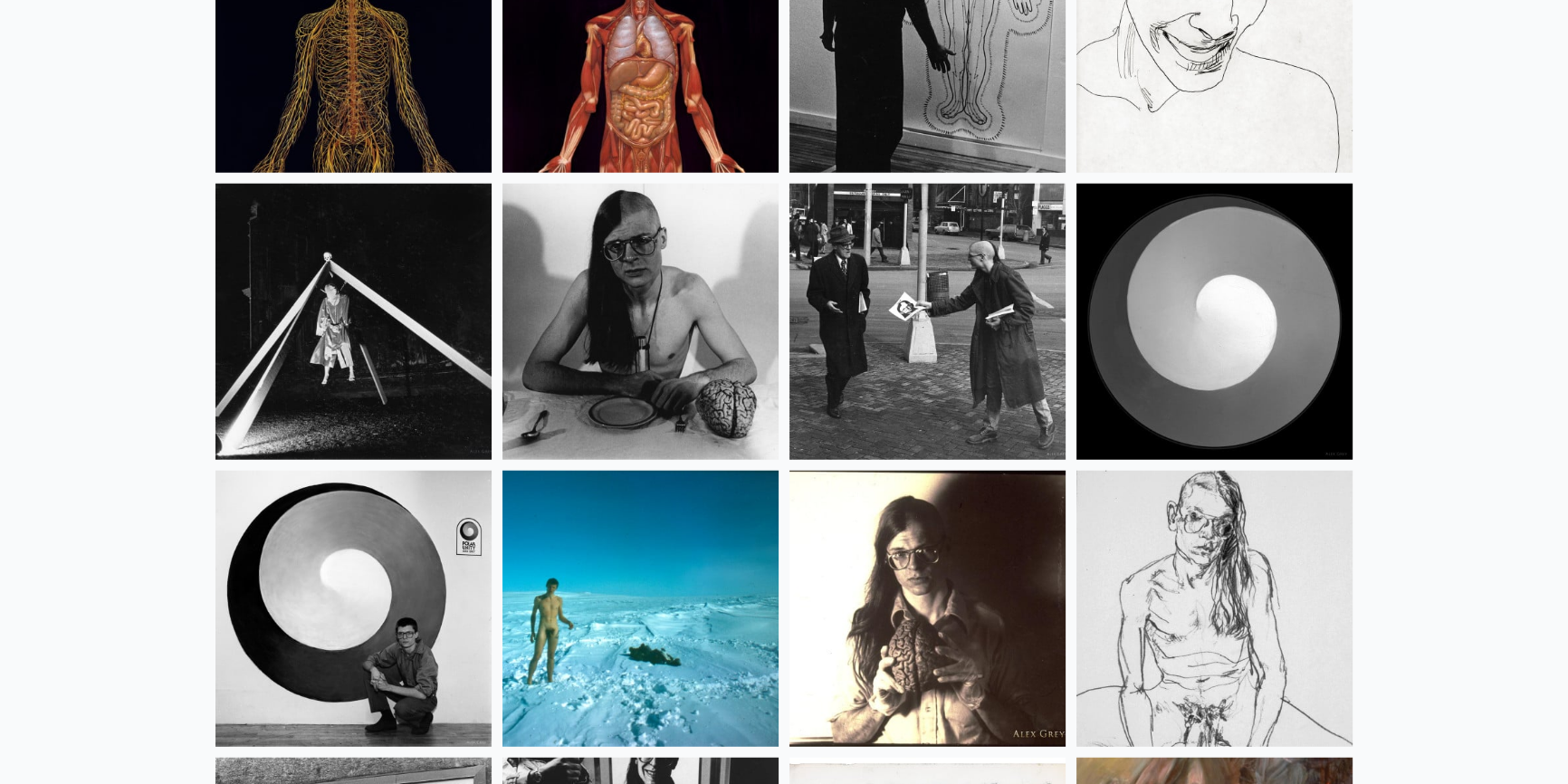
scroll to position [22841, 0]
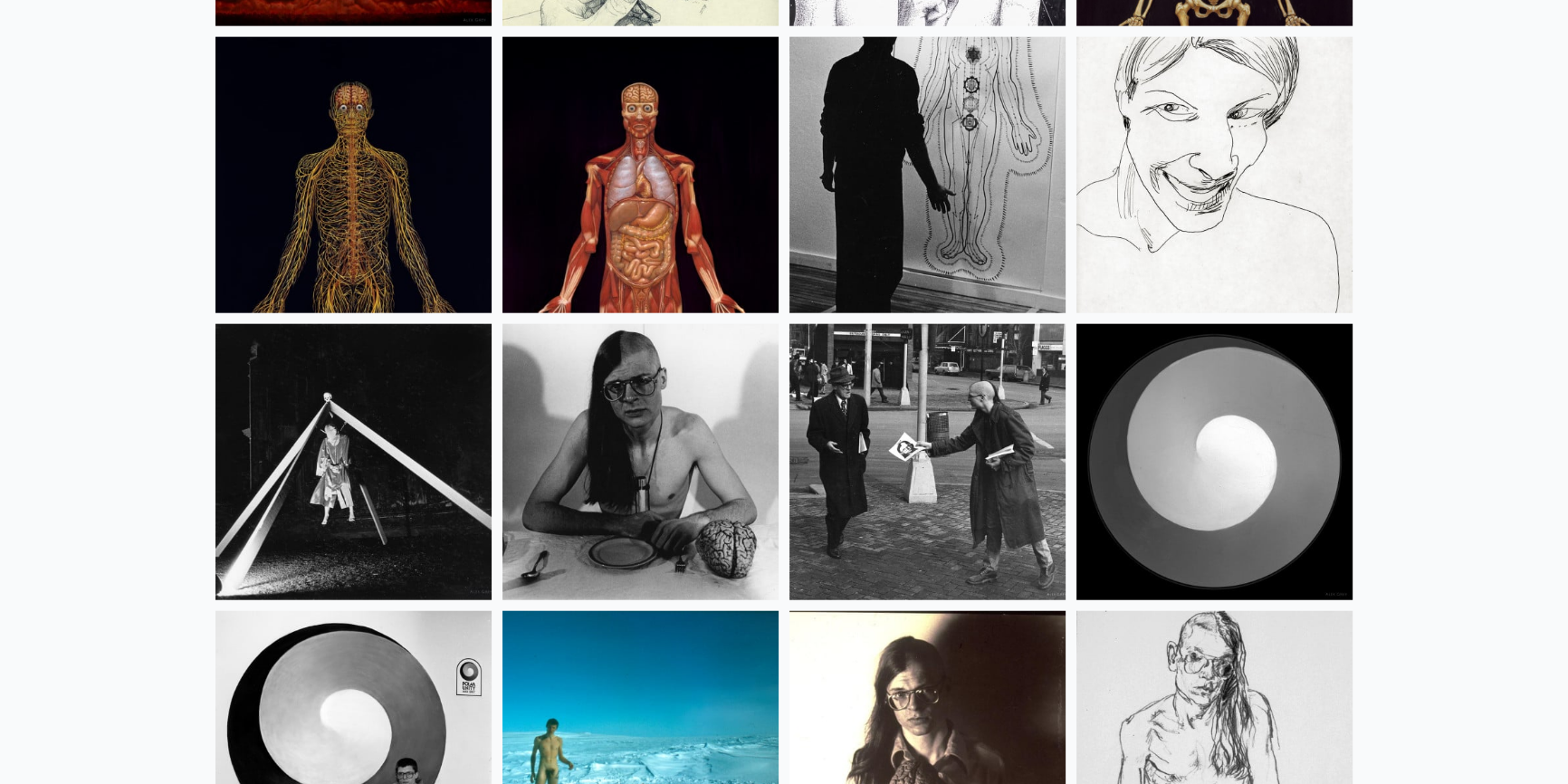
click at [936, 452] on img at bounding box center [927, 462] width 277 height 277
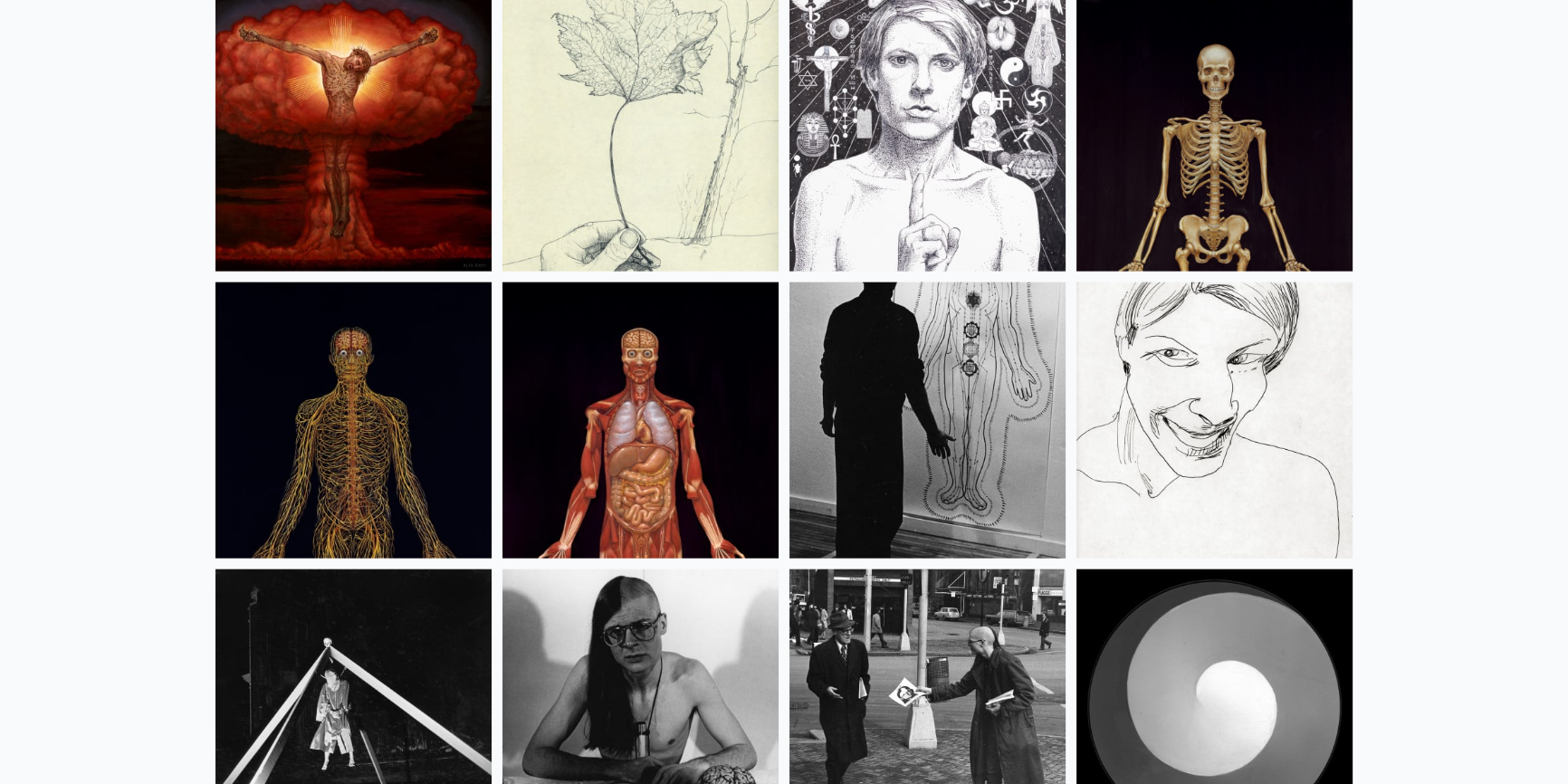
scroll to position [22511, 0]
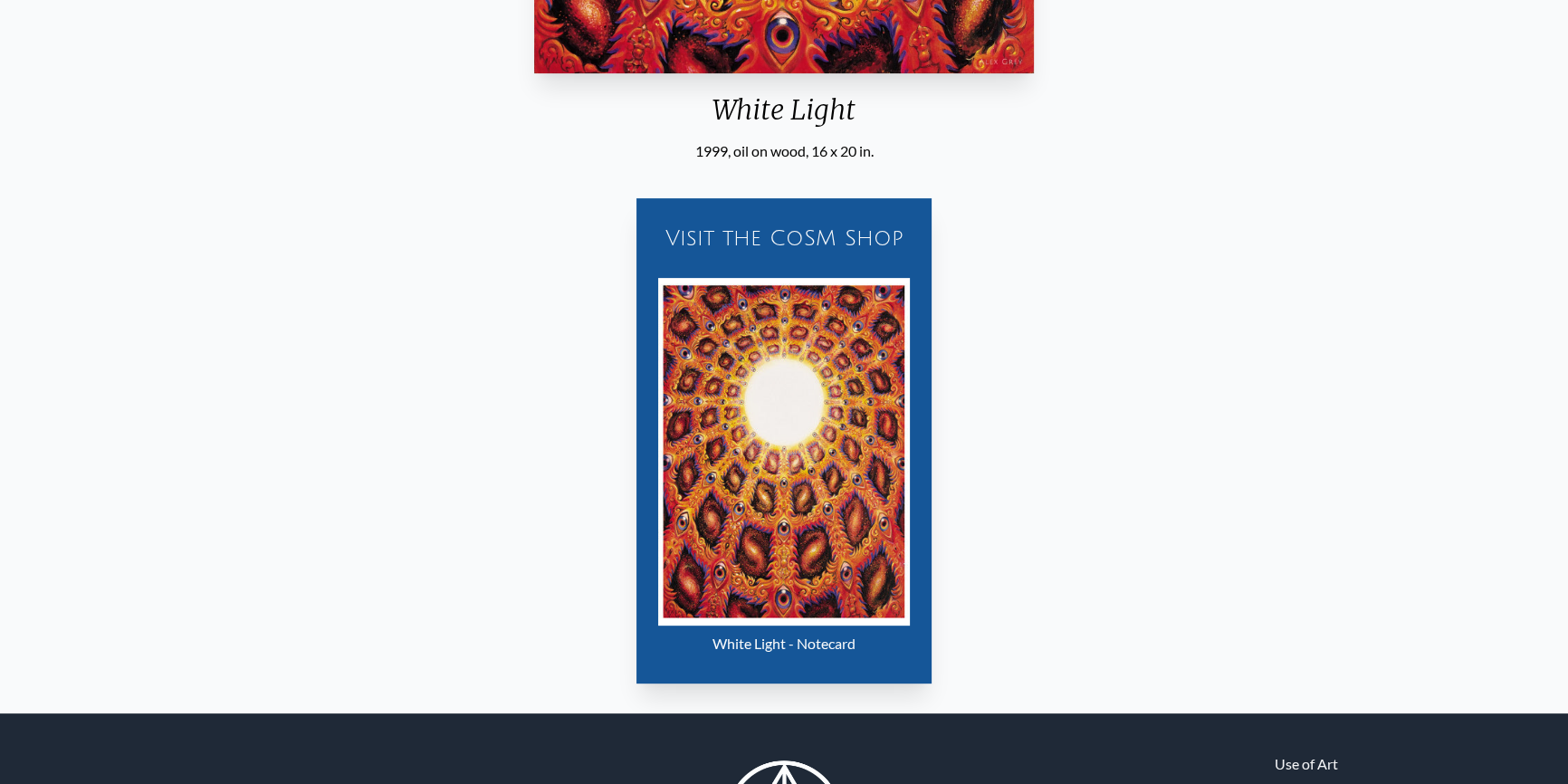
scroll to position [741, 0]
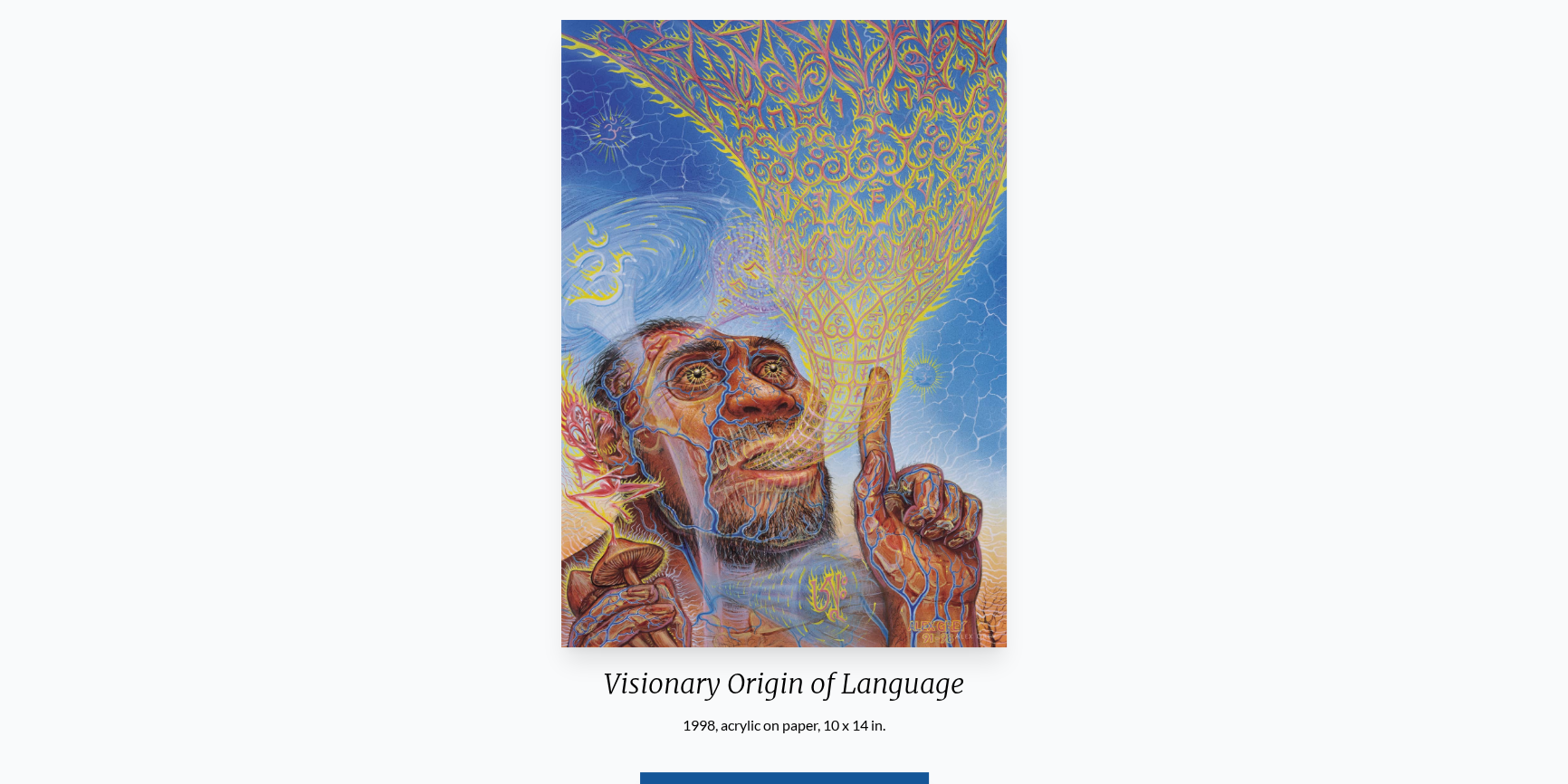
scroll to position [164, 0]
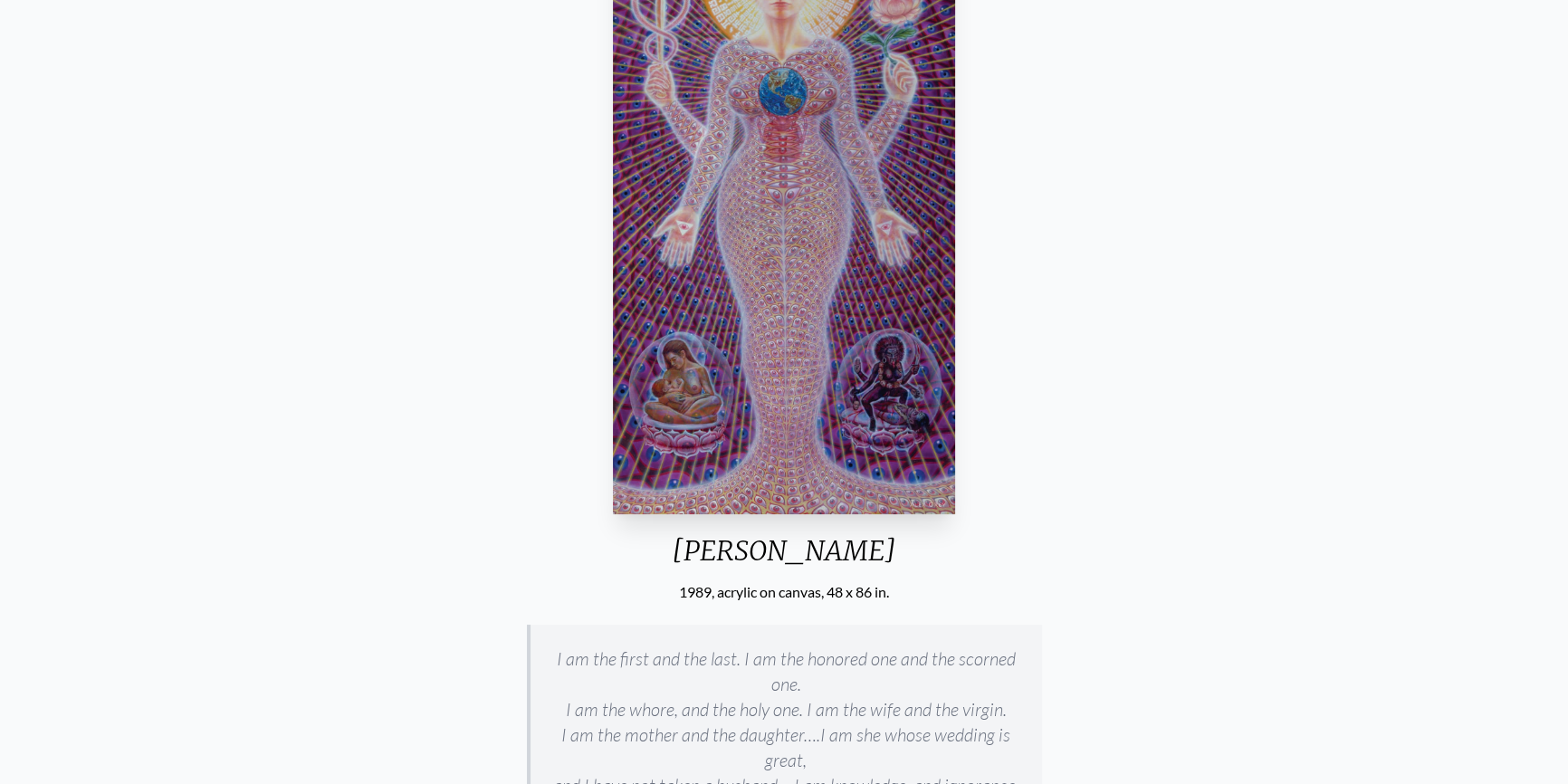
scroll to position [81, 0]
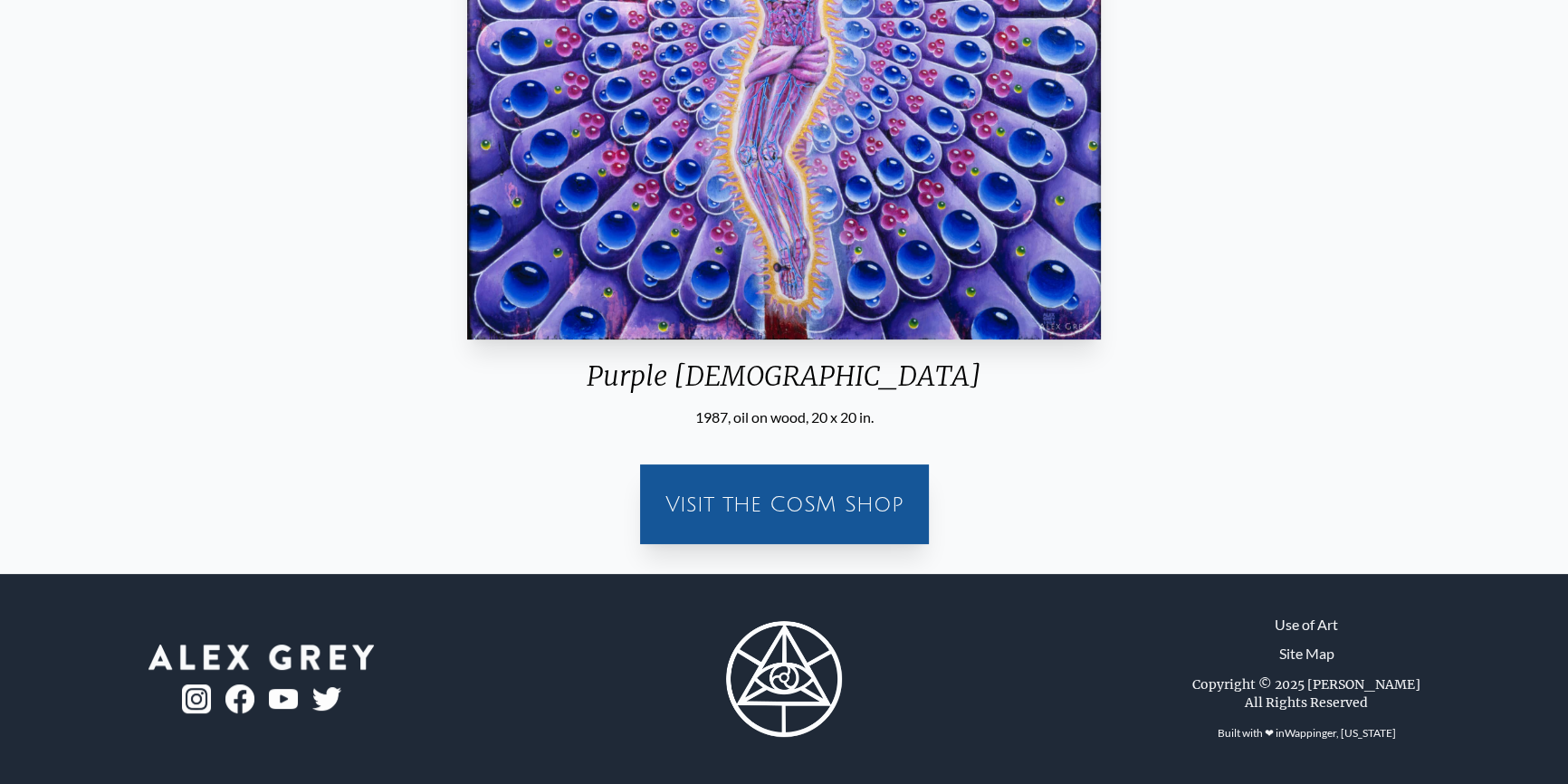
scroll to position [131, 0]
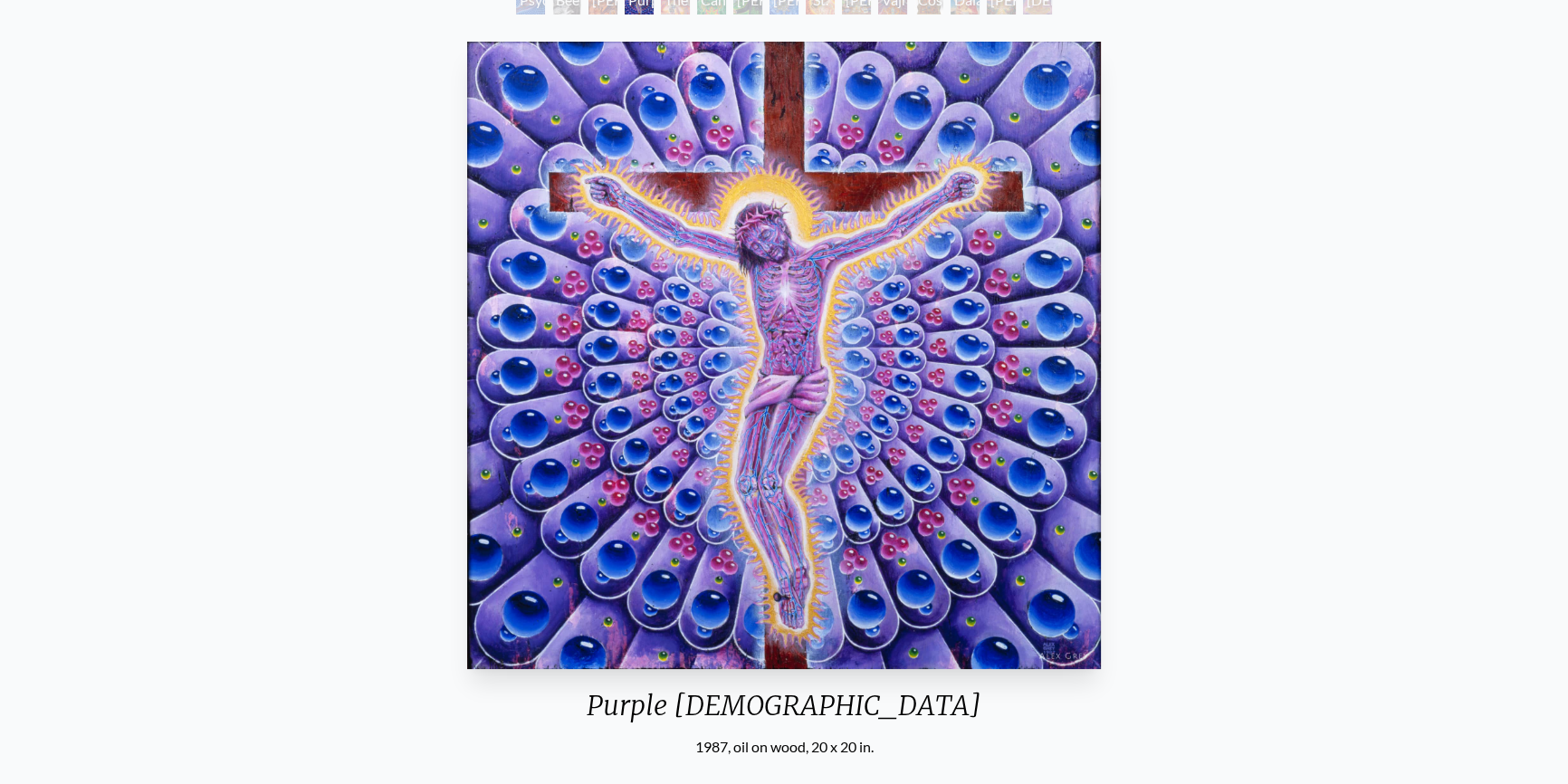
scroll to position [25, 0]
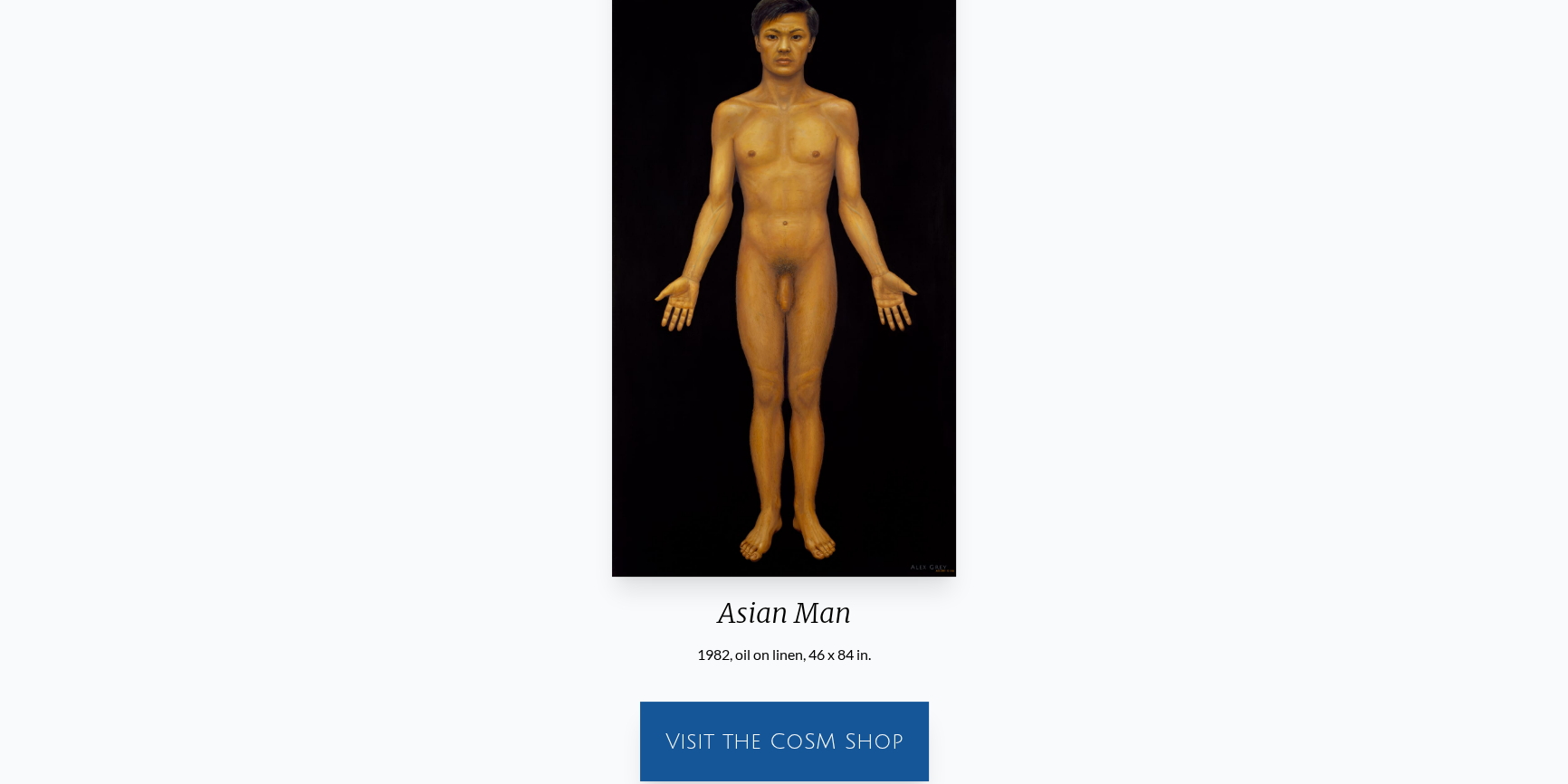
scroll to position [81, 0]
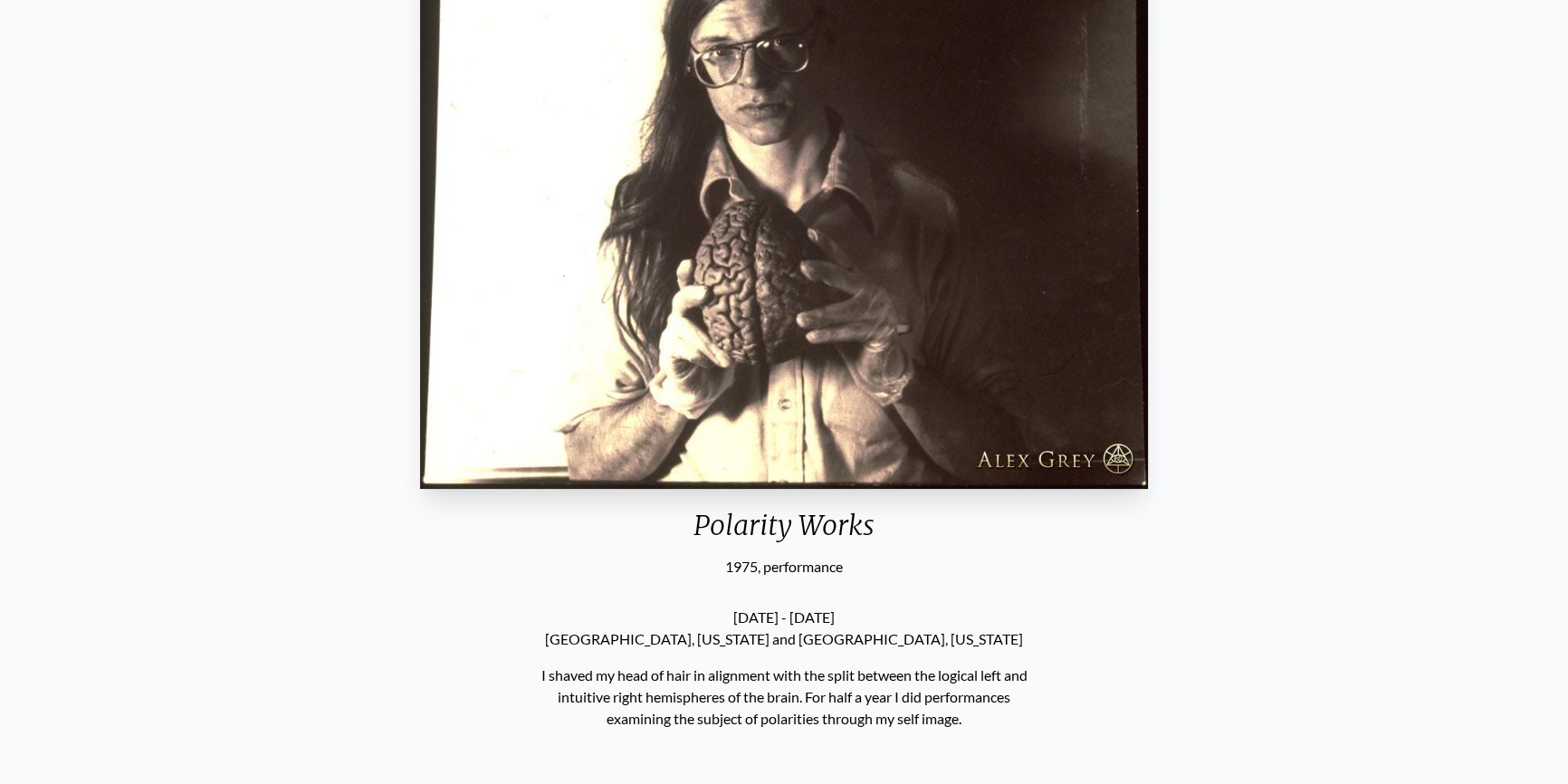
scroll to position [164, 0]
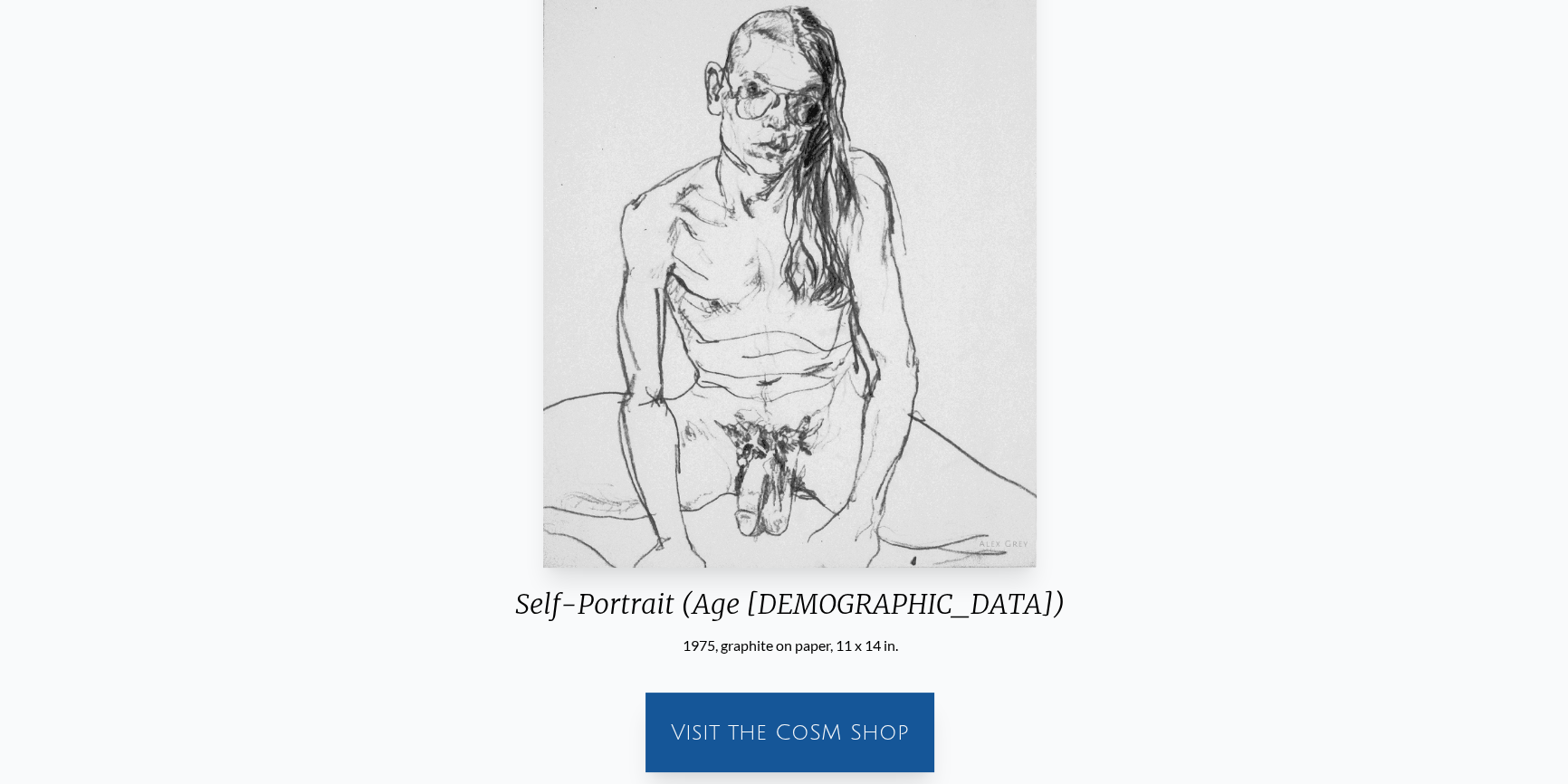
scroll to position [246, 0]
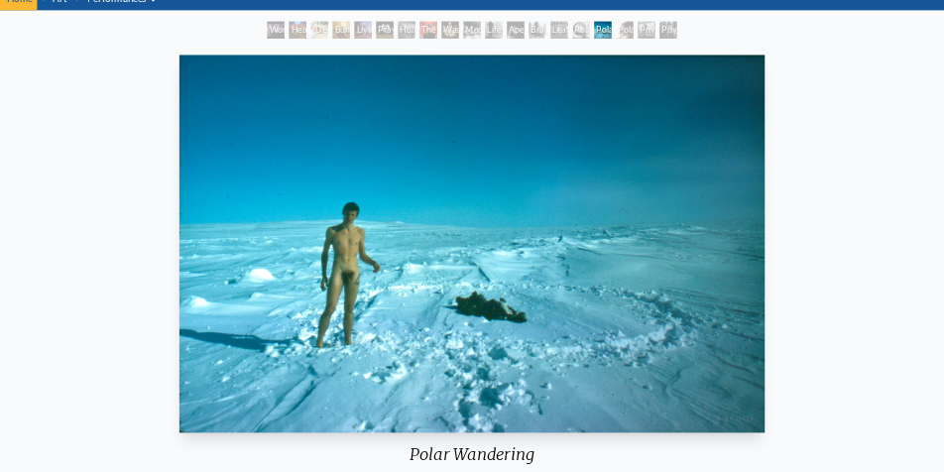
scroll to position [90, 0]
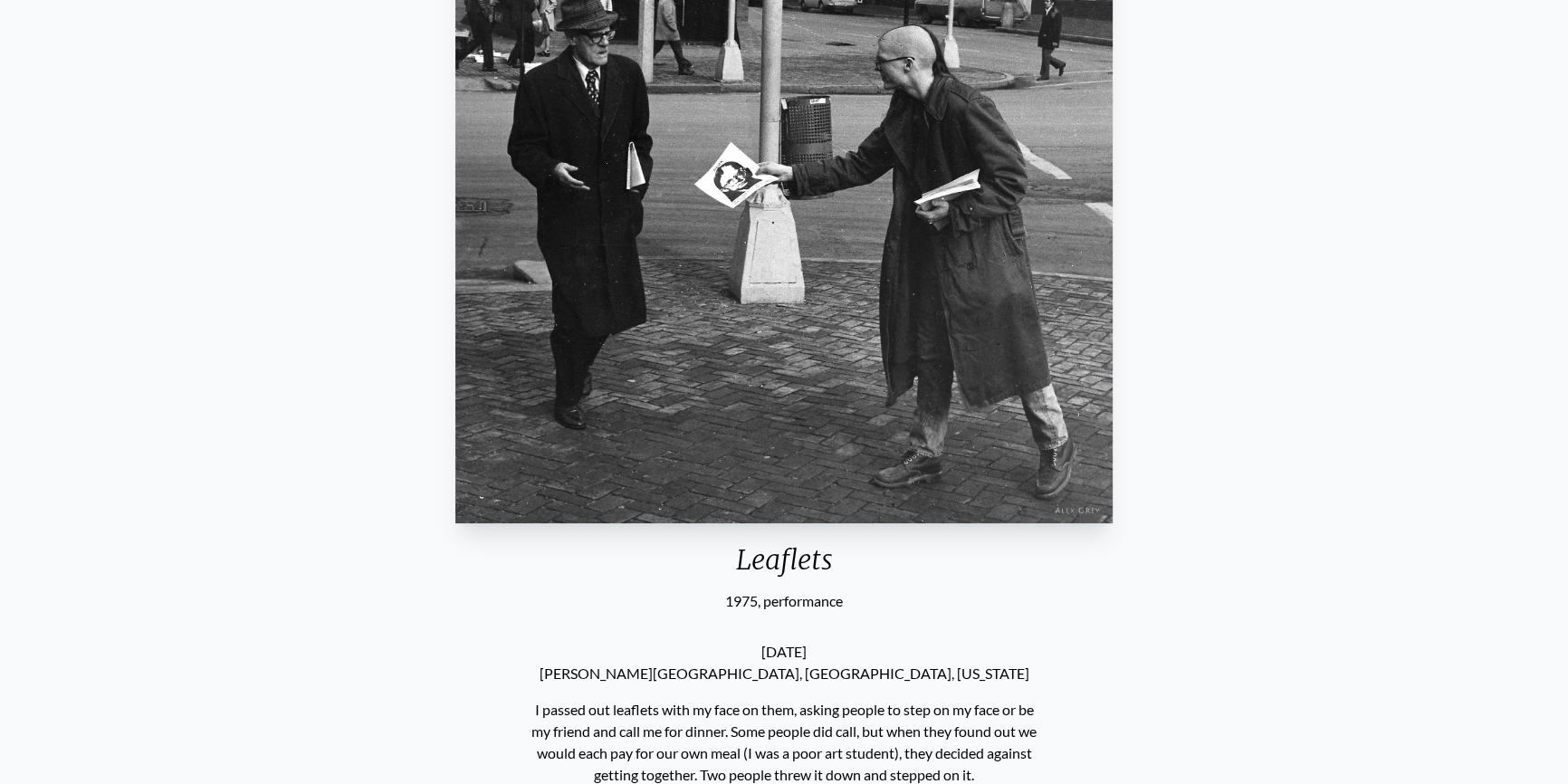
scroll to position [81, 0]
